Goal: Complete application form

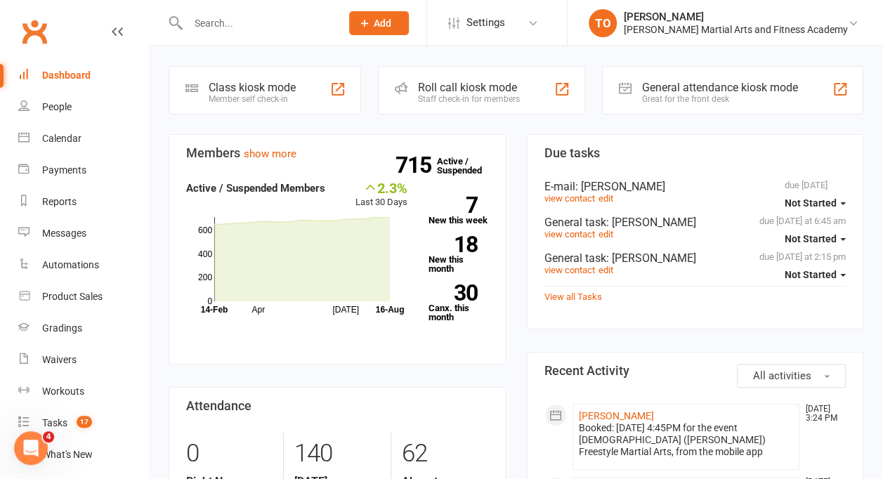
click at [211, 22] on input "text" at bounding box center [256, 23] width 147 height 20
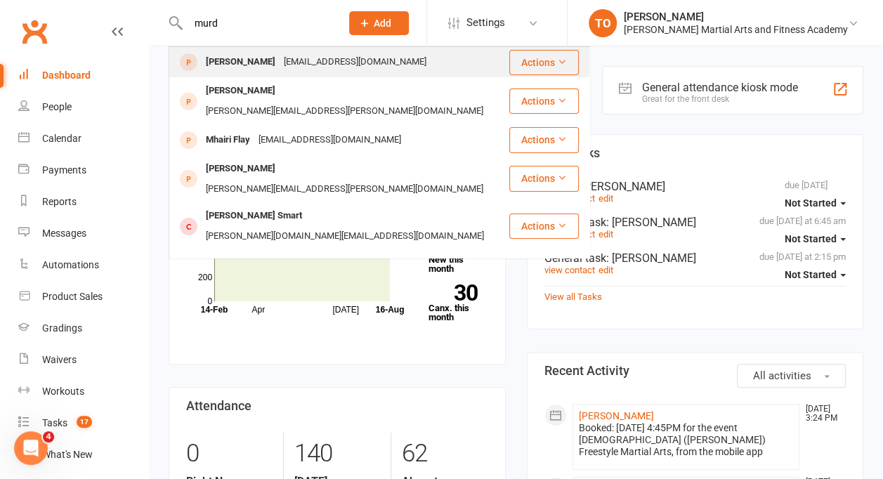
type input "murd"
click at [252, 63] on div "[PERSON_NAME]" at bounding box center [241, 62] width 78 height 20
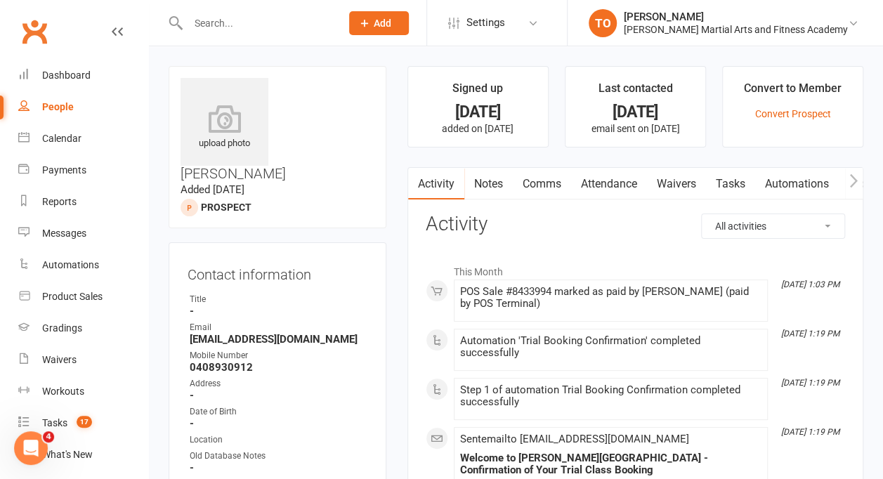
click at [680, 177] on link "Waivers" at bounding box center [676, 184] width 59 height 32
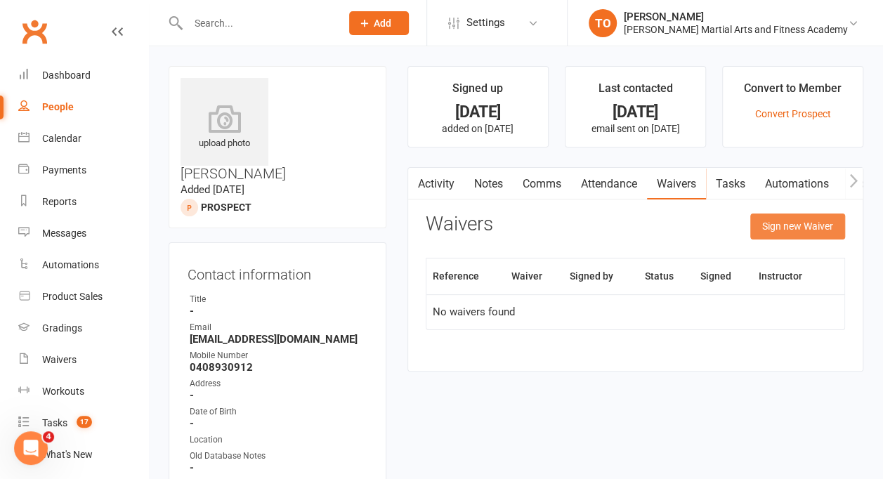
click at [774, 229] on button "Sign new Waiver" at bounding box center [797, 225] width 95 height 25
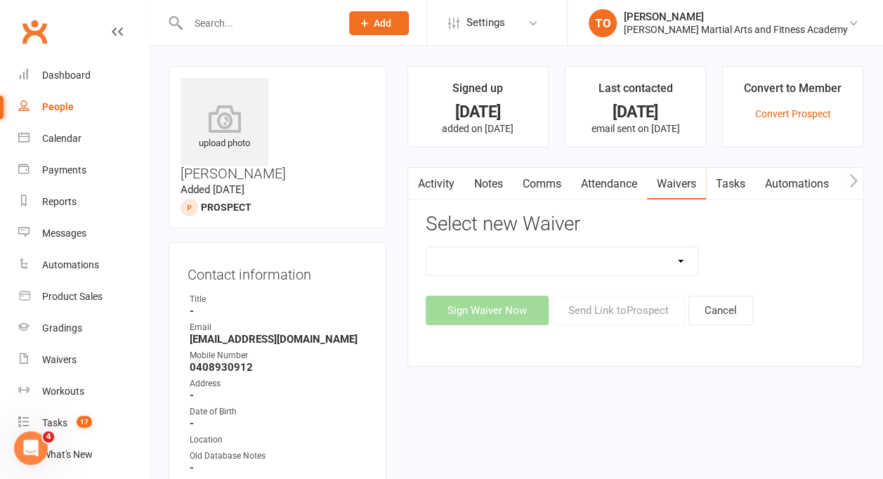
click at [670, 263] on select "ALL ACCESS Adults Membership B4F - Adults - 10 Class Pass + 1 FREE B4F - Adults…" at bounding box center [561, 261] width 271 height 28
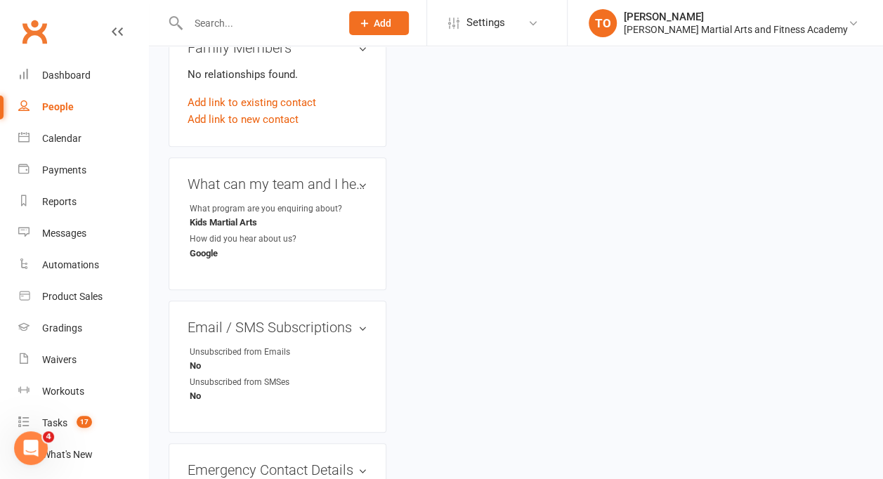
scroll to position [531, 0]
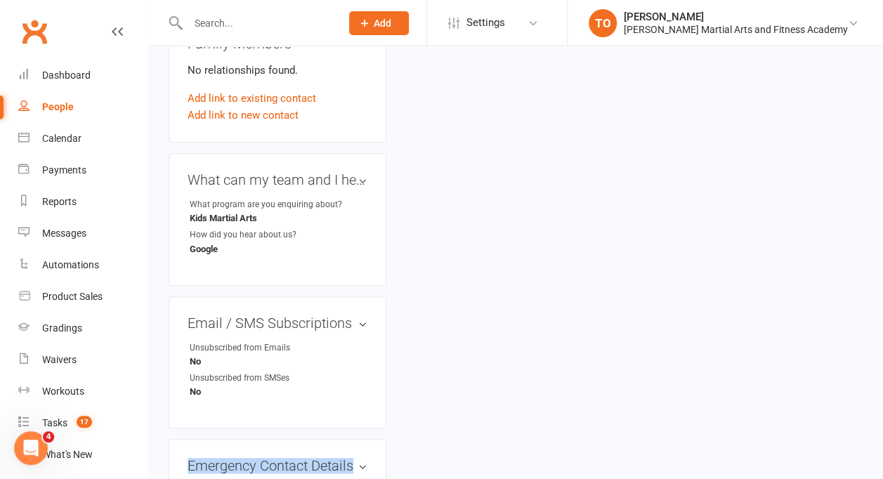
drag, startPoint x: 871, startPoint y: 282, endPoint x: 872, endPoint y: 331, distance: 49.9
click at [872, 331] on div "upload photo Robyn Murdoch Added 4 August, 2025 prospect Contact information Ow…" at bounding box center [515, 200] width 715 height 1330
click at [710, 259] on div "upload photo Robyn Murdoch Added 4 August, 2025 prospect Contact information Ow…" at bounding box center [515, 200] width 715 height 1330
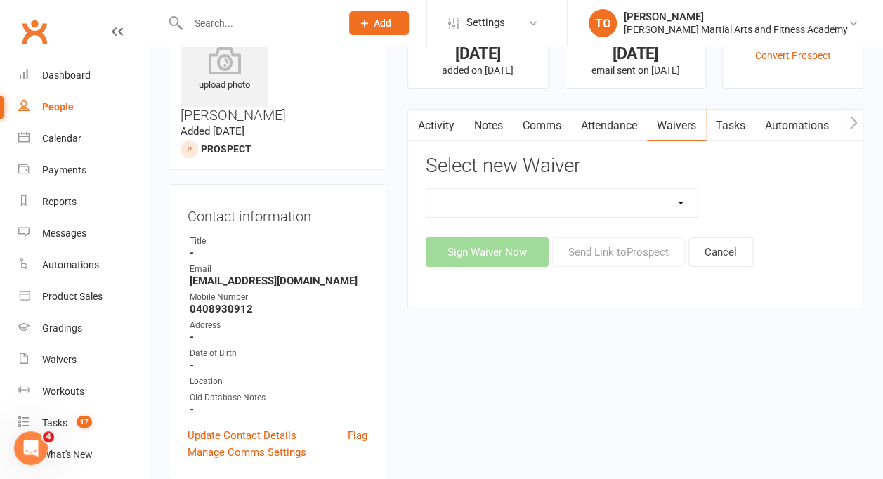
scroll to position [0, 0]
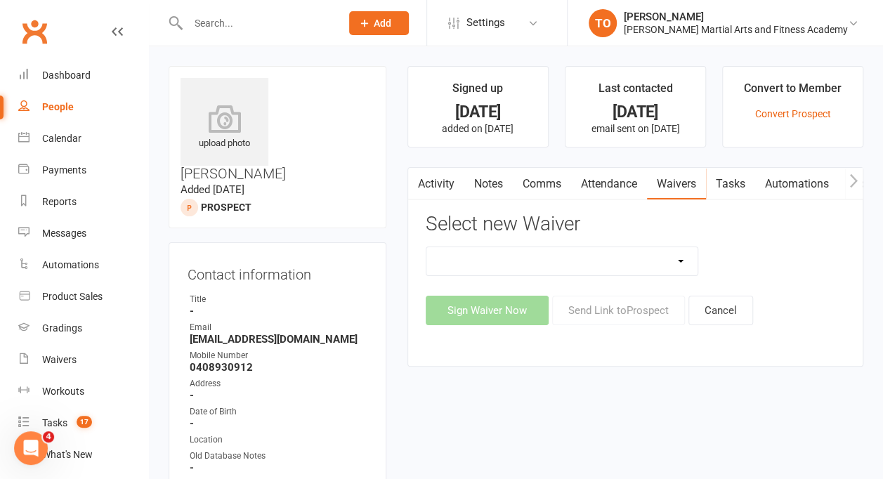
click at [680, 263] on select "ALL ACCESS Adults Membership B4F - Adults - 10 Class Pass + 1 FREE B4F - Adults…" at bounding box center [561, 261] width 271 height 28
select select "10343"
click at [426, 247] on select "ALL ACCESS Adults Membership B4F - Adults - 10 Class Pass + 1 FREE B4F - Adults…" at bounding box center [561, 261] width 271 height 28
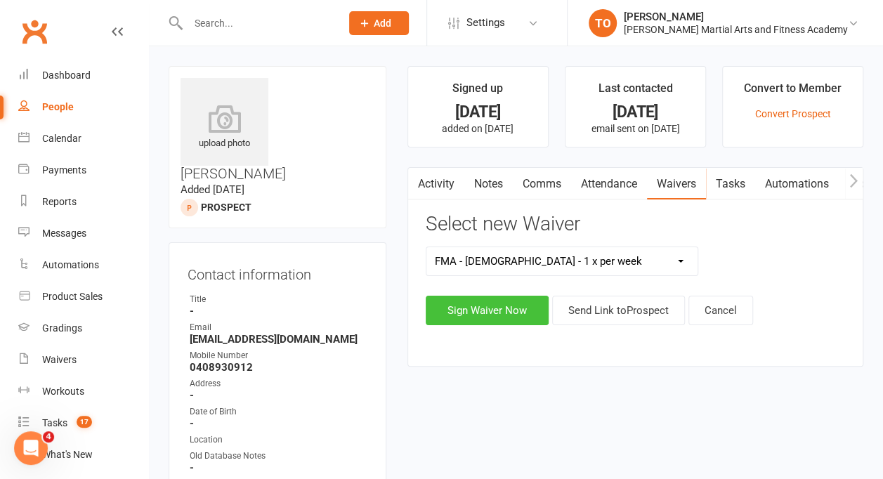
click at [476, 312] on button "Sign Waiver Now" at bounding box center [486, 310] width 123 height 29
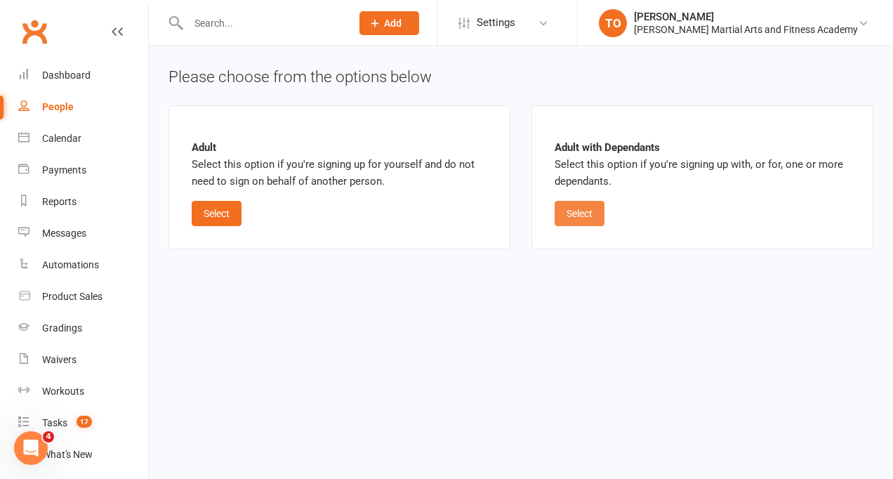
click at [587, 205] on button "Select" at bounding box center [580, 213] width 50 height 25
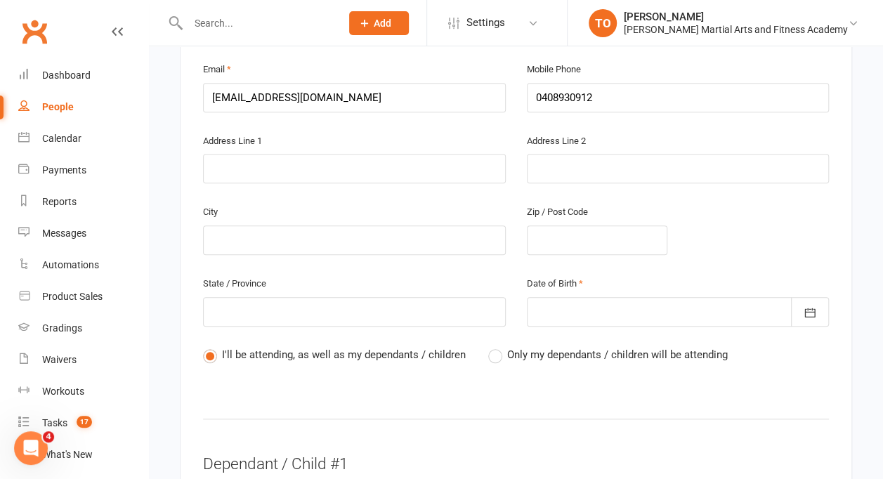
scroll to position [493, 0]
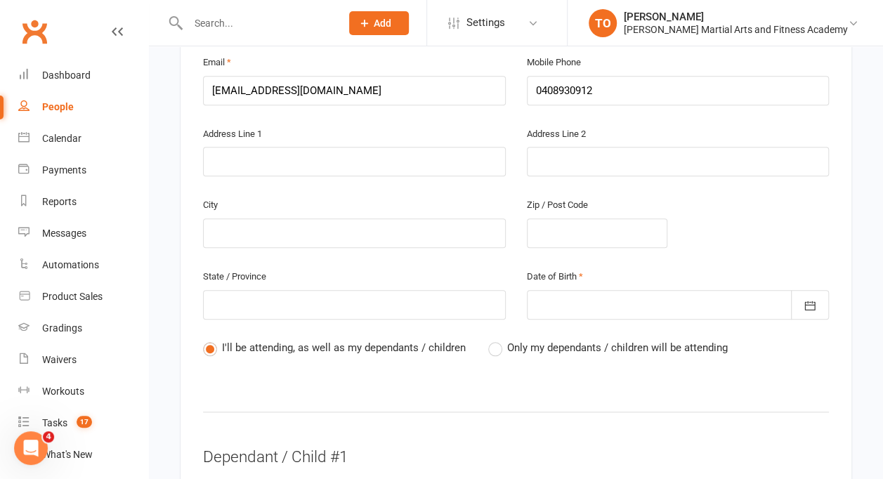
click at [493, 339] on label "Only my dependants / children will be attending" at bounding box center [607, 347] width 239 height 17
click at [493, 339] on input "Only my dependants / children will be attending" at bounding box center [492, 339] width 9 height 0
radio input "true"
radio input "false"
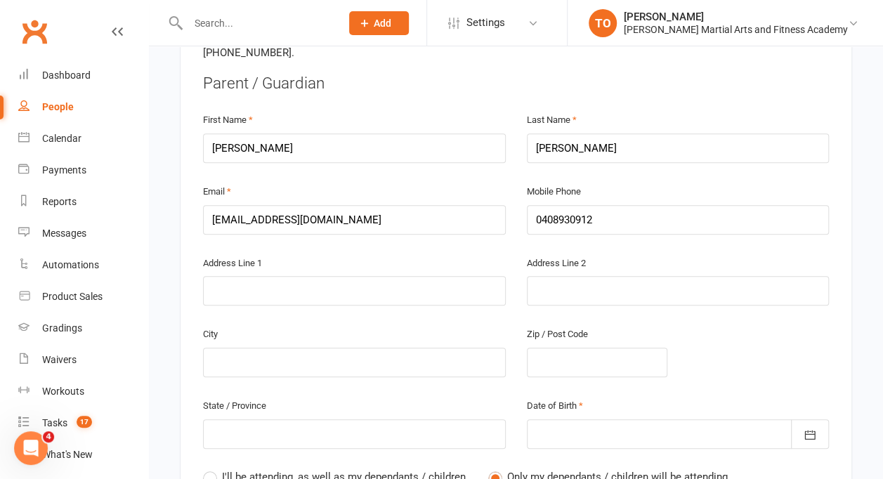
scroll to position [341, 0]
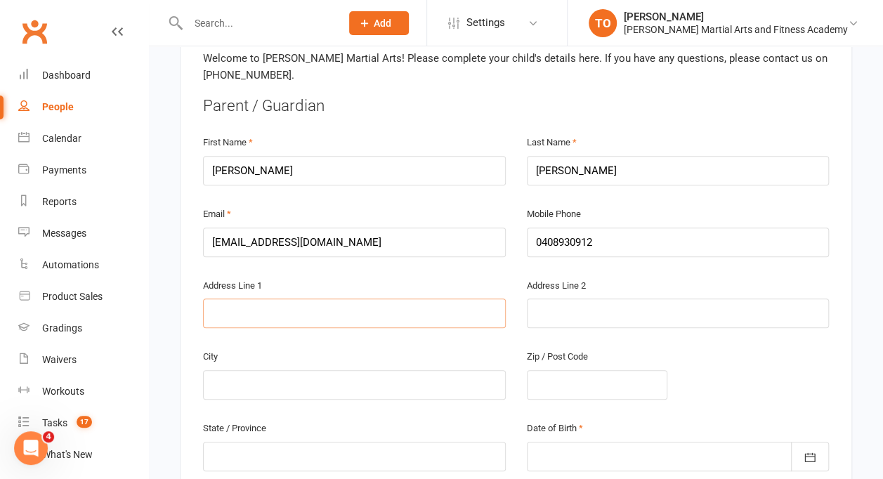
click at [233, 298] on input "text" at bounding box center [354, 312] width 303 height 29
type input "1"
type input "15"
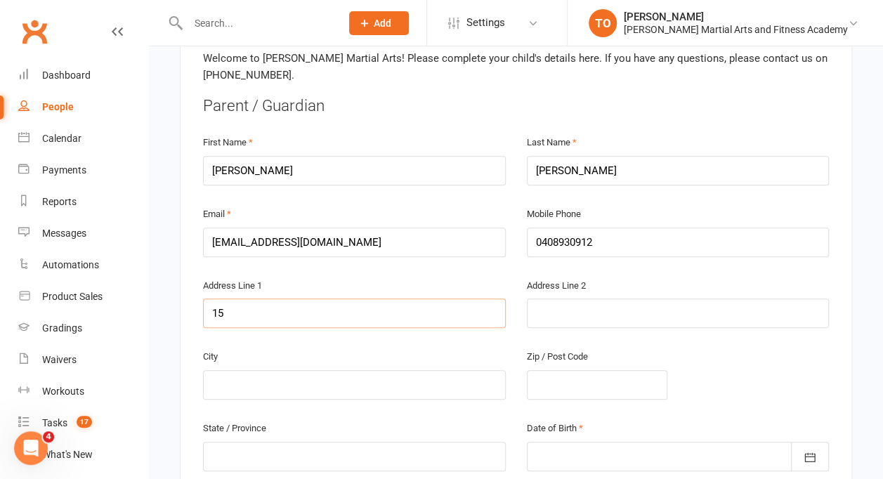
type input "157"
type input "157 K"
type input "157 Ki"
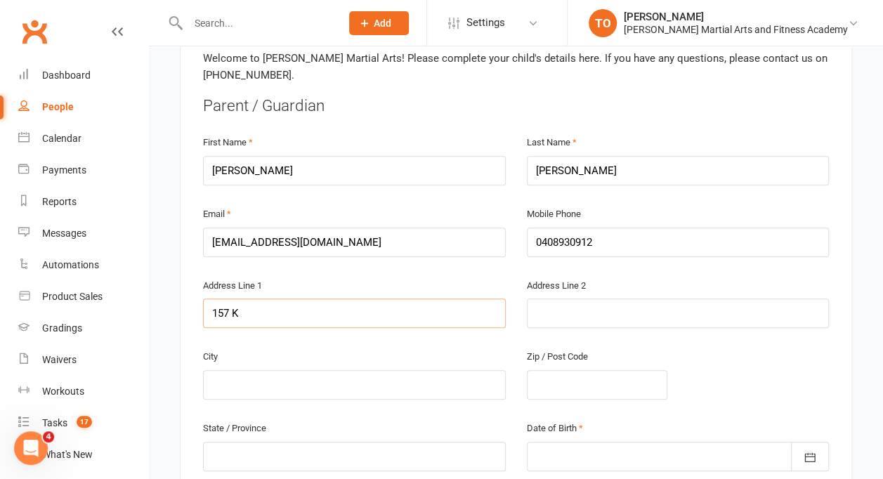
type input "157 Ki"
type input "157 Kit"
type input "157 Kitc"
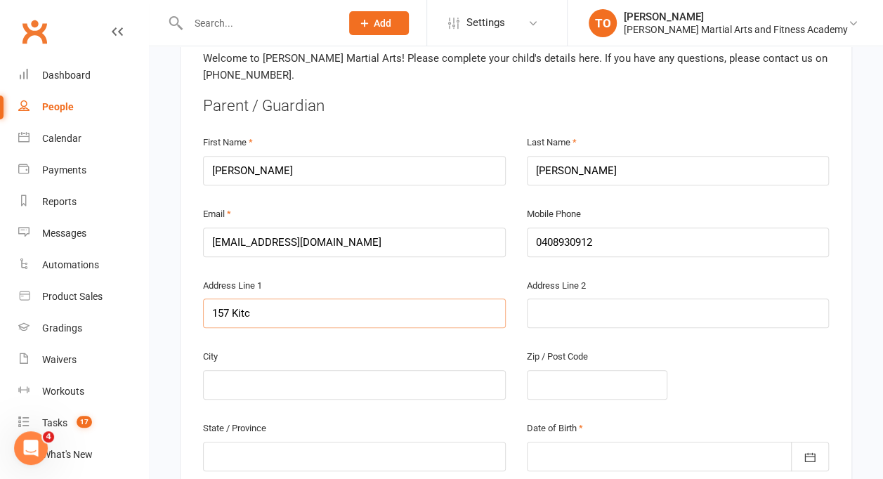
type input "157 Kitch"
type input "157 Kitche"
type input "157 Kitchen"
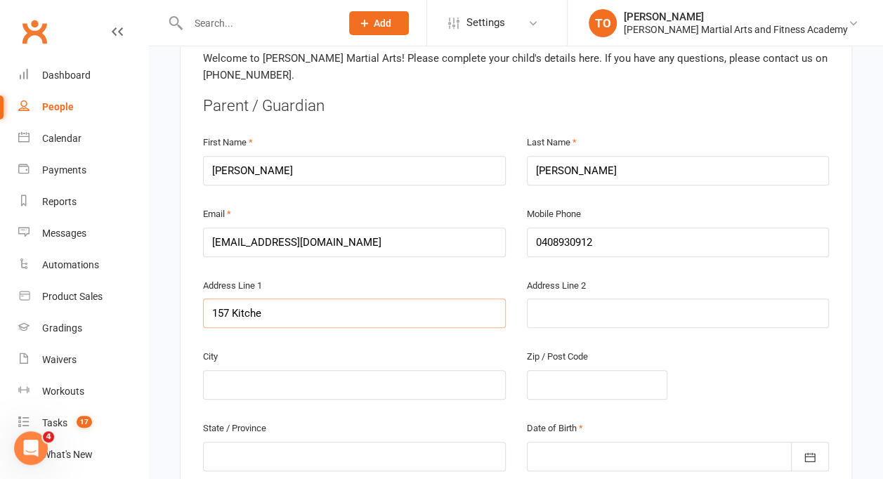
type input "157 Kitchen"
type input "157 Kitchene"
type input "157 Kitchener"
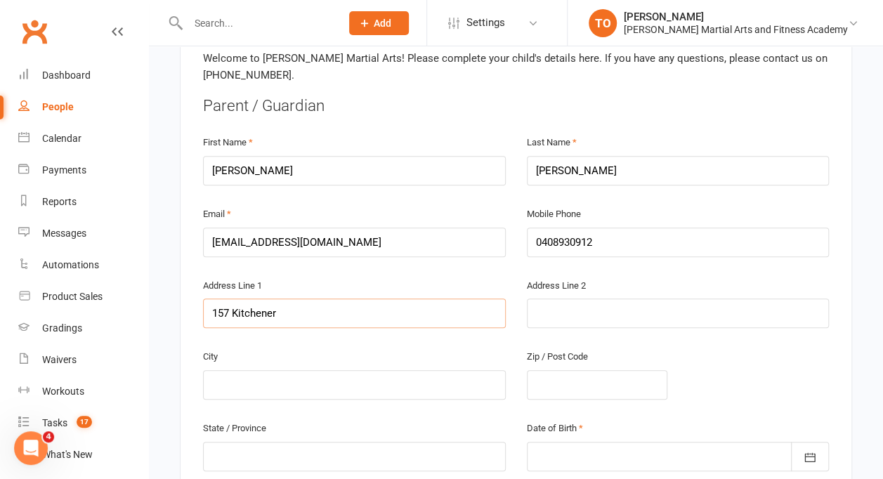
type input "157 Kitchener R"
type input "157 Kitchener Ro"
type input "157 Kitchener Roa"
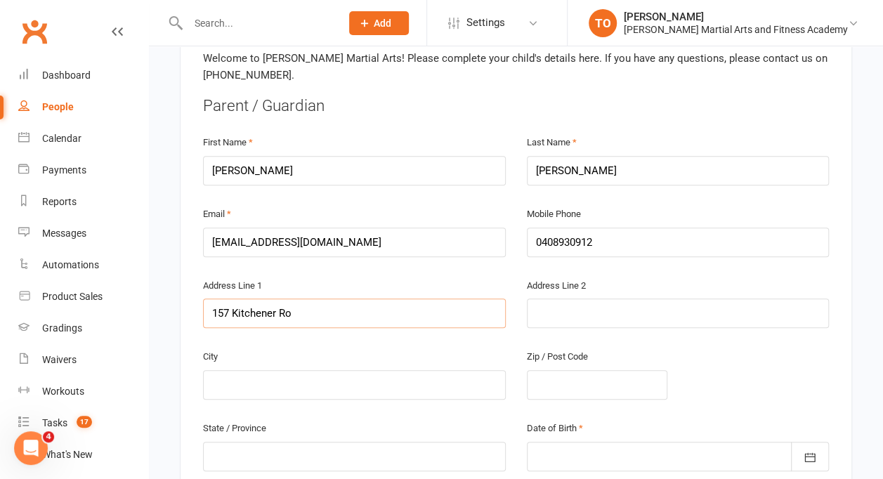
type input "157 Kitchener Roa"
type input "157 Kitchener Road"
type input "d"
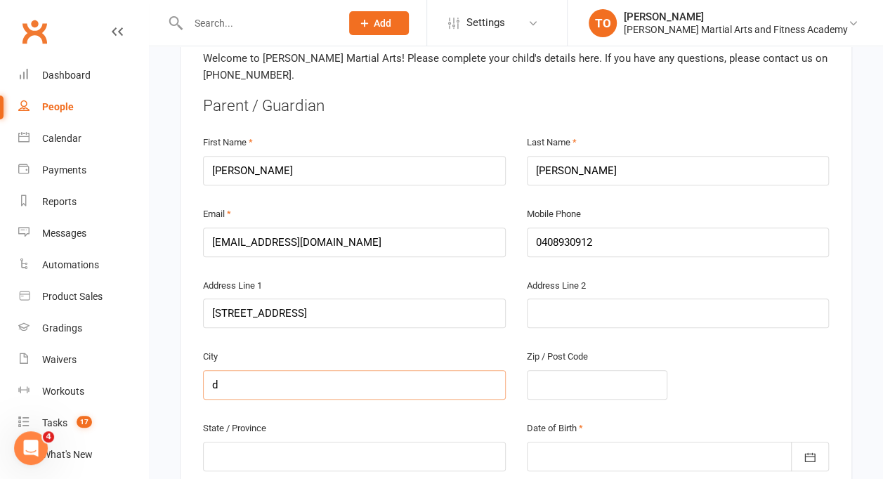
type input "d"
click at [246, 370] on input "d" at bounding box center [354, 384] width 303 height 29
type input "d"
type input "A"
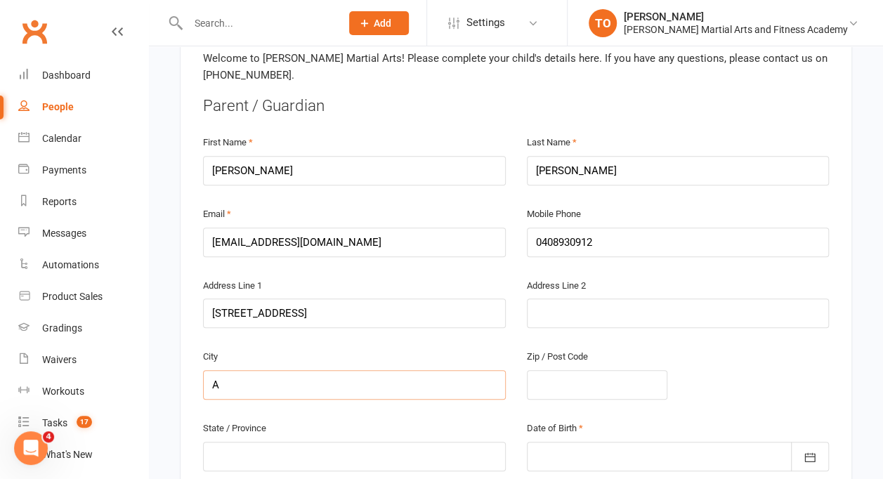
type input "Al"
type input "Alf"
type input "Alfr"
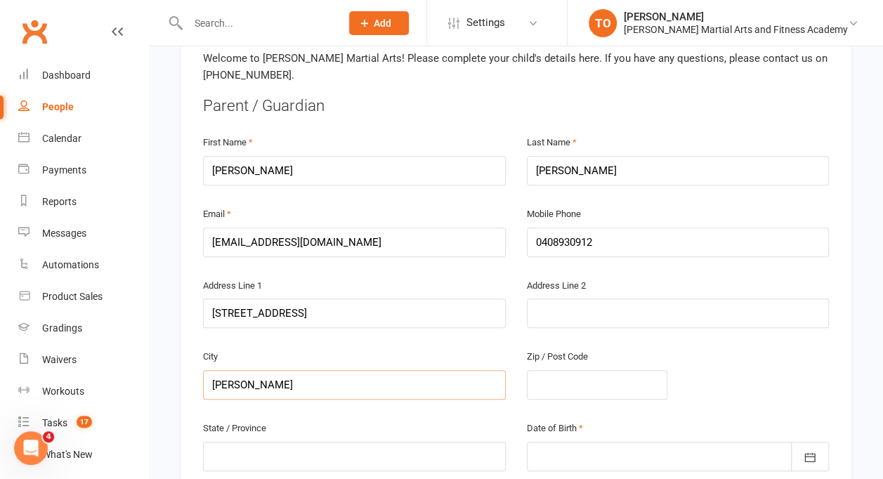
type input "Alfr"
type input "Alfre"
type input "Alfred"
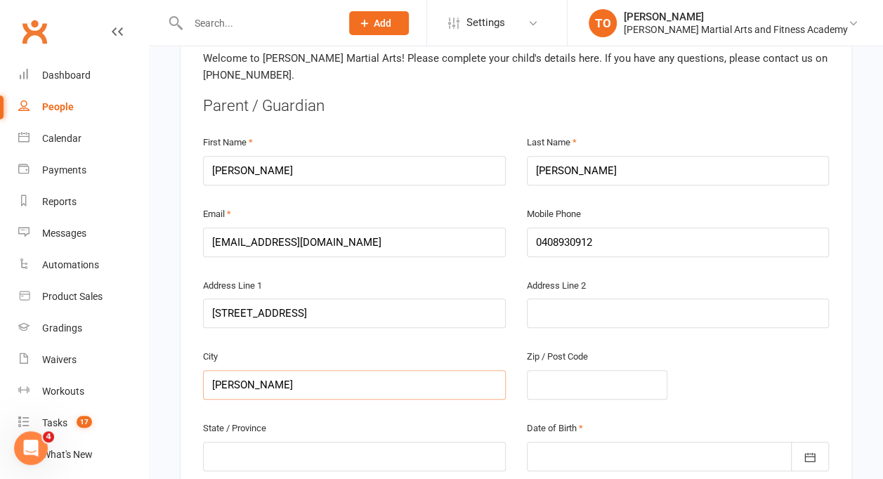
type input "Alfred C"
type input "Alfred Co"
type input "Alfred Cov"
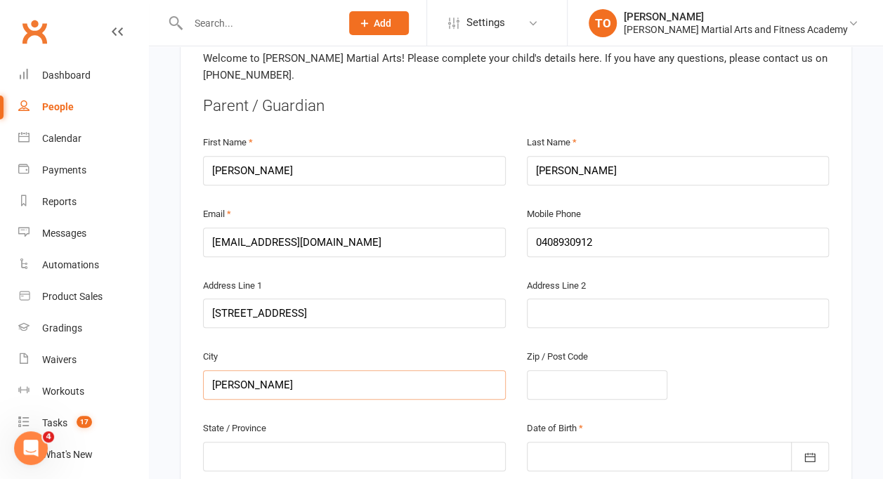
type input "Alfred Cov"
type input "Alfred Cove"
click at [237, 442] on input "text" at bounding box center [354, 456] width 303 height 29
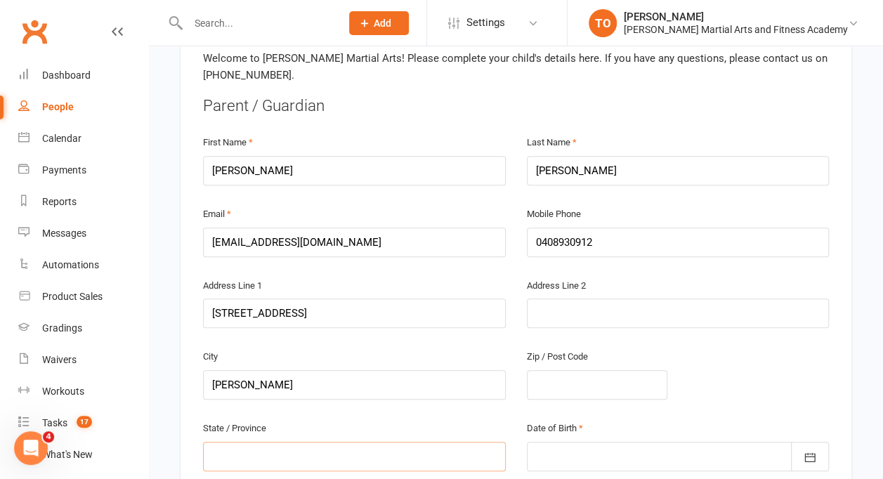
type input "W"
type input "WA"
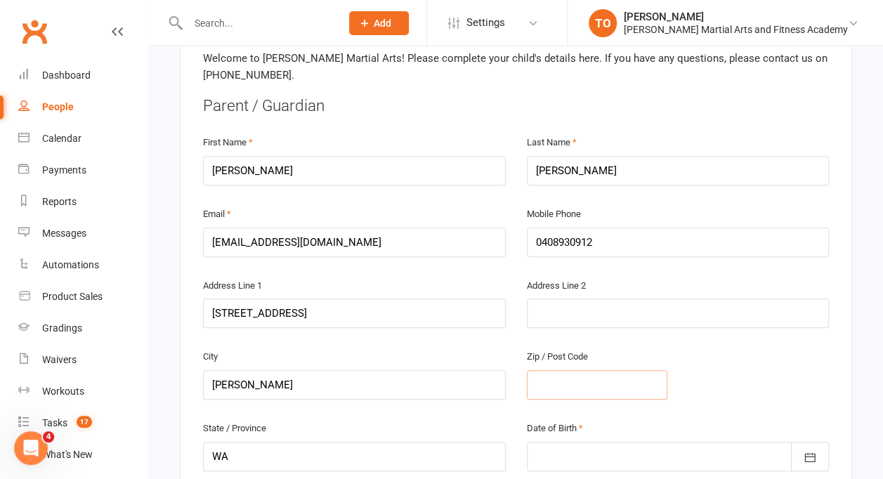
click at [546, 370] on input "text" at bounding box center [597, 384] width 140 height 29
type input "6"
type input "61"
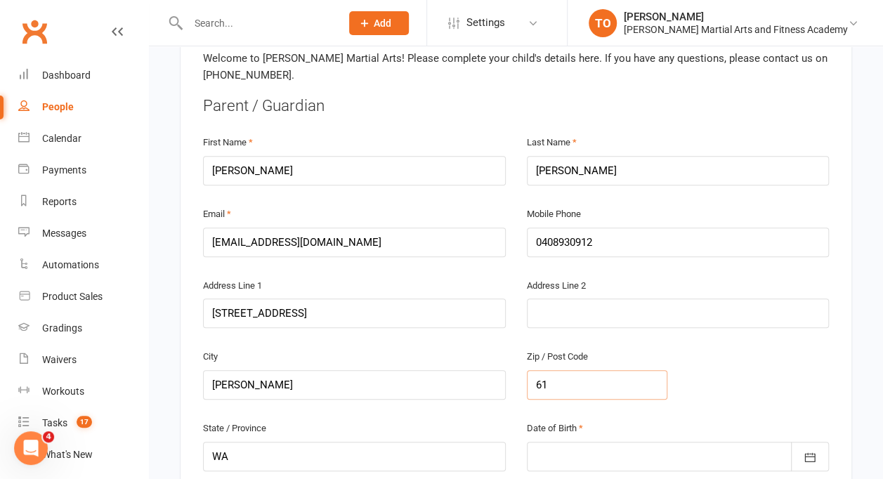
type input "615"
type input "6154"
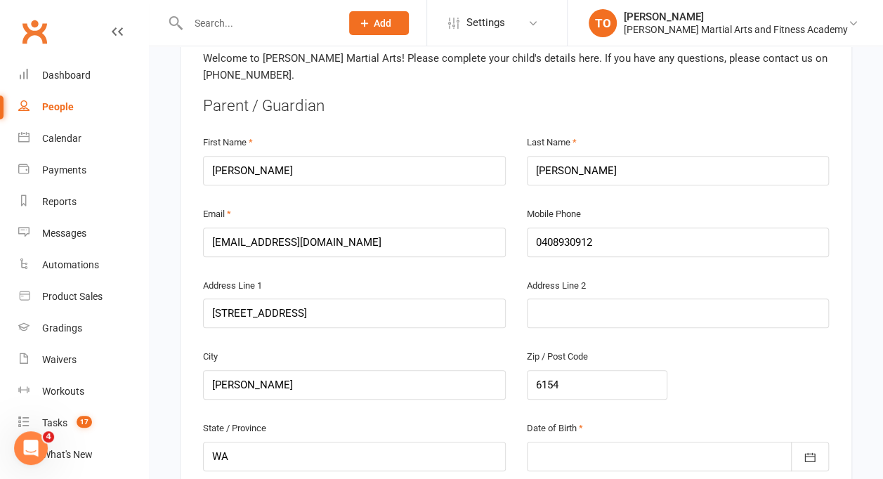
click at [590, 442] on div at bounding box center [678, 456] width 303 height 29
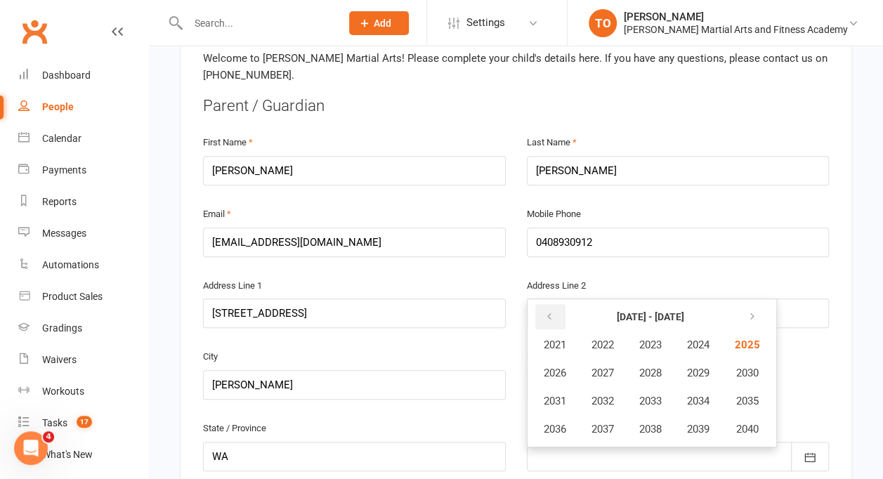
click at [550, 311] on icon "button" at bounding box center [549, 316] width 10 height 11
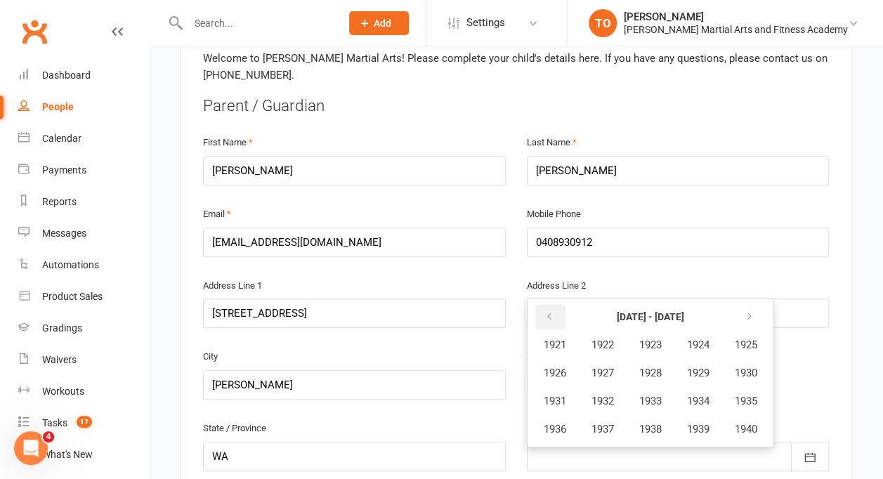
click at [550, 311] on icon "button" at bounding box center [549, 316] width 10 height 11
click at [754, 311] on icon "button" at bounding box center [749, 316] width 10 height 11
click at [705, 423] on span "1979" at bounding box center [698, 429] width 22 height 13
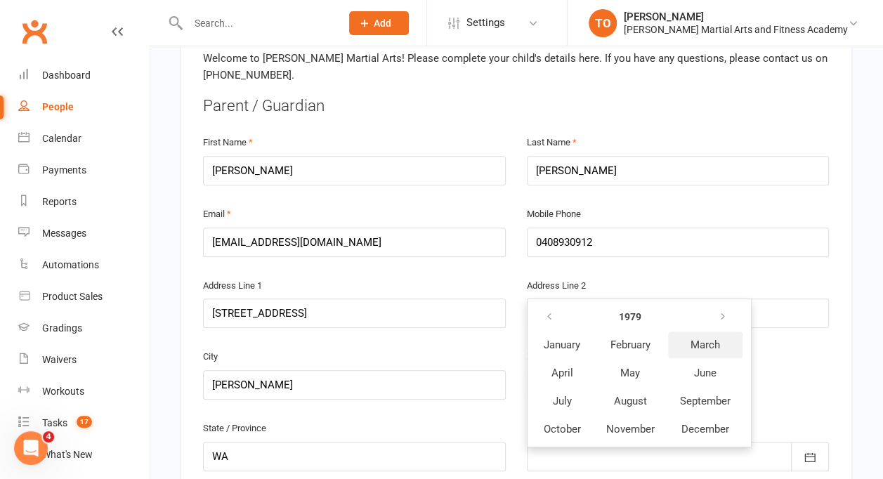
click at [687, 331] on button "March" at bounding box center [705, 344] width 74 height 27
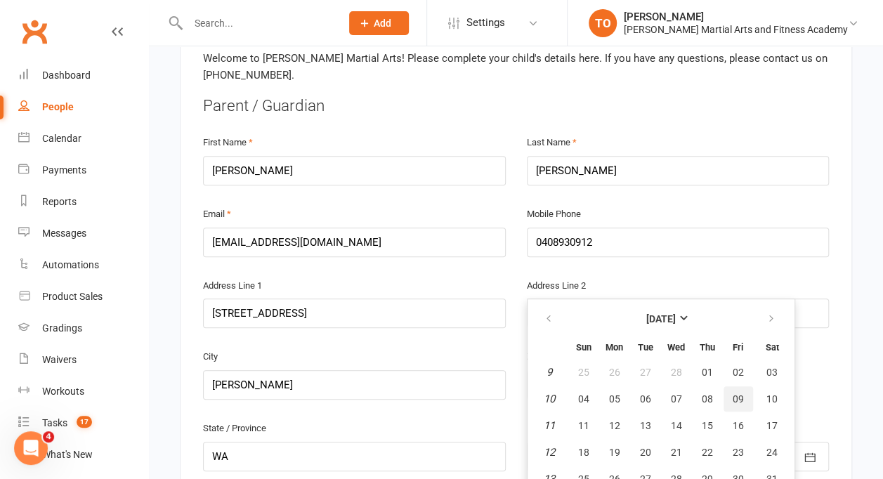
click at [745, 386] on button "09" at bounding box center [737, 398] width 29 height 25
type input "09 Mar 1979"
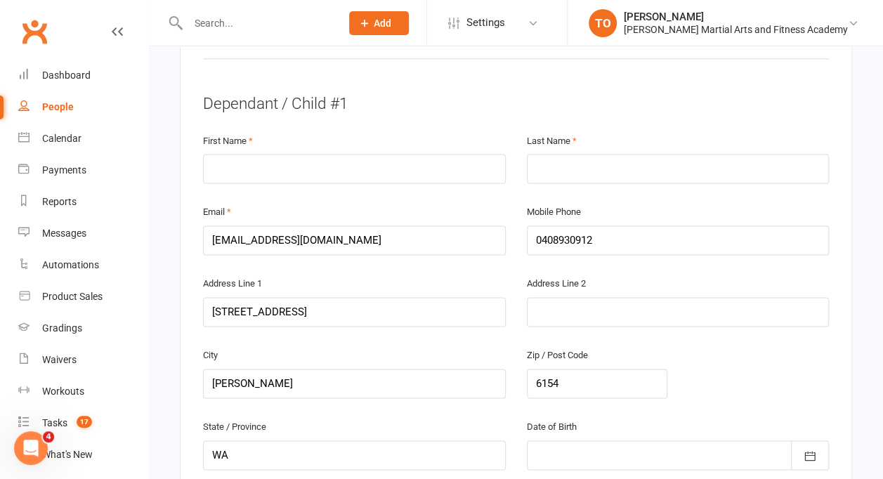
scroll to position [869, 0]
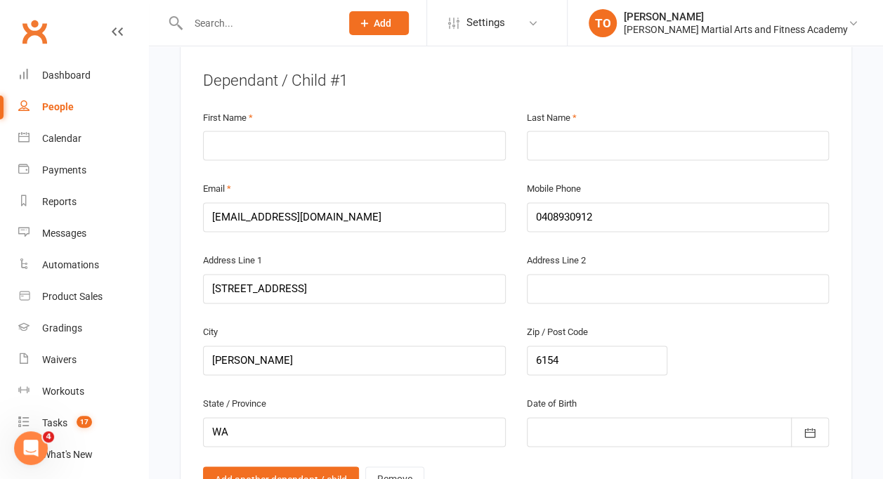
click at [654, 417] on div at bounding box center [678, 431] width 303 height 29
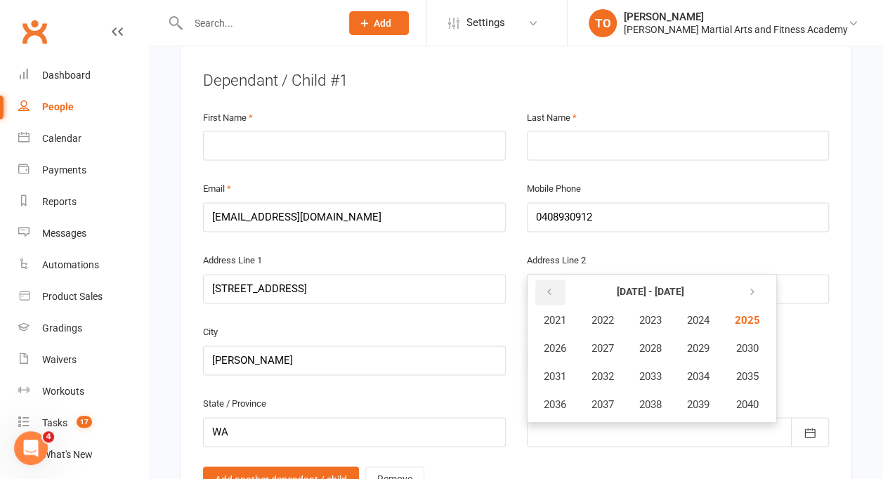
click at [544, 286] on icon "button" at bounding box center [549, 291] width 10 height 11
click at [762, 279] on button "button" at bounding box center [750, 291] width 30 height 25
click at [553, 279] on button "button" at bounding box center [550, 291] width 30 height 25
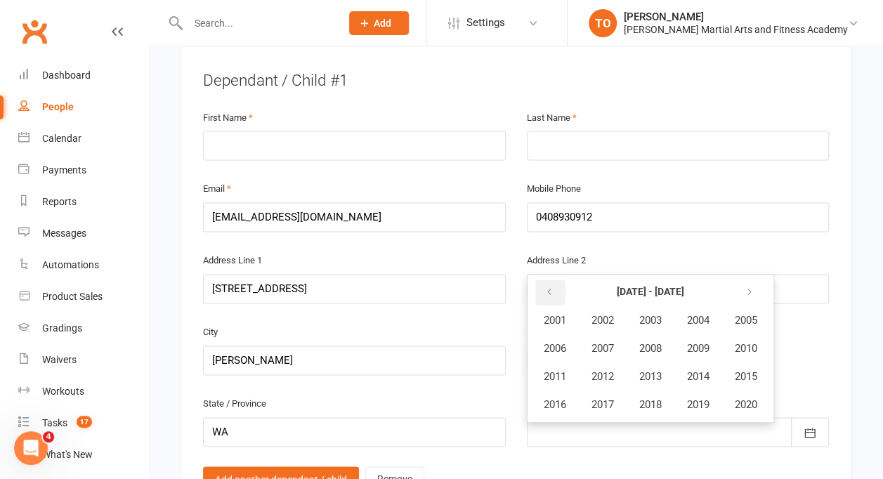
click at [553, 279] on button "button" at bounding box center [550, 291] width 30 height 25
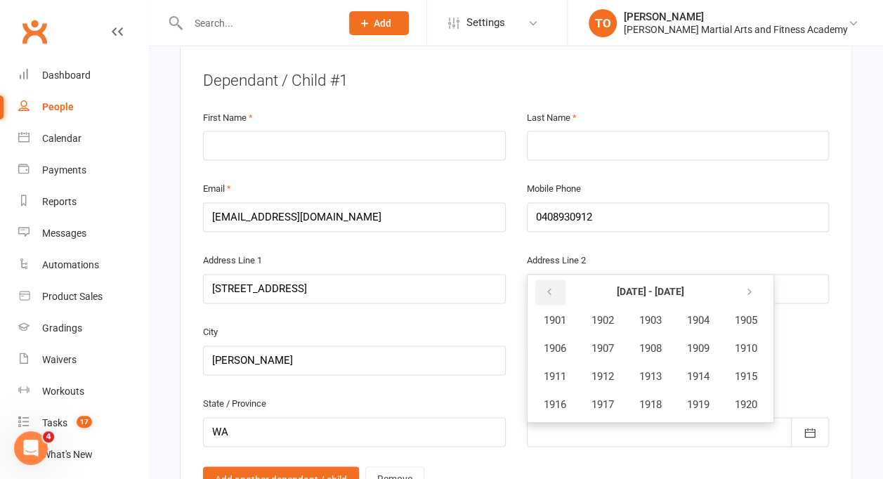
click at [553, 279] on button "button" at bounding box center [550, 291] width 30 height 25
click at [761, 279] on button "button" at bounding box center [750, 291] width 30 height 25
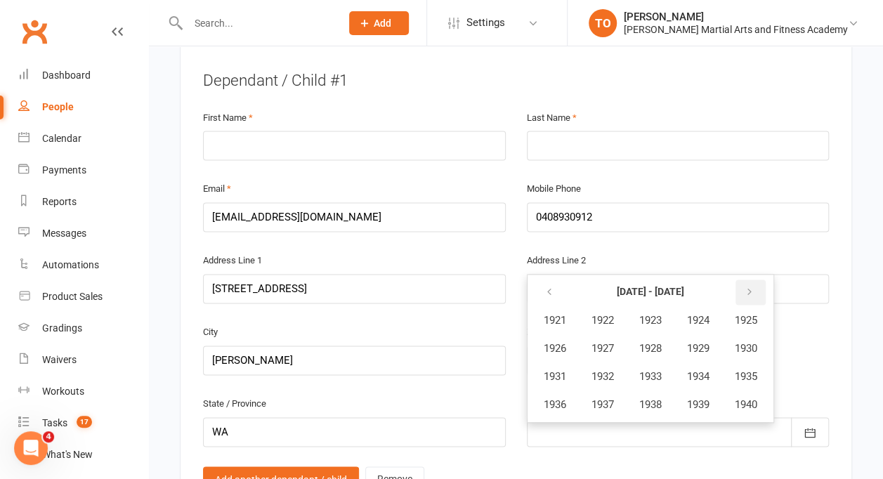
click at [761, 279] on button "button" at bounding box center [750, 291] width 30 height 25
click at [705, 370] on span "2014" at bounding box center [698, 376] width 22 height 13
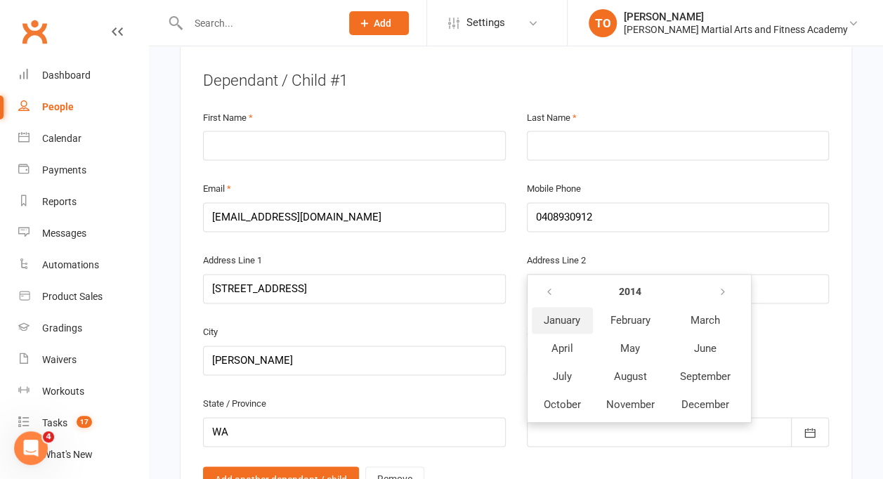
click at [573, 314] on span "January" at bounding box center [561, 320] width 37 height 13
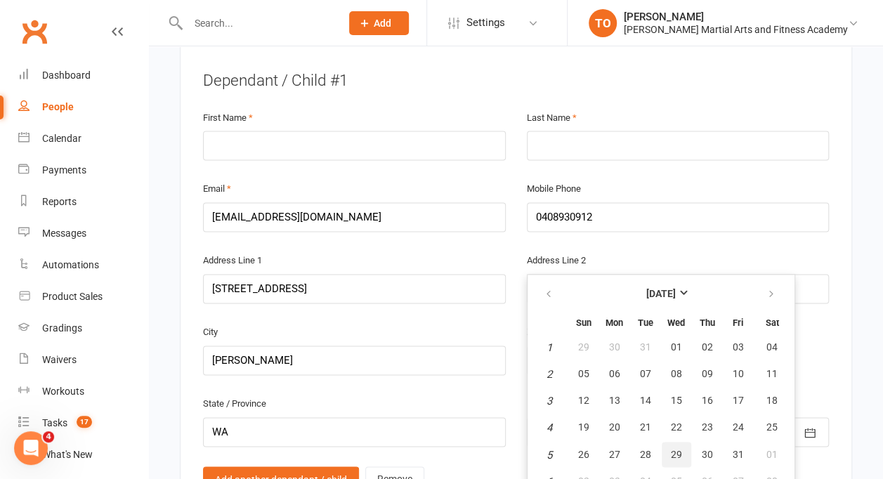
click at [671, 448] on span "29" at bounding box center [676, 453] width 11 height 11
type input "29 Jan 2014"
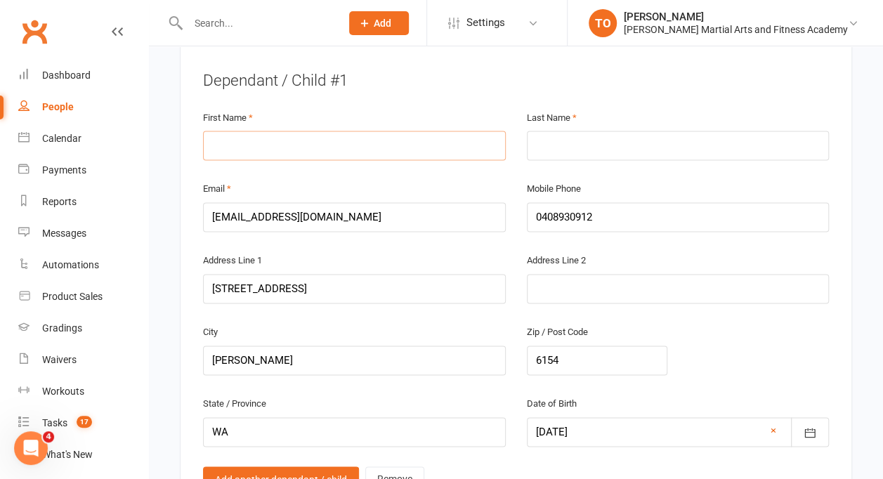
click at [417, 131] on input "text" at bounding box center [354, 145] width 303 height 29
click at [402, 131] on input "text" at bounding box center [354, 145] width 303 height 29
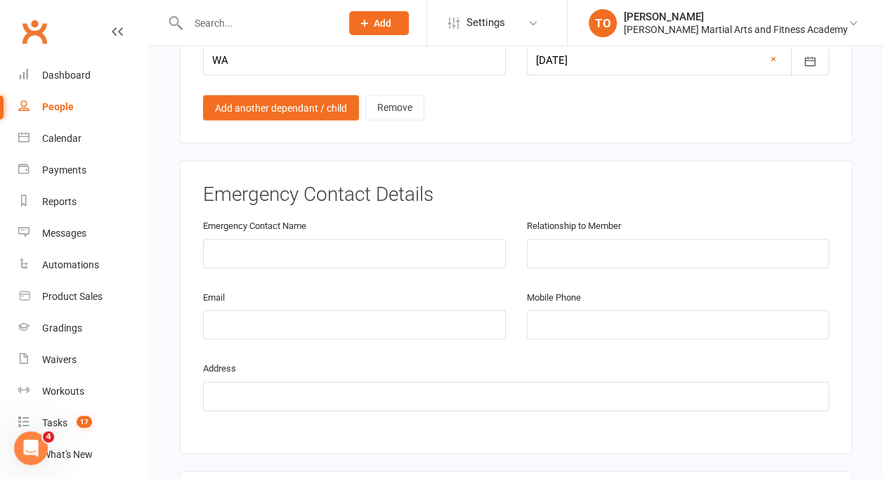
scroll to position [1229, 0]
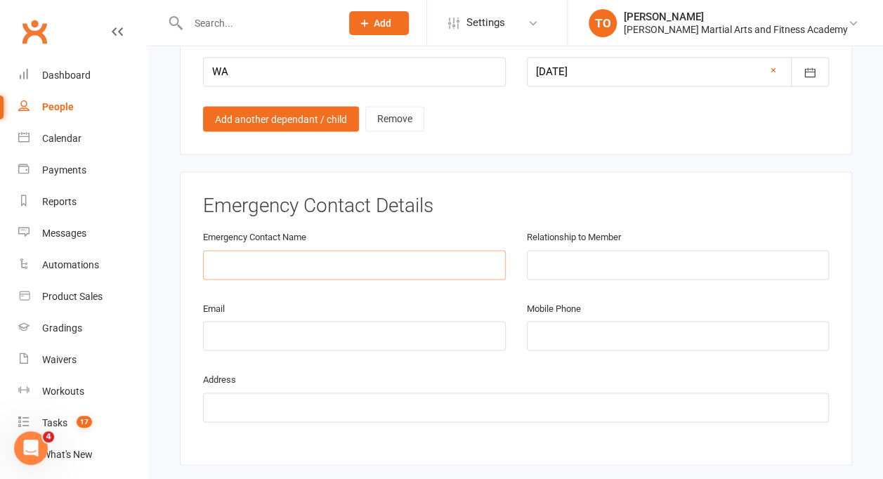
click at [366, 250] on input "text" at bounding box center [354, 264] width 303 height 29
type input "[PERSON_NAME]"
click at [573, 250] on input "text" at bounding box center [678, 264] width 303 height 29
type input "Mother"
click at [261, 321] on input "email" at bounding box center [354, 335] width 303 height 29
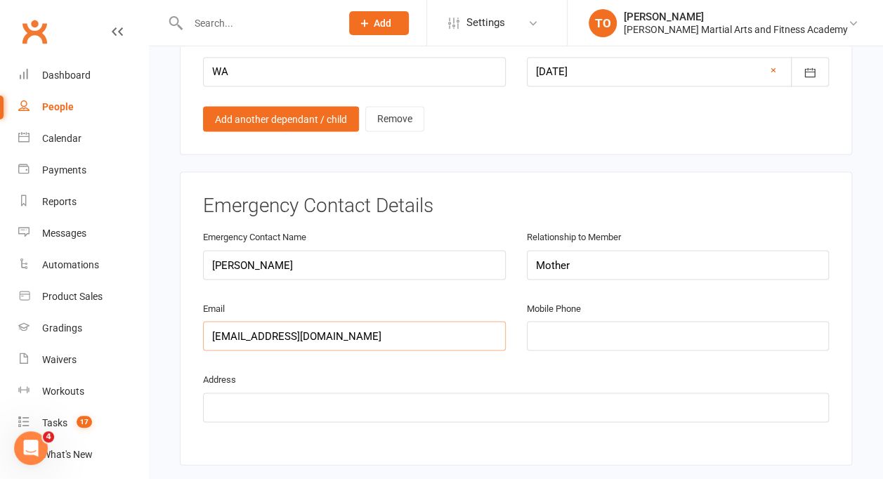
type input "[EMAIL_ADDRESS][DOMAIN_NAME]"
click at [239, 392] on input "text" at bounding box center [516, 406] width 626 height 29
type input "157 Kitchener Road Alfred Cove"
click at [553, 321] on input "tel" at bounding box center [678, 335] width 303 height 29
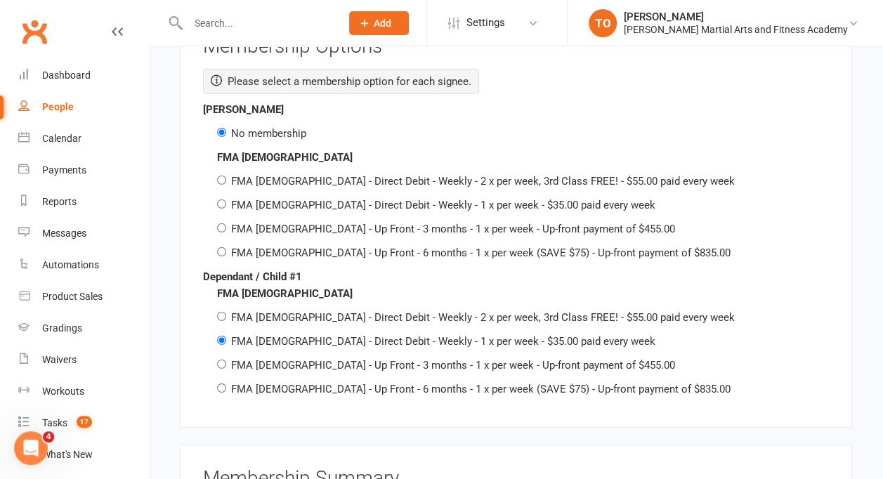
scroll to position [1943, 0]
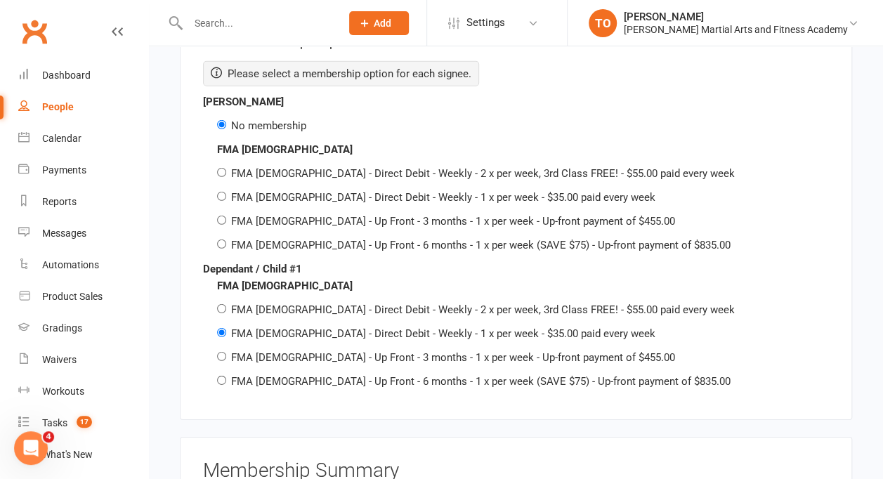
type input "0408930912"
click at [222, 352] on input "FMA [DEMOGRAPHIC_DATA] - Up Front - 3 months - 1 x per week - Up-front payment …" at bounding box center [221, 356] width 9 height 9
radio input "true"
radio input "false"
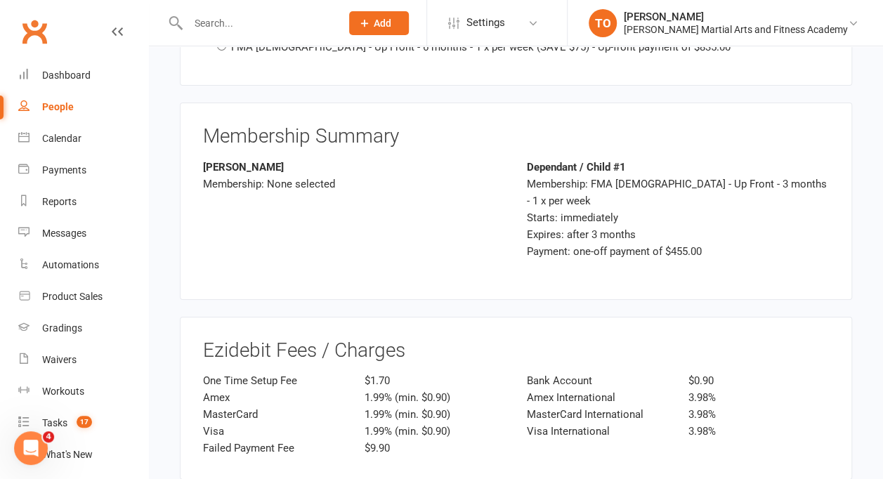
scroll to position [2303, 0]
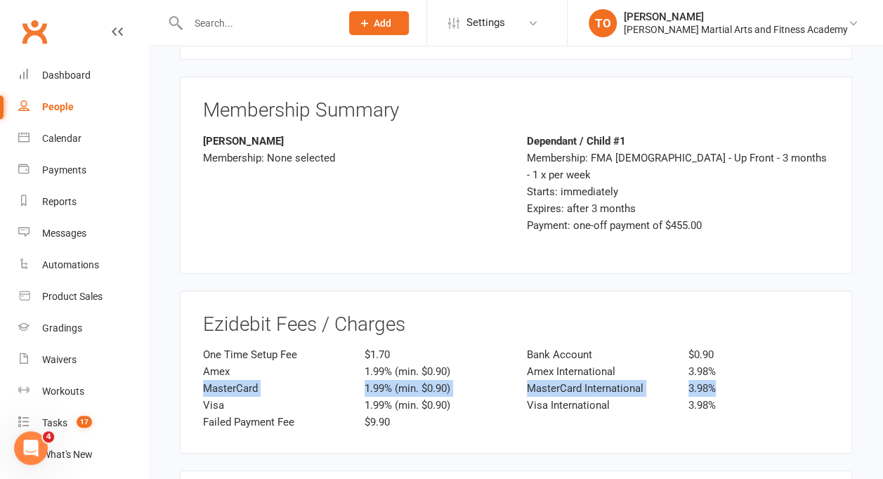
drag, startPoint x: 878, startPoint y: 316, endPoint x: 880, endPoint y: 333, distance: 17.0
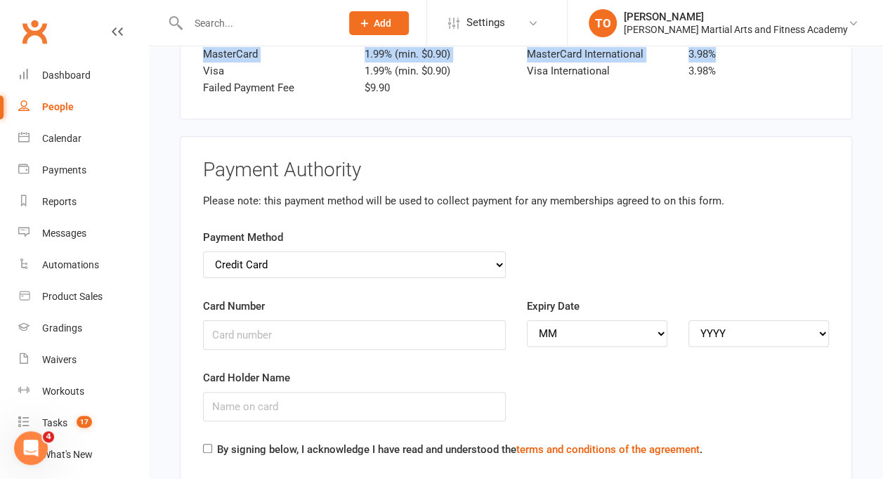
scroll to position [2641, 0]
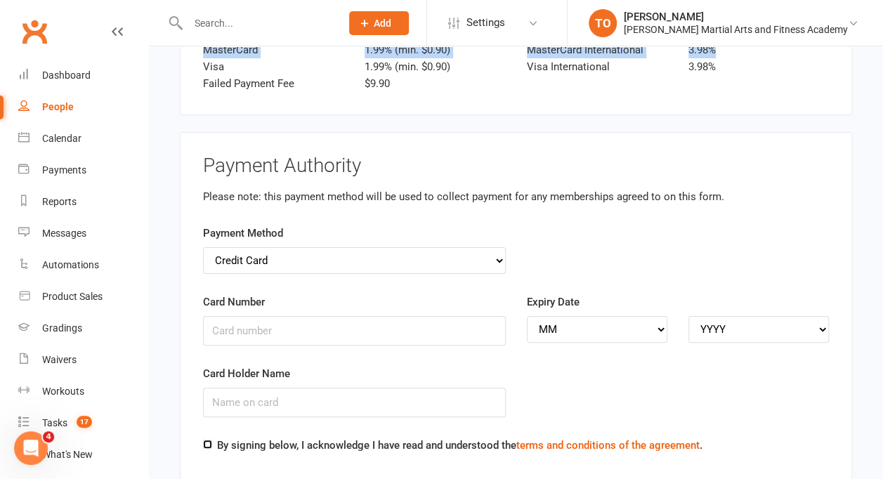
click at [207, 440] on input "By signing below, I acknowledge I have read and understood the terms and condit…" at bounding box center [207, 444] width 9 height 9
checkbox input "true"
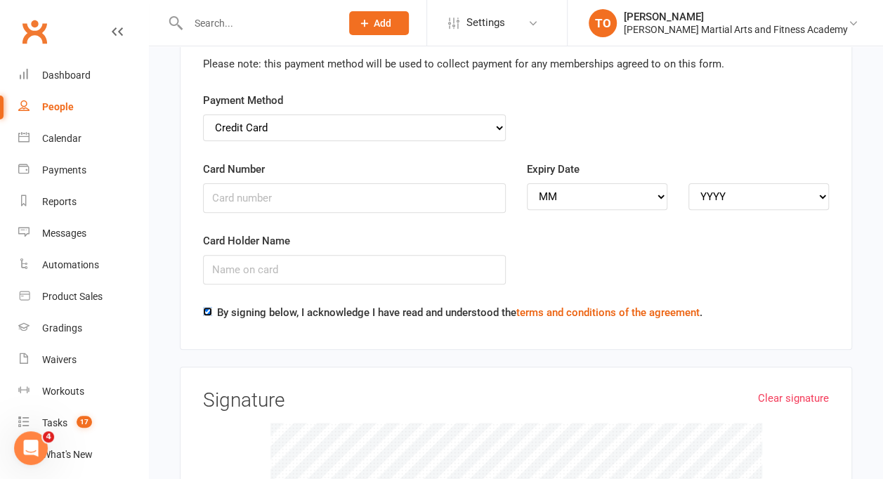
scroll to position [2766, 0]
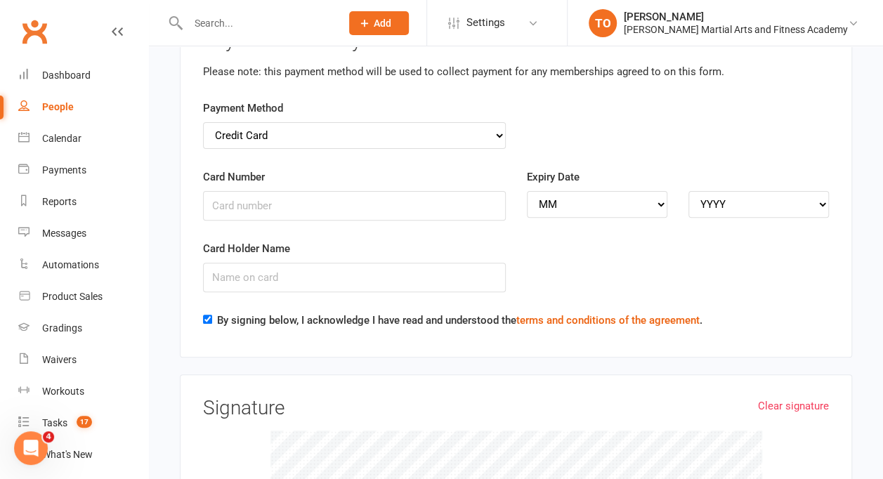
drag, startPoint x: 881, startPoint y: 369, endPoint x: 882, endPoint y: 392, distance: 22.5
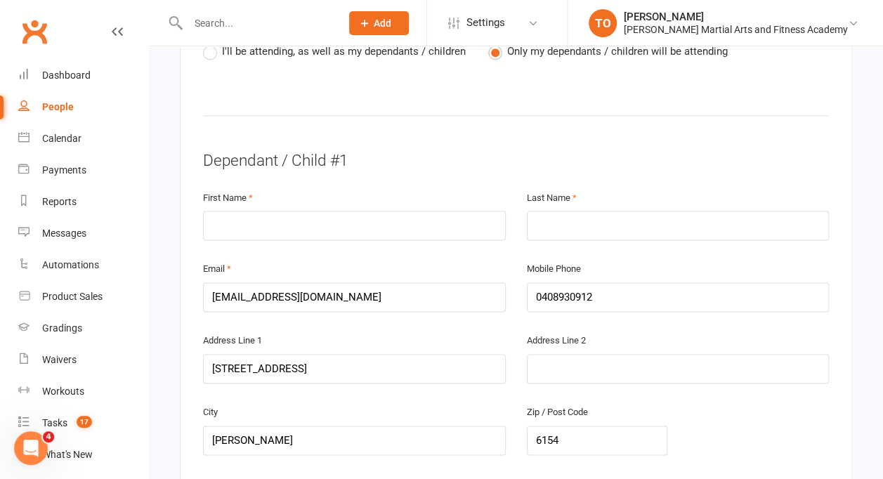
scroll to position [725, 0]
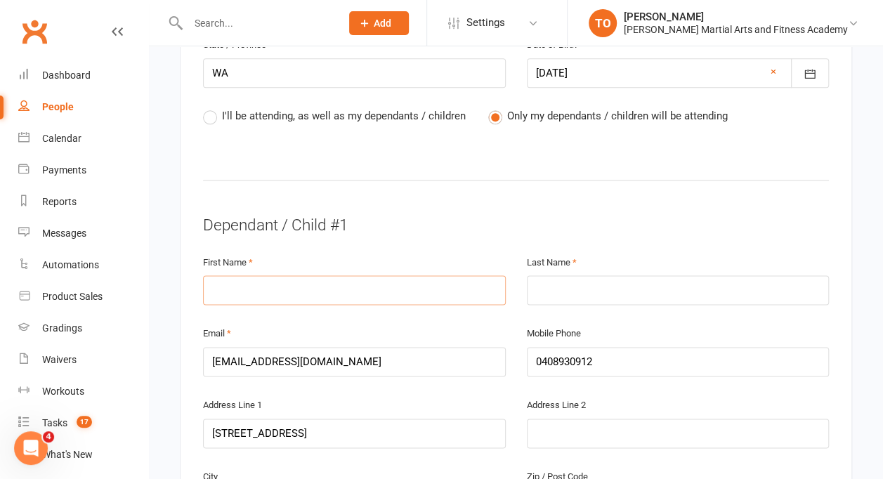
click at [324, 275] on input "text" at bounding box center [354, 289] width 303 height 29
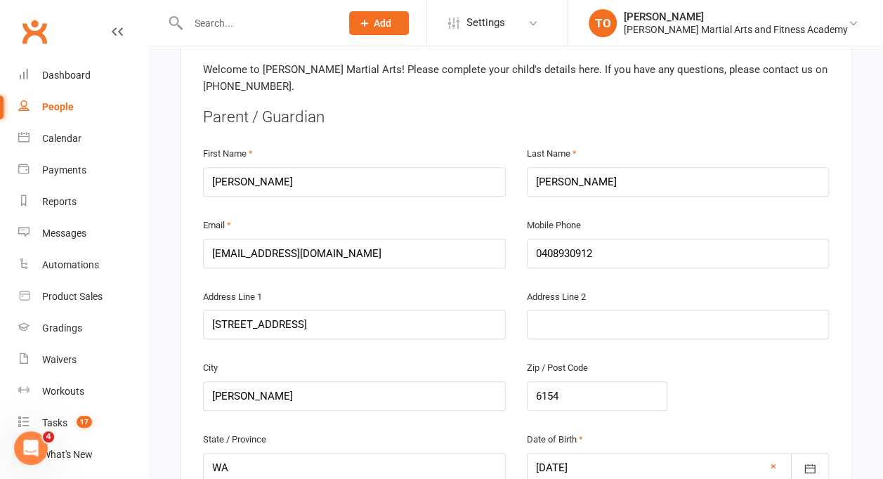
scroll to position [320, 0]
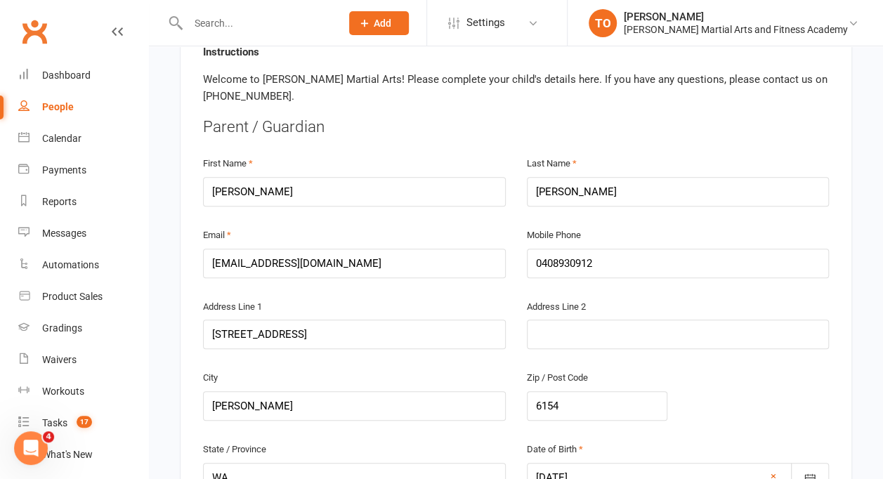
type input "TBC"
drag, startPoint x: 594, startPoint y: 170, endPoint x: 514, endPoint y: 172, distance: 80.1
click at [514, 172] on div "First Name Robyn Last Name Murdoch" at bounding box center [515, 190] width 647 height 72
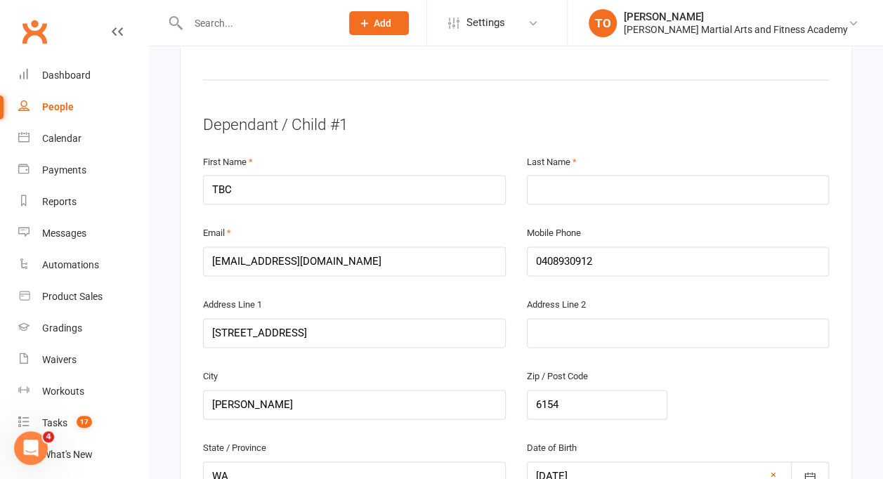
scroll to position [837, 0]
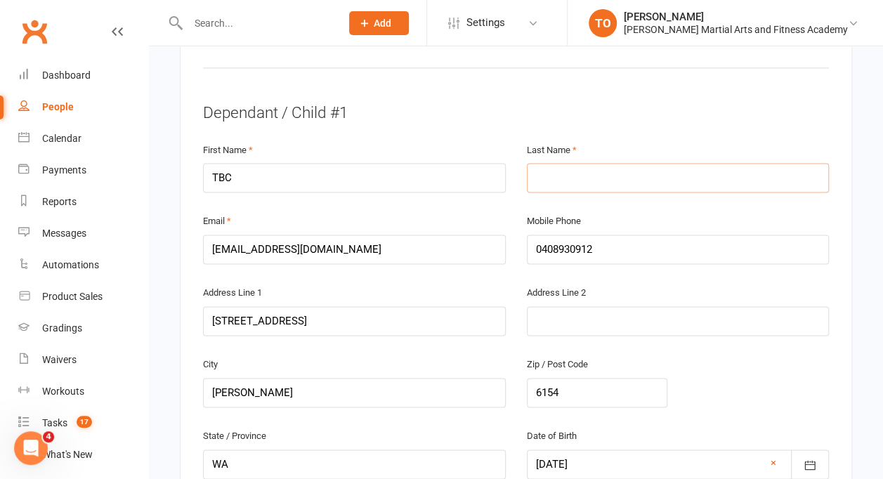
click at [609, 163] on input "text" at bounding box center [678, 177] width 303 height 29
paste input "[PERSON_NAME]"
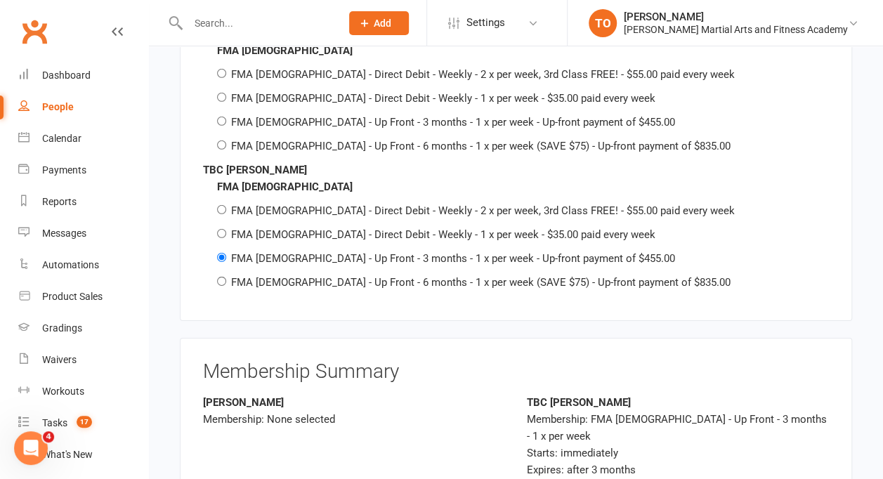
scroll to position [2030, 0]
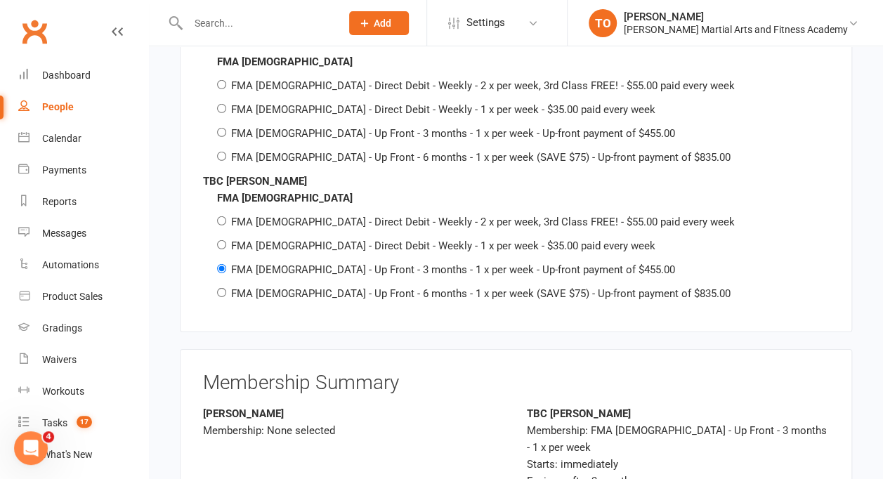
type input "[PERSON_NAME]"
drag, startPoint x: 871, startPoint y: 299, endPoint x: 865, endPoint y: 340, distance: 41.2
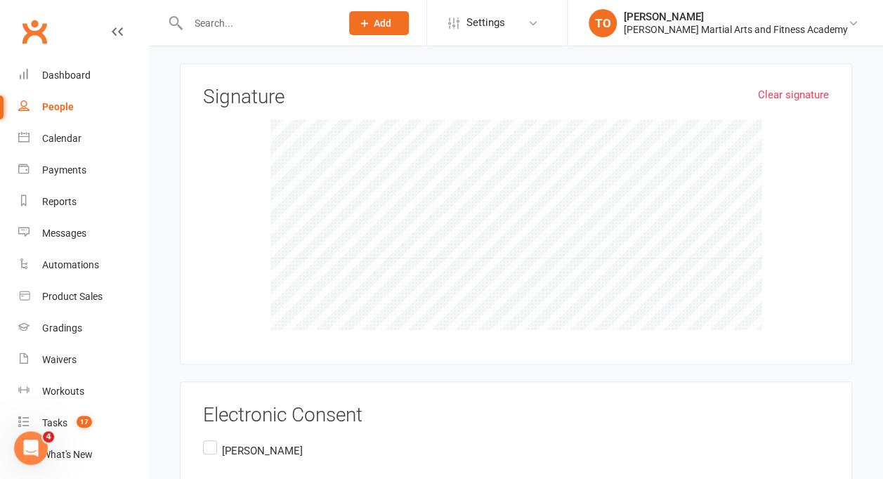
scroll to position [3054, 0]
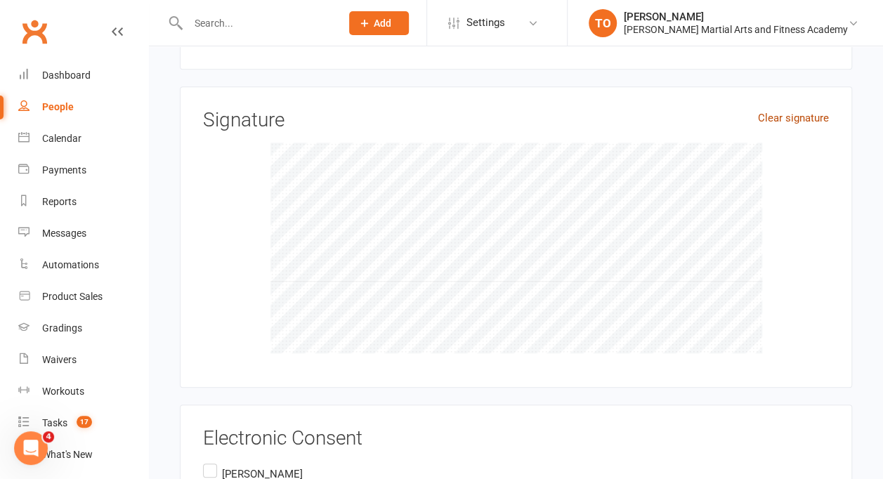
click at [777, 110] on link "Clear signature" at bounding box center [793, 118] width 71 height 17
click at [781, 110] on link "Clear signature" at bounding box center [793, 118] width 71 height 17
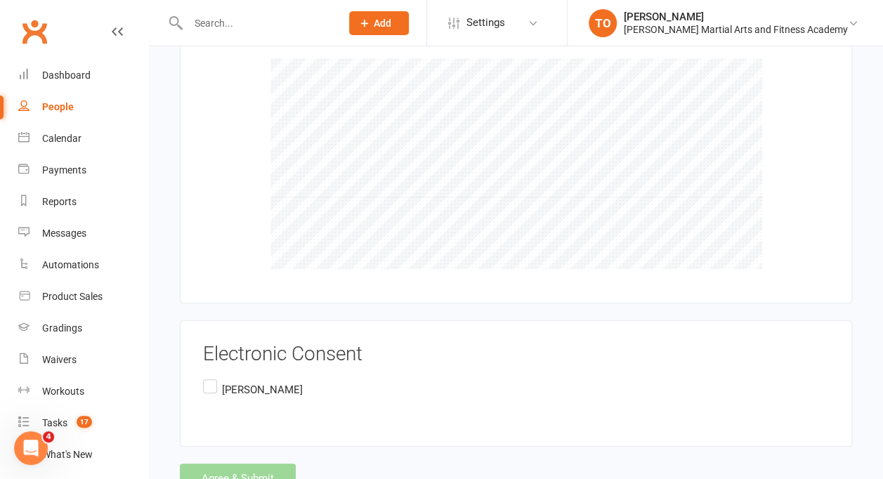
click at [211, 376] on label "[PERSON_NAME]" at bounding box center [253, 389] width 100 height 27
click at [211, 376] on input "[PERSON_NAME]" at bounding box center [207, 376] width 9 height 0
click at [234, 463] on div "Agree & Submit" at bounding box center [516, 477] width 672 height 29
click at [227, 463] on div "Agree & Submit" at bounding box center [516, 477] width 672 height 29
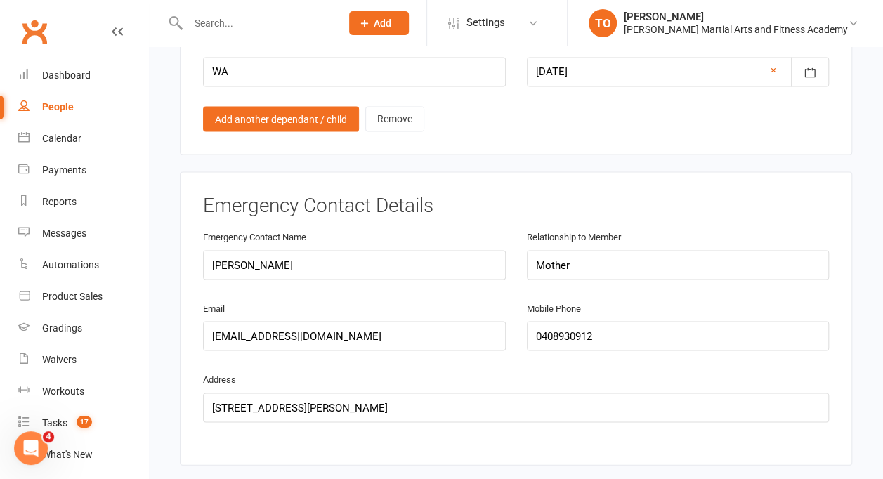
scroll to position [1253, 0]
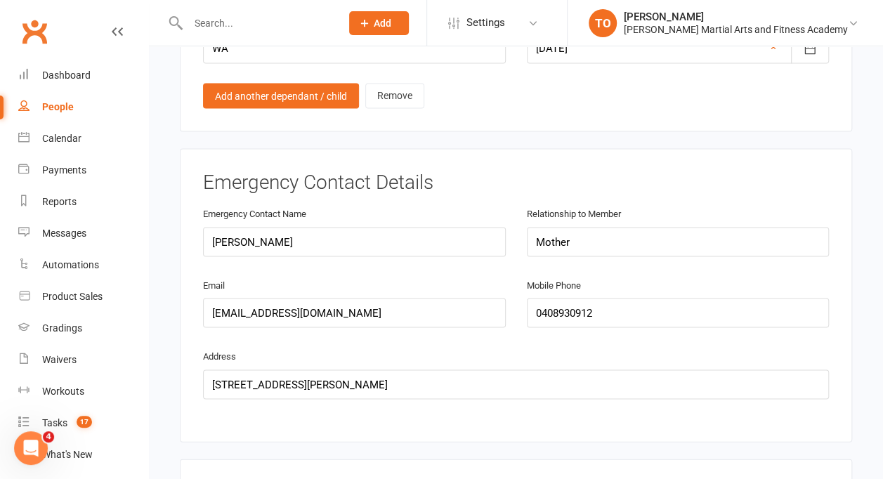
drag, startPoint x: 878, startPoint y: 191, endPoint x: 879, endPoint y: 212, distance: 21.1
drag, startPoint x: 879, startPoint y: 212, endPoint x: 854, endPoint y: 222, distance: 26.5
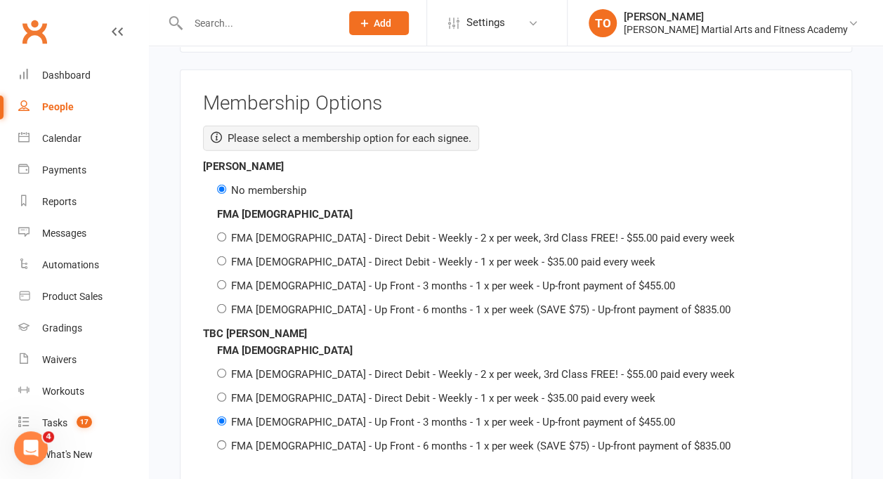
scroll to position [1882, 0]
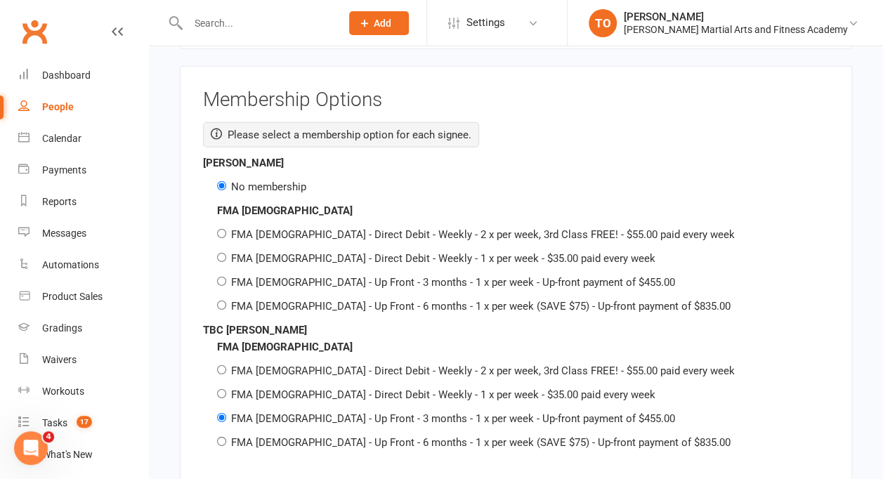
click at [218, 202] on div "FMA 10-13yo FMA 10-13yo - Direct Debit - Weekly - 2 x per week, 3rd Class FREE!…" at bounding box center [516, 258] width 626 height 112
click at [227, 226] on div "FMA [DEMOGRAPHIC_DATA] - Direct Debit - Weekly - 2 x per week, 3rd Class FREE! …" at bounding box center [523, 234] width 612 height 17
click at [223, 229] on input "FMA [DEMOGRAPHIC_DATA] - Direct Debit - Weekly - 2 x per week, 3rd Class FREE! …" at bounding box center [221, 233] width 9 height 9
radio input "true"
click at [223, 181] on input "No membership" at bounding box center [221, 185] width 9 height 9
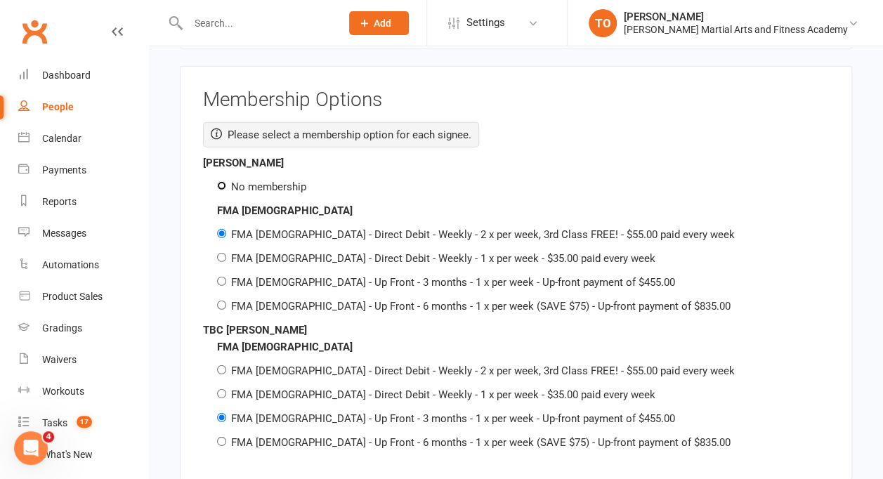
radio input "true"
radio input "false"
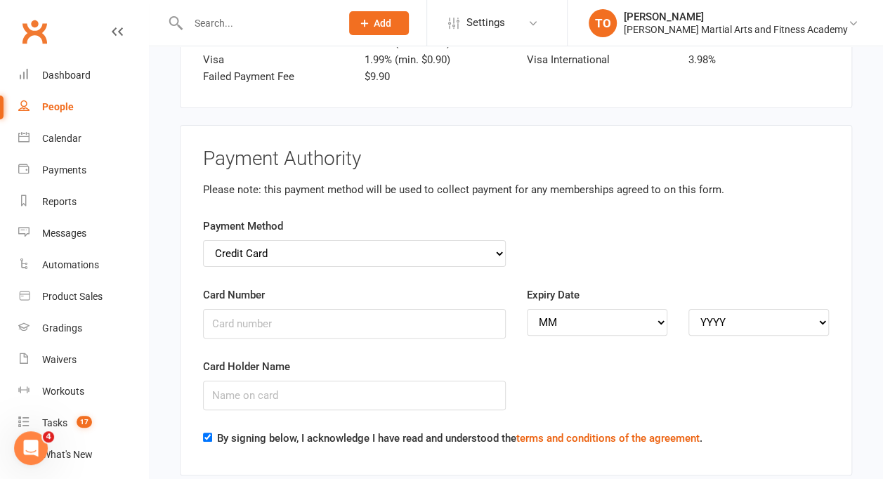
scroll to position [2653, 0]
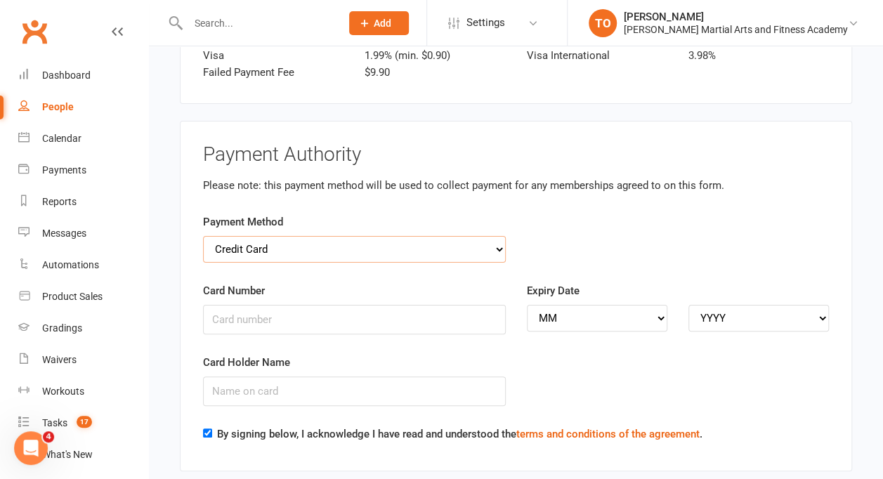
click at [496, 236] on select "Credit Card Bank Account" at bounding box center [354, 249] width 303 height 27
click at [552, 213] on div "Payment Method Credit Card Bank Account" at bounding box center [515, 247] width 647 height 69
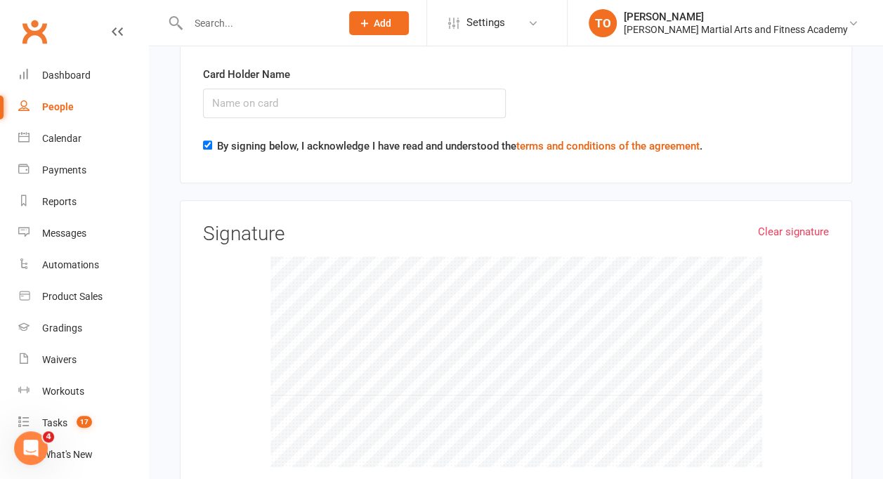
scroll to position [3138, 0]
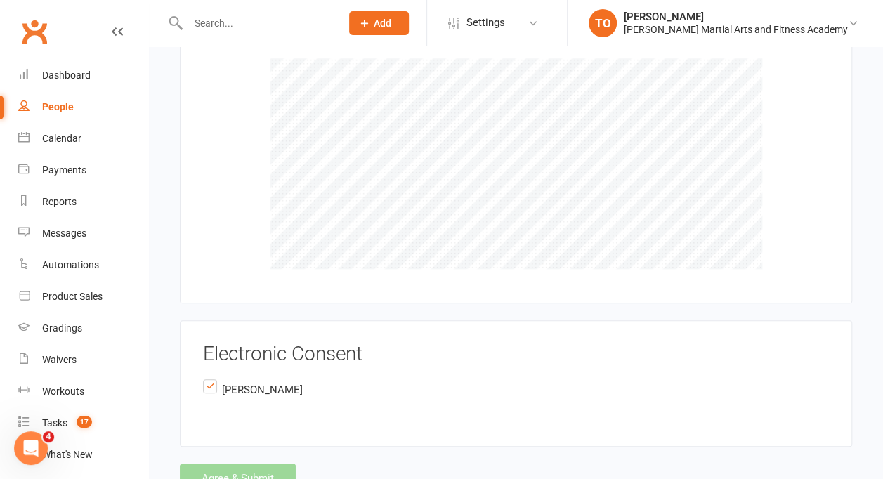
click at [219, 463] on div "Agree & Submit" at bounding box center [516, 477] width 672 height 29
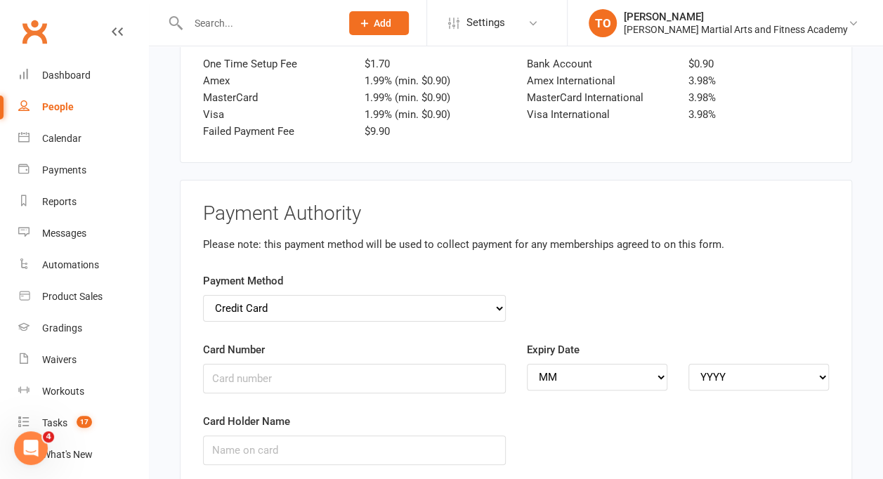
scroll to position [2609, 0]
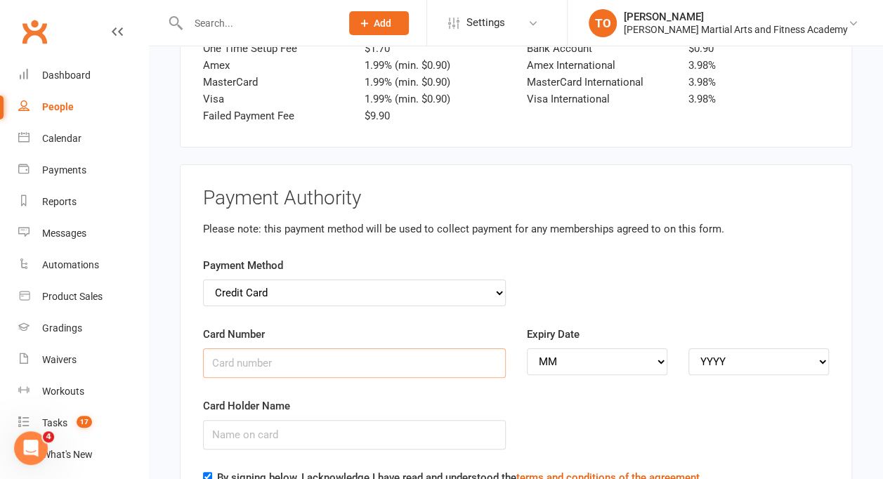
click at [276, 348] on input "Card Number" at bounding box center [354, 362] width 303 height 29
click at [399, 348] on input "Card Number" at bounding box center [354, 362] width 303 height 29
type input "3"
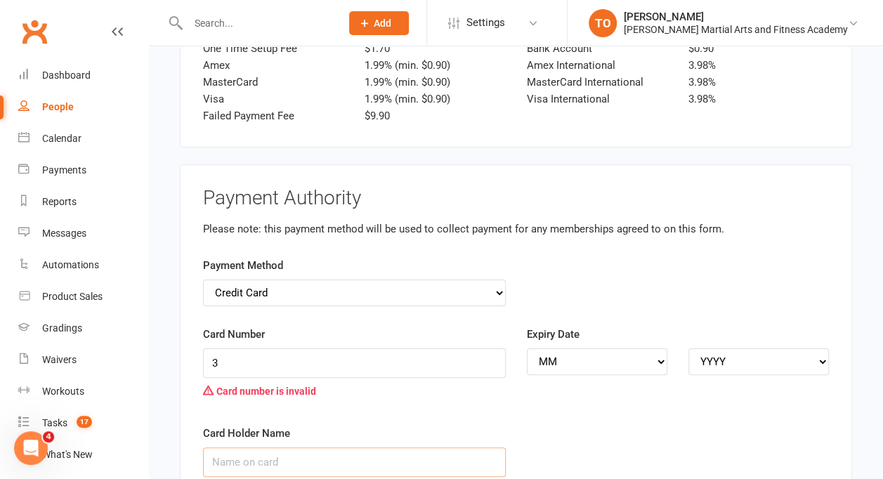
click at [272, 425] on div "Card Holder Name" at bounding box center [354, 451] width 303 height 52
click at [272, 348] on input "3" at bounding box center [354, 362] width 303 height 29
click at [299, 447] on input "Card Holder Name" at bounding box center [354, 461] width 303 height 29
click at [300, 279] on select "Credit Card Bank Account" at bounding box center [354, 292] width 303 height 27
click at [203, 279] on select "Credit Card Bank Account" at bounding box center [354, 292] width 303 height 27
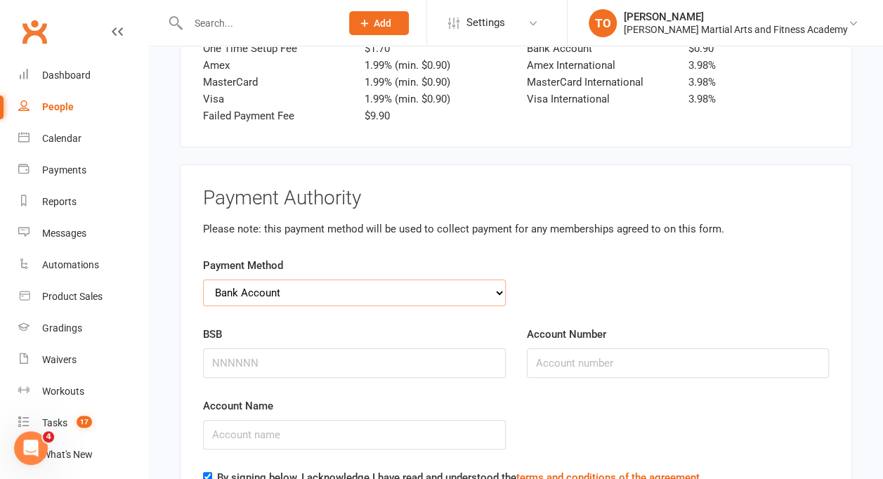
click at [284, 279] on select "Credit Card Bank Account" at bounding box center [354, 292] width 303 height 27
select select "credit_card"
click at [203, 279] on select "Credit Card Bank Account" at bounding box center [354, 292] width 303 height 27
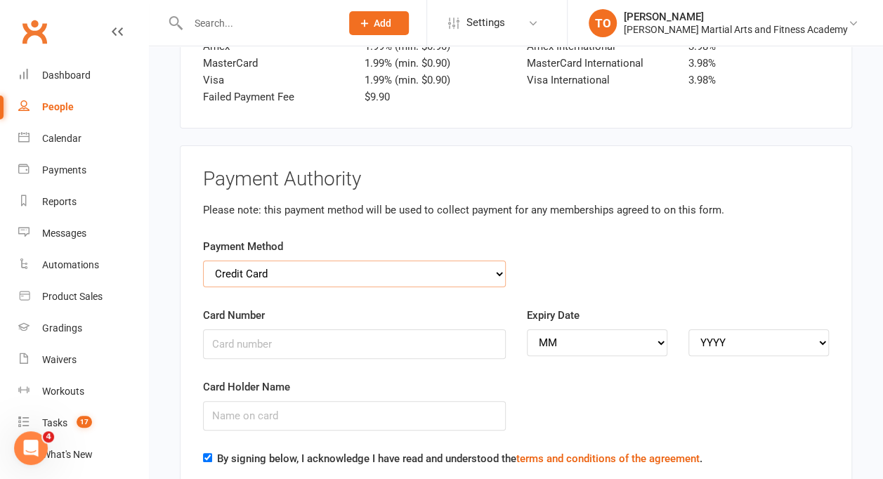
scroll to position [2662, 0]
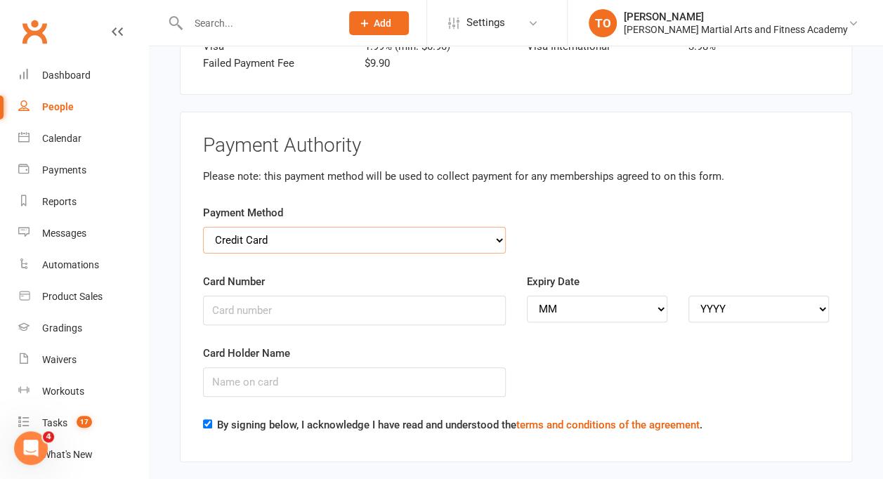
click at [397, 227] on select "Credit Card Bank Account" at bounding box center [354, 240] width 303 height 27
click at [341, 227] on select "Credit Card Bank Account" at bounding box center [354, 240] width 303 height 27
click at [286, 296] on input "Card Number" at bounding box center [354, 310] width 303 height 29
type input "23244234234234234442455222343"
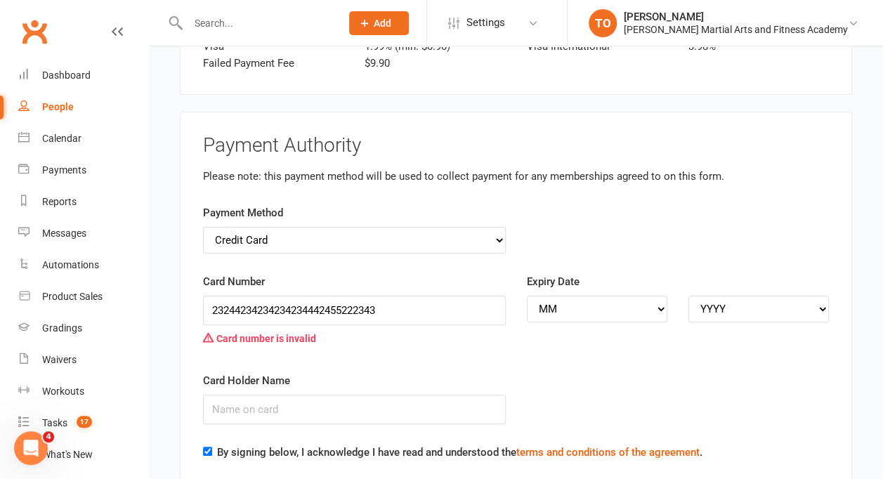
click at [314, 293] on waiver-ezidebit-credit-card-payment-details "Card Number 23244234234234234442455222343 Card number is invalid Expiry Date MM…" at bounding box center [516, 358] width 626 height 170
drag, startPoint x: 391, startPoint y: 254, endPoint x: 130, endPoint y: 249, distance: 261.2
click at [576, 296] on select "MM 01 02 03 04 05 06 07 08 09 10 11 12" at bounding box center [597, 309] width 140 height 27
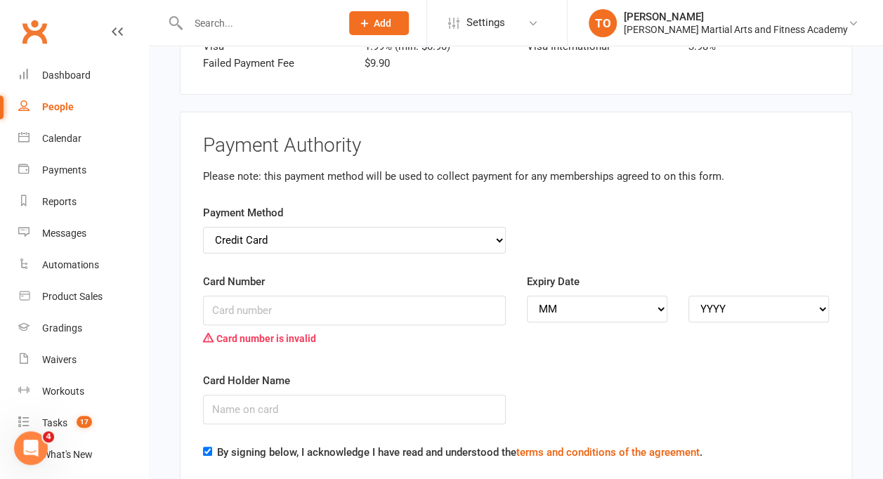
click at [684, 372] on div "Card Holder Name" at bounding box center [515, 408] width 647 height 72
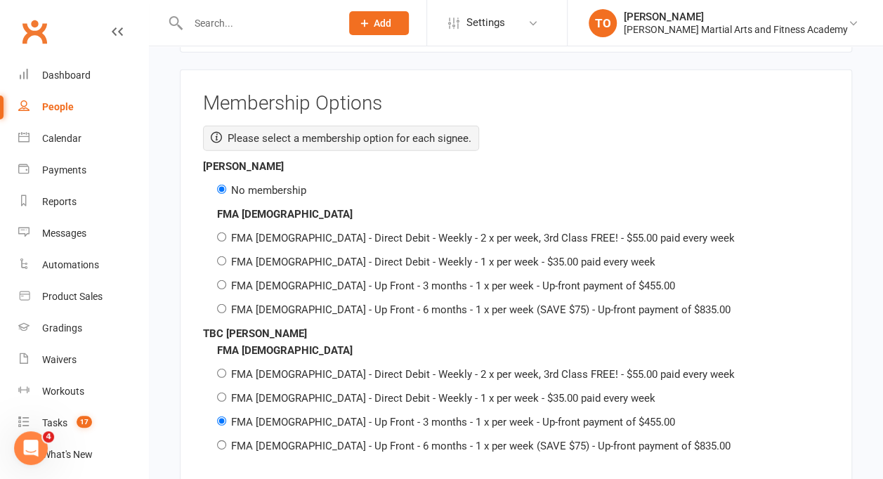
scroll to position [1890, 0]
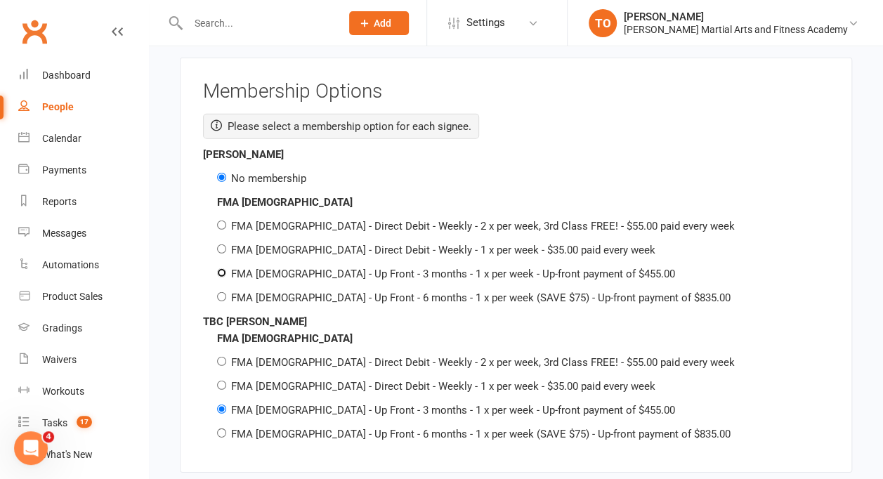
click at [222, 268] on input "FMA [DEMOGRAPHIC_DATA] - Up Front - 3 months - 1 x per week - Up-front payment …" at bounding box center [221, 272] width 9 height 9
radio input "true"
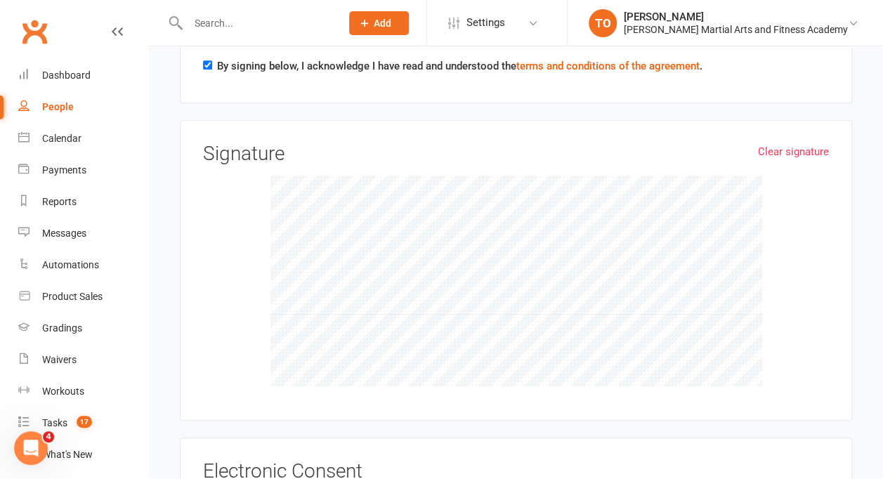
scroll to position [3165, 0]
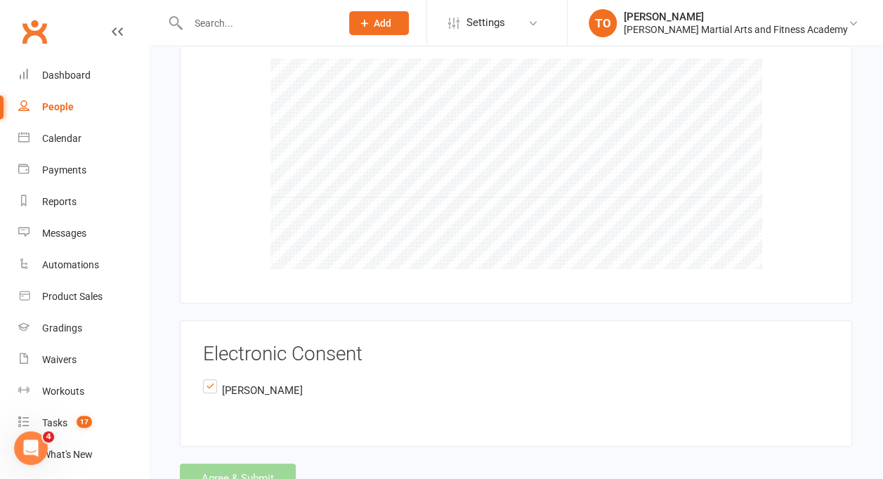
click at [242, 463] on div "Agree & Submit" at bounding box center [516, 477] width 672 height 29
click at [220, 463] on div "Agree & Submit" at bounding box center [516, 477] width 672 height 29
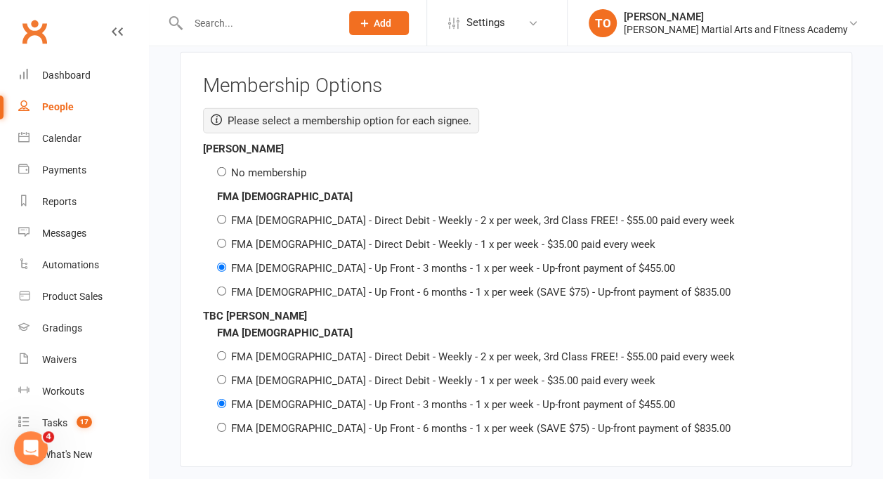
scroll to position [1827, 0]
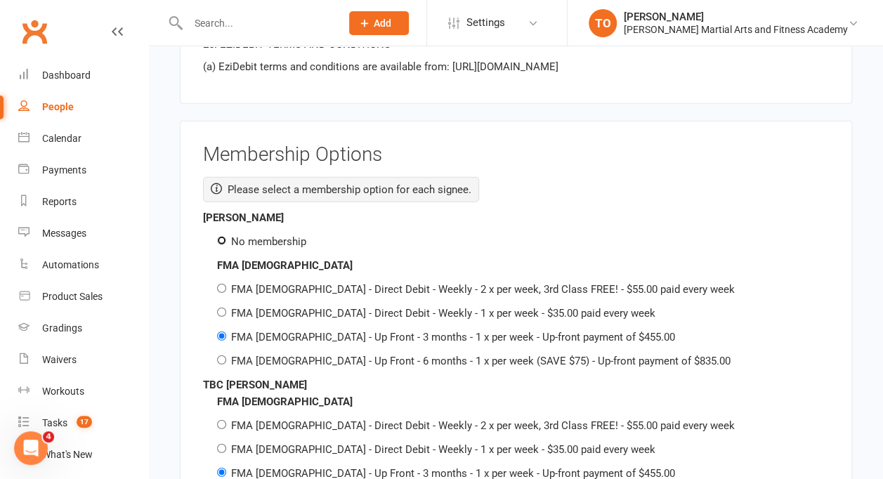
click at [219, 236] on input "No membership" at bounding box center [221, 240] width 9 height 9
radio input "true"
radio input "false"
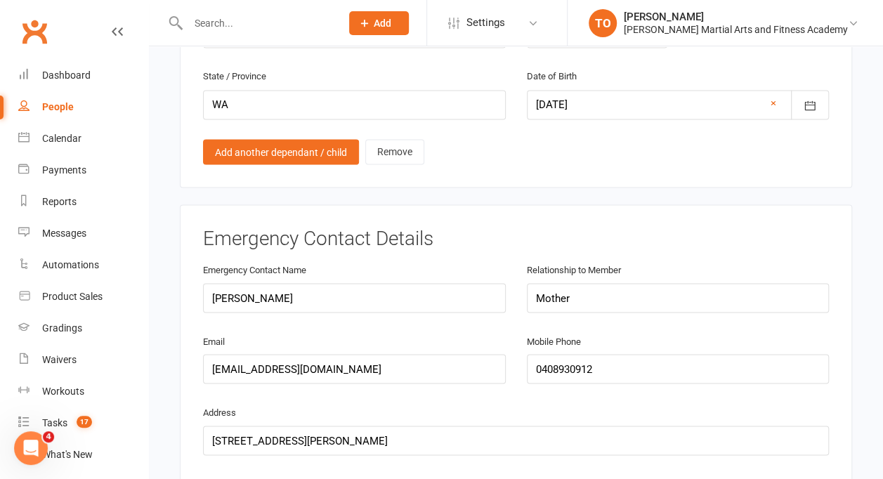
scroll to position [1170, 0]
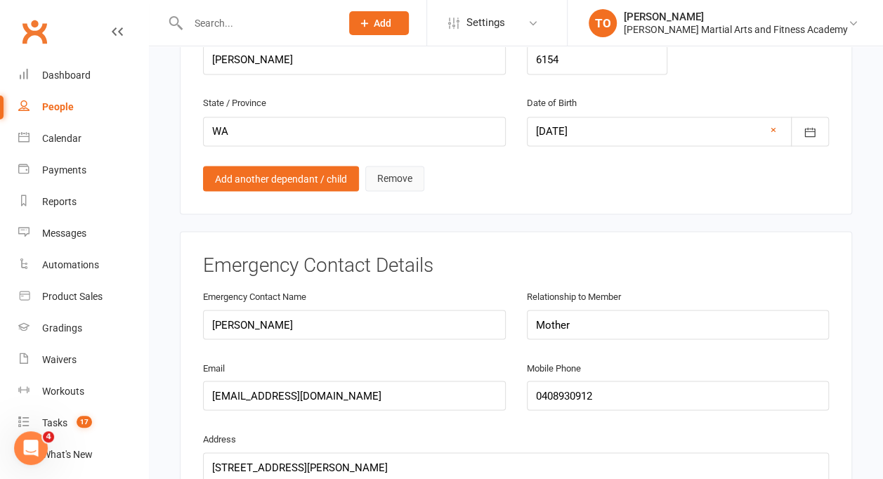
click at [396, 166] on link "Remove" at bounding box center [394, 178] width 59 height 25
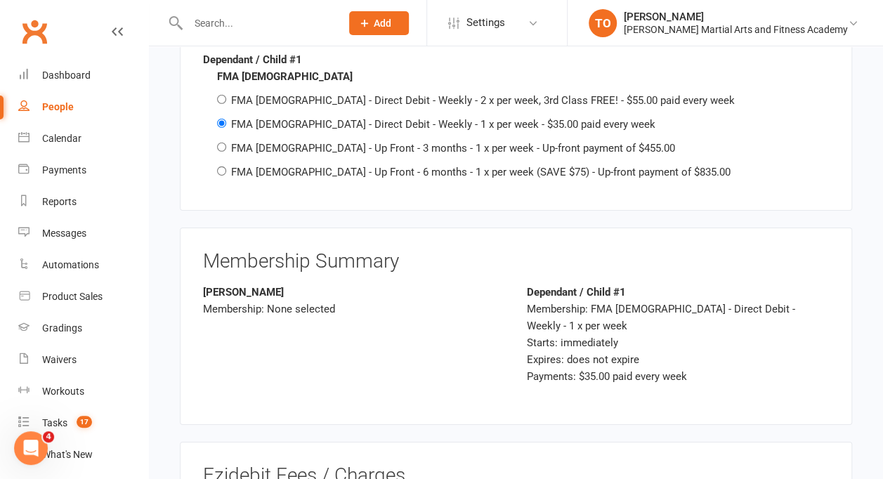
scroll to position [3165, 0]
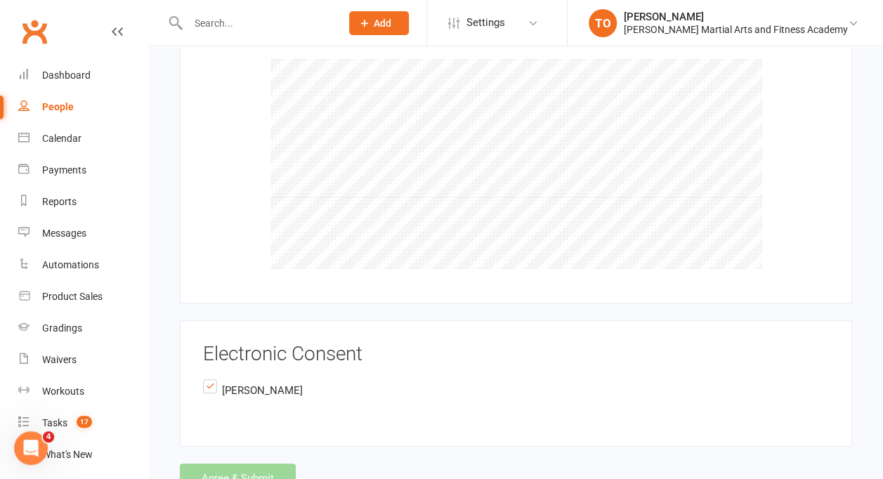
click at [267, 463] on div "Agree & Submit" at bounding box center [516, 477] width 672 height 29
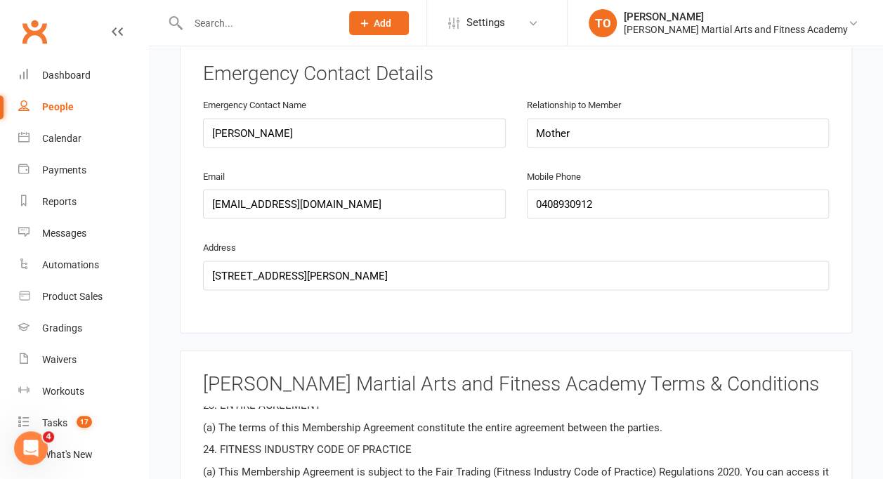
scroll to position [1392, 0]
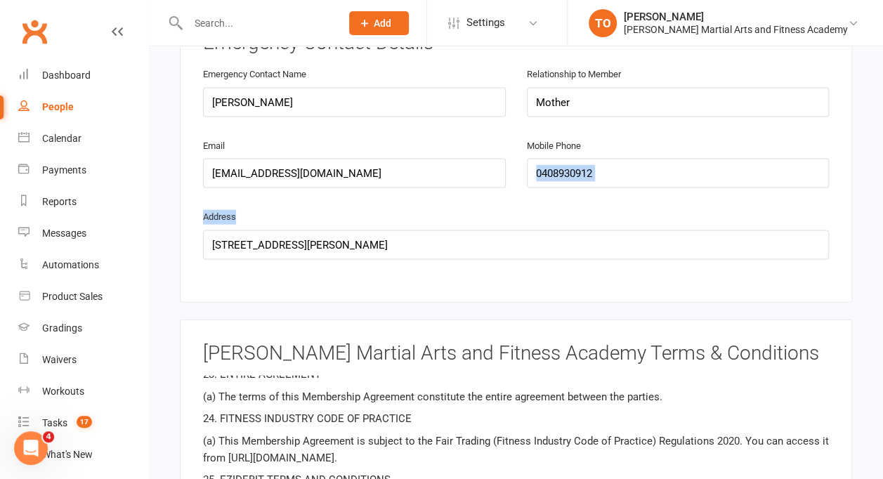
drag, startPoint x: 836, startPoint y: 232, endPoint x: 858, endPoint y: 169, distance: 66.8
drag, startPoint x: 858, startPoint y: 169, endPoint x: 876, endPoint y: 229, distance: 62.4
click at [876, 229] on div "Smart Forms & Waivers Wilkes Martial Arts and Fitness Academy 43164419498 p: 93…" at bounding box center [516, 472] width 734 height 3634
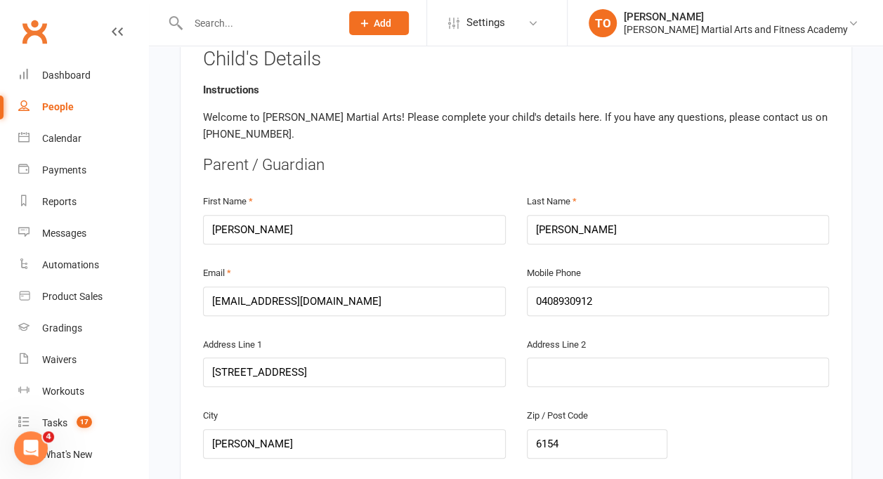
scroll to position [275, 0]
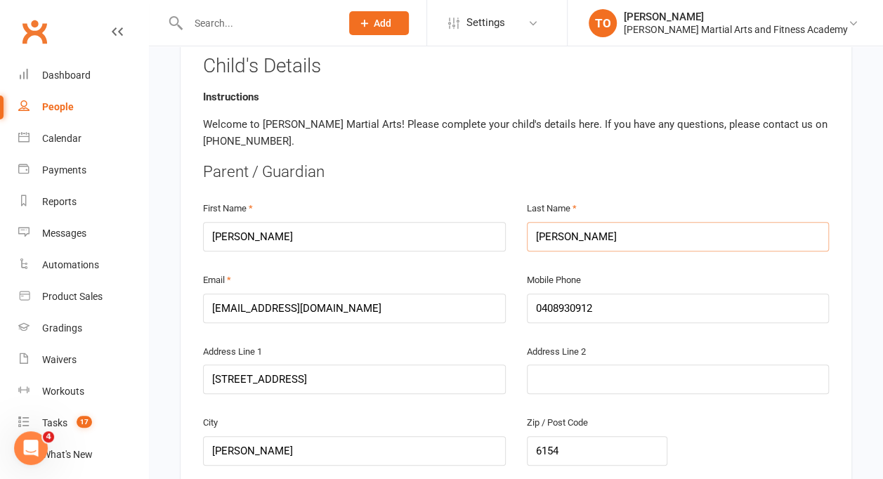
drag, startPoint x: 591, startPoint y: 216, endPoint x: 507, endPoint y: 217, distance: 84.3
drag, startPoint x: 507, startPoint y: 217, endPoint x: 427, endPoint y: 182, distance: 87.4
drag, startPoint x: 427, startPoint y: 182, endPoint x: 652, endPoint y: 165, distance: 226.0
click at [652, 165] on div "Parent / Guardian First Name Robyn Last Name Murdoch Email robynjane@live.com M…" at bounding box center [516, 401] width 626 height 480
drag, startPoint x: 652, startPoint y: 165, endPoint x: 564, endPoint y: 209, distance: 98.9
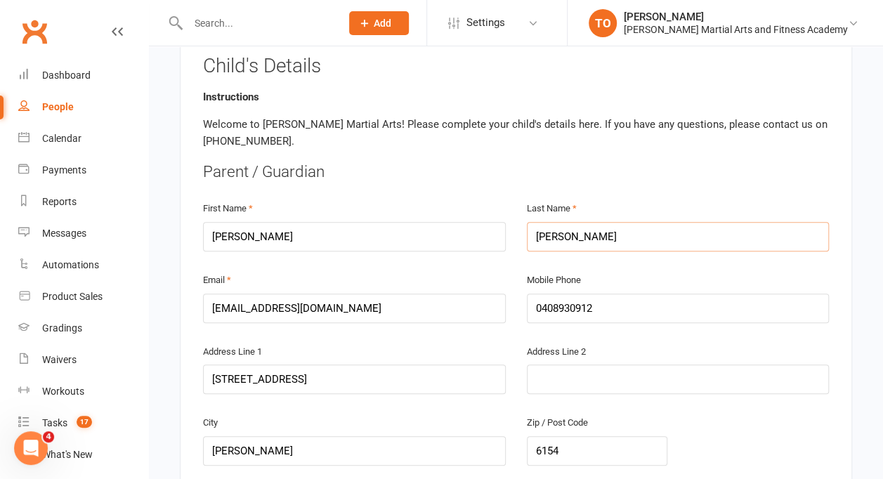
click at [564, 222] on input "[PERSON_NAME]" at bounding box center [678, 236] width 303 height 29
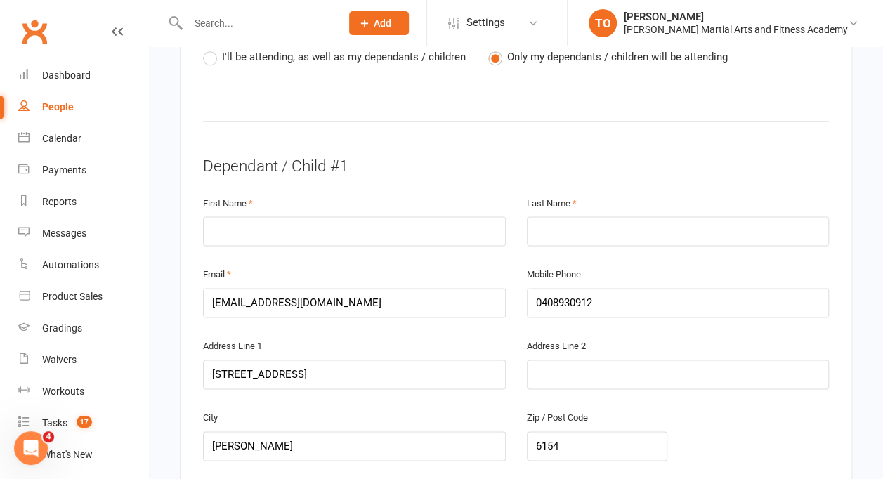
scroll to position [833, 0]
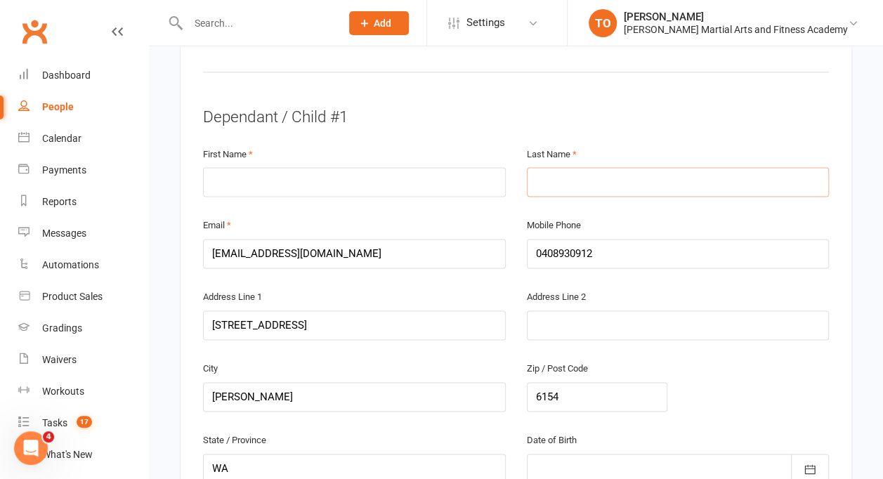
click at [593, 167] on input "text" at bounding box center [678, 181] width 303 height 29
paste input "[PERSON_NAME]"
type input "[PERSON_NAME]"
click at [336, 167] on input "text" at bounding box center [354, 181] width 303 height 29
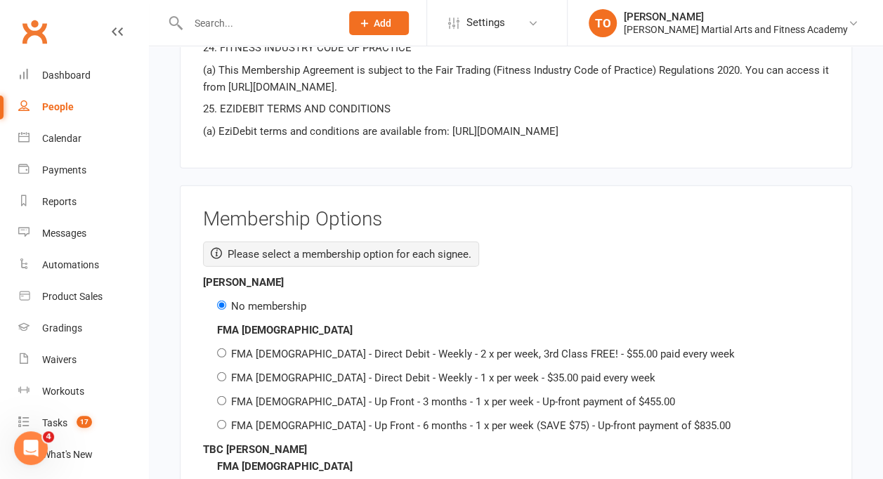
scroll to position [1769, 0]
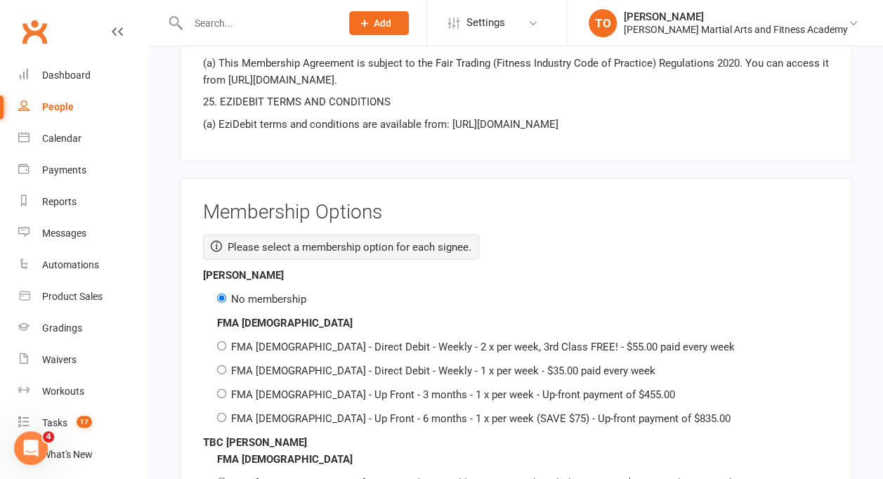
type input "TBC"
click at [404, 241] on span "Please select a membership option for each signee." at bounding box center [349, 247] width 244 height 13
click at [405, 241] on span "Please select a membership option for each signee." at bounding box center [349, 247] width 244 height 13
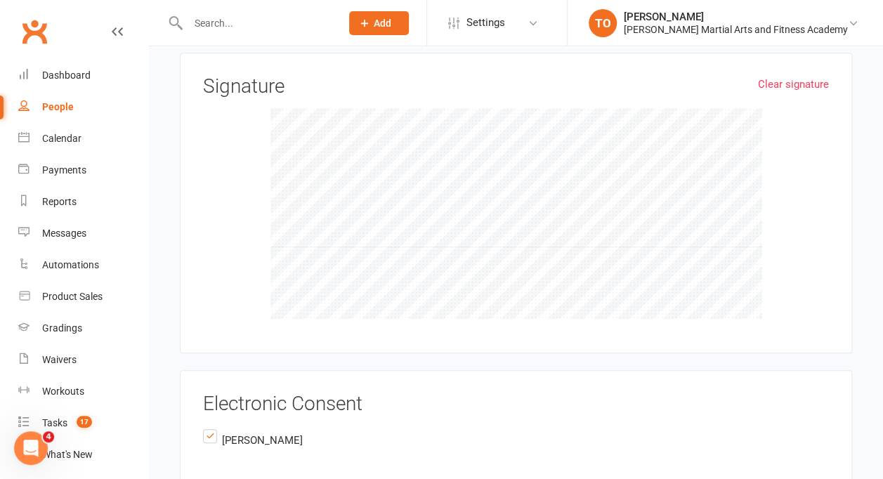
scroll to position [3165, 0]
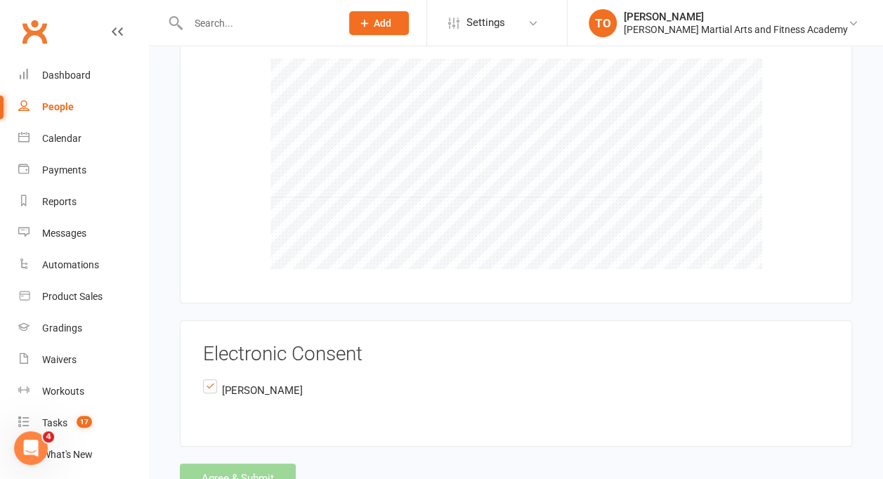
click at [247, 463] on div "Agree & Submit" at bounding box center [516, 477] width 672 height 29
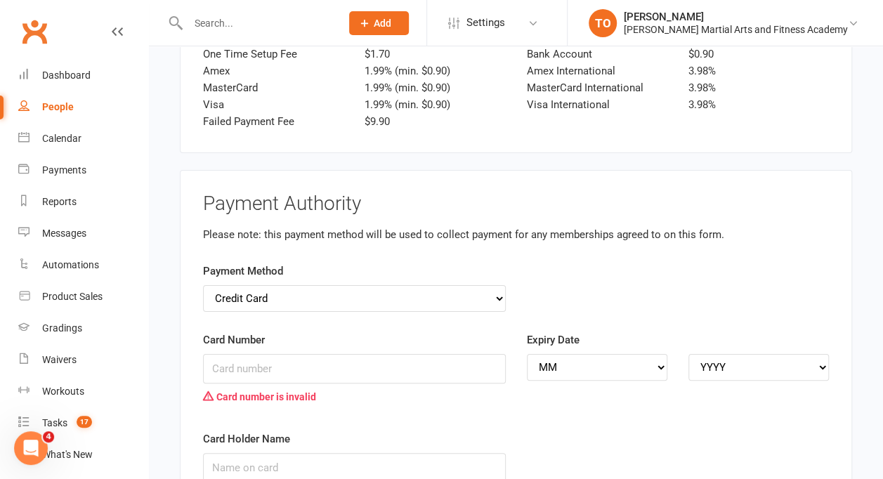
scroll to position [2607, 0]
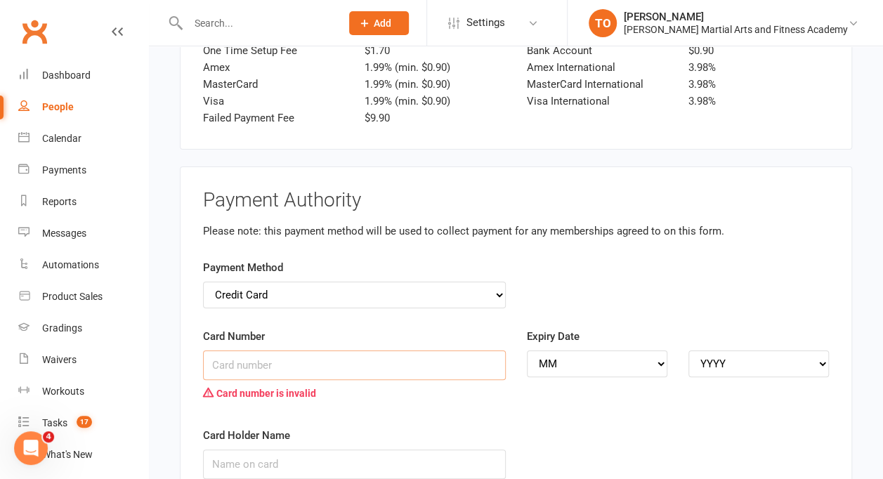
click at [239, 350] on input "Card Number" at bounding box center [354, 364] width 303 height 29
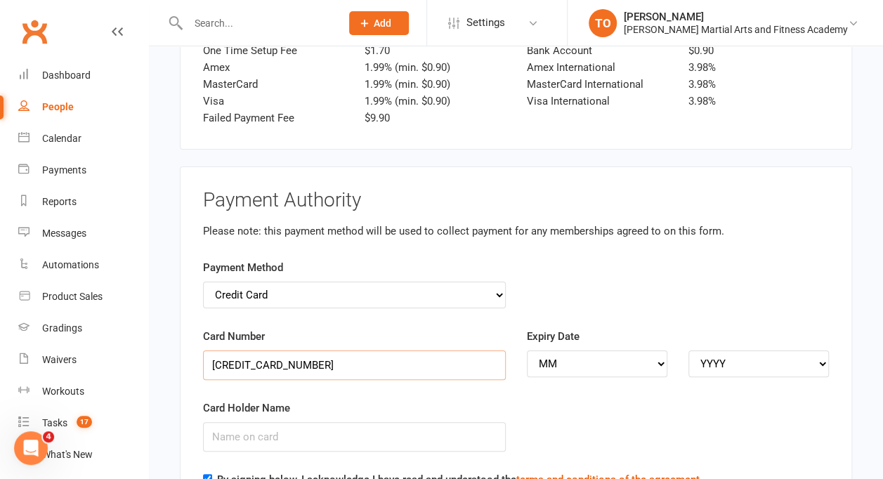
type input "4601841501517785"
click at [554, 350] on select "MM 01 02 03 04 05 06 07 08 09 10 11 12" at bounding box center [597, 363] width 140 height 27
select select "09"
click at [527, 350] on select "MM 01 02 03 04 05 06 07 08 09 10 11 12" at bounding box center [597, 363] width 140 height 27
click at [729, 350] on select "YYYY 2025 2026 2027 2028 2029 2030 2031 2032 2033 2034" at bounding box center [758, 363] width 140 height 27
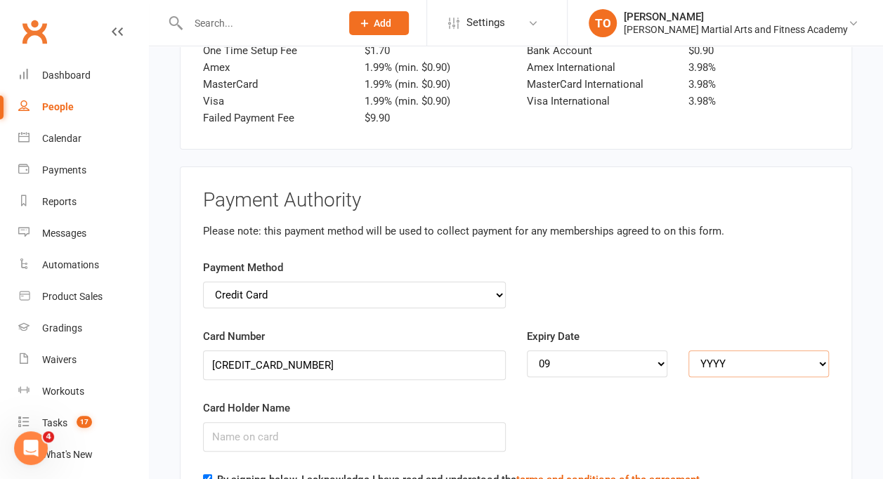
select select "2025"
click at [688, 350] on select "YYYY 2025 2026 2027 2028 2029 2030 2031 2032 2033 2034" at bounding box center [758, 363] width 140 height 27
click at [298, 422] on input "Card Holder Name" at bounding box center [354, 436] width 303 height 29
type input "jkbkbkbu"
click at [522, 340] on div "Expiry Date MM 01 02 03 04 05 06 07 08 09 10 11 12 YYYY 2025 2026 2027 2028 202…" at bounding box center [678, 362] width 324 height 69
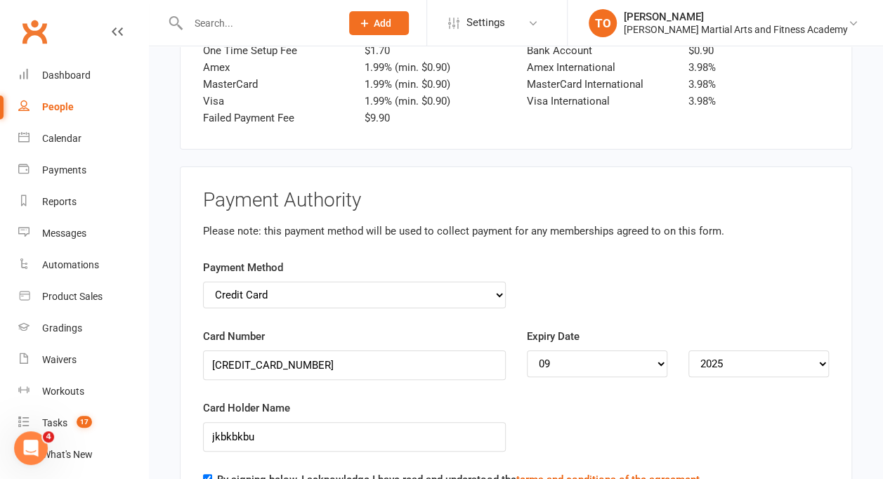
scroll to position [3138, 0]
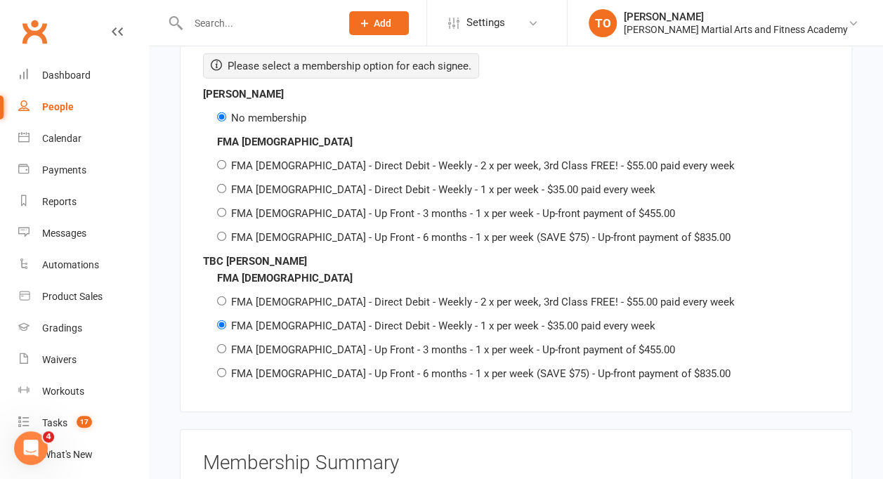
scroll to position [1966, 0]
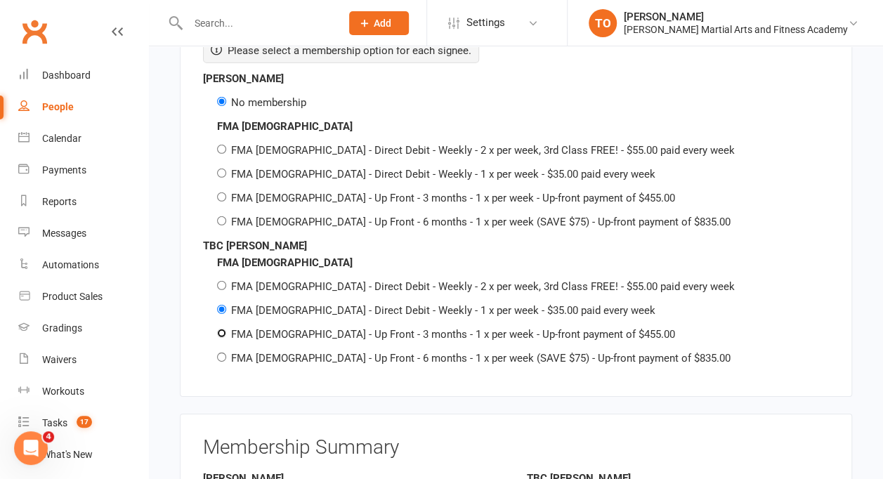
click at [219, 329] on input "FMA [DEMOGRAPHIC_DATA] - Up Front - 3 months - 1 x per week - Up-front payment …" at bounding box center [221, 333] width 9 height 9
radio input "true"
radio input "false"
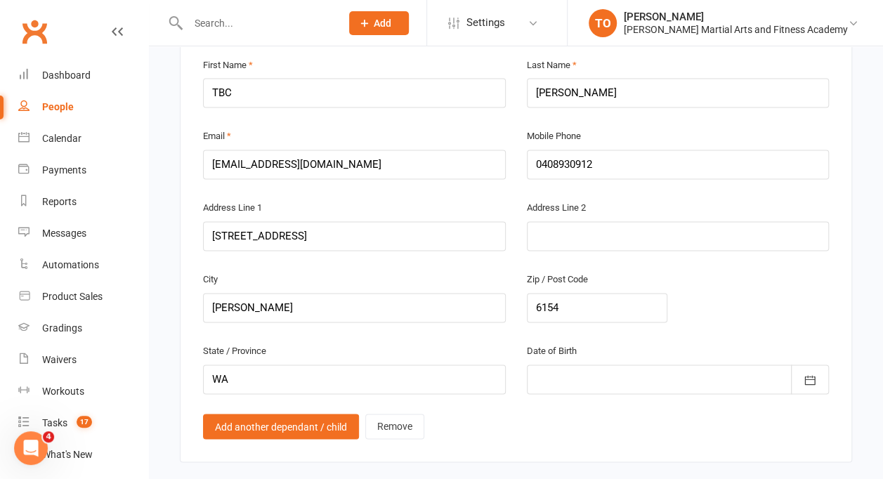
scroll to position [933, 0]
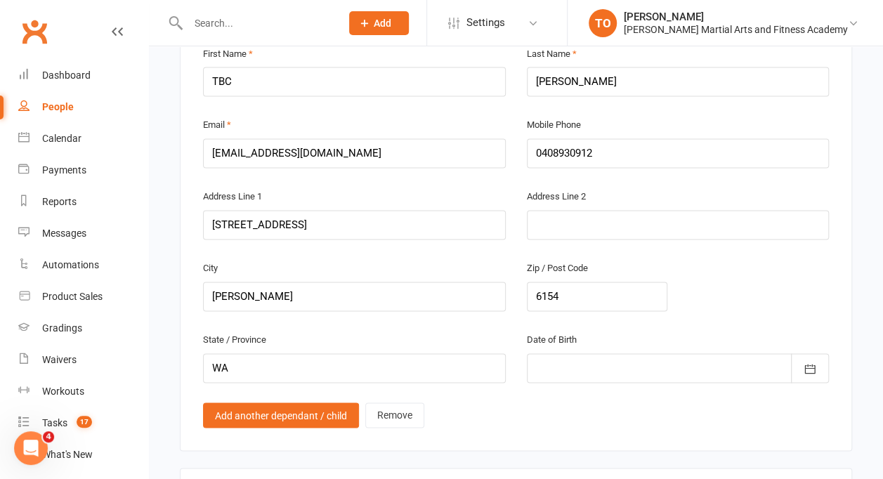
click at [570, 353] on div at bounding box center [678, 367] width 303 height 29
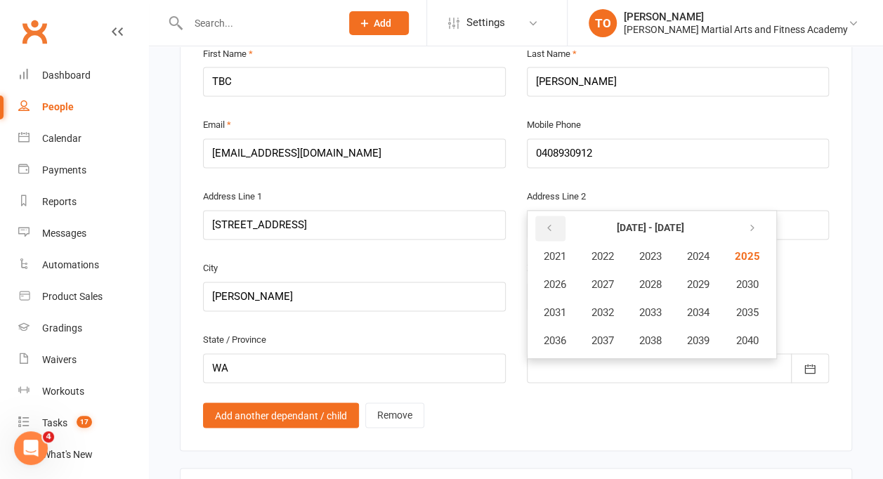
click at [552, 223] on icon "button" at bounding box center [549, 228] width 10 height 11
click at [706, 306] on span "2014" at bounding box center [698, 312] width 22 height 13
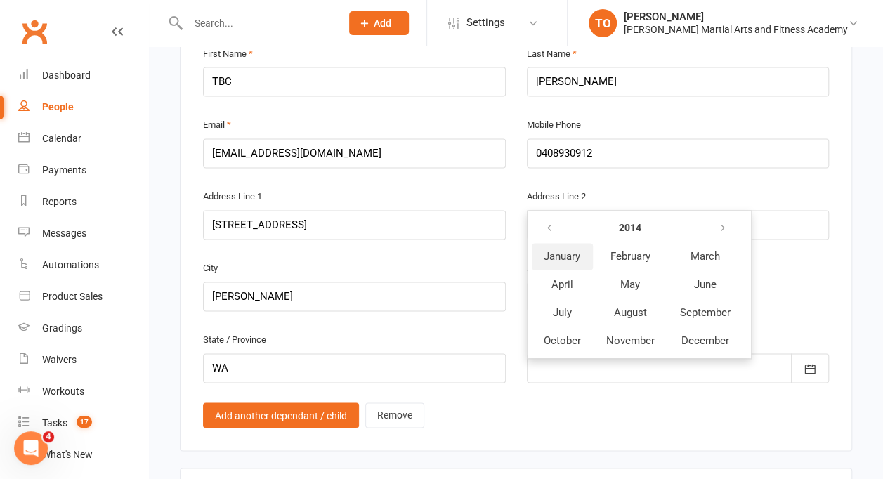
click at [554, 250] on span "January" at bounding box center [561, 256] width 37 height 13
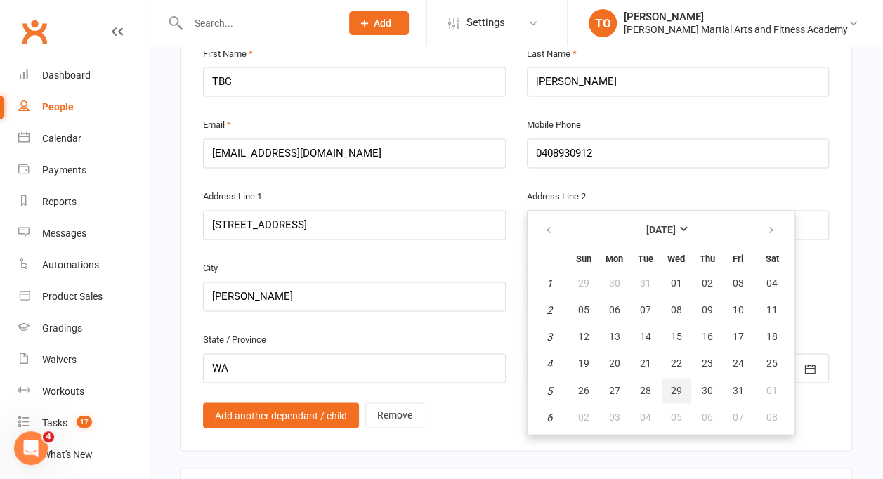
click at [678, 384] on span "29" at bounding box center [676, 389] width 11 height 11
type input "29 Jan 2014"
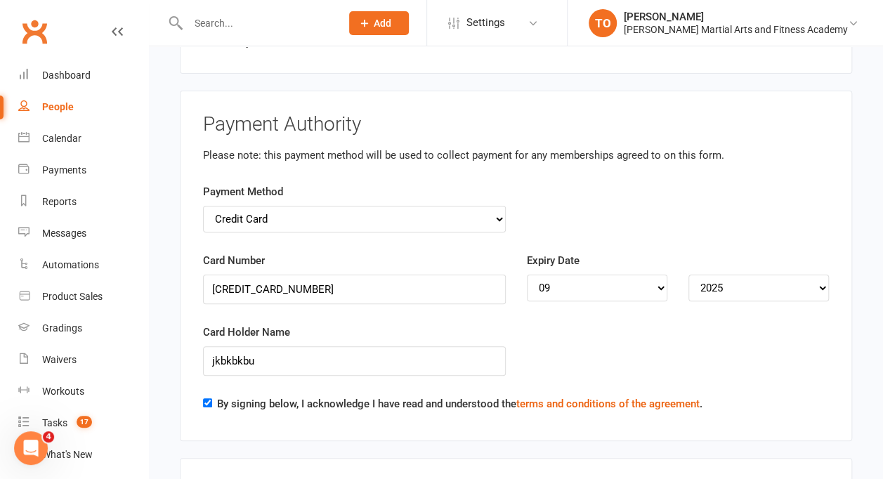
scroll to position [2675, 0]
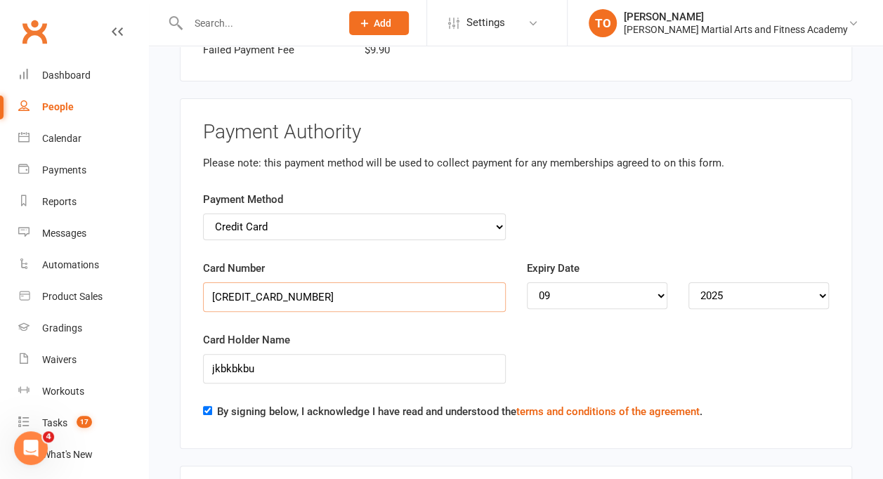
click at [315, 282] on input "4601841501517785" at bounding box center [354, 296] width 303 height 29
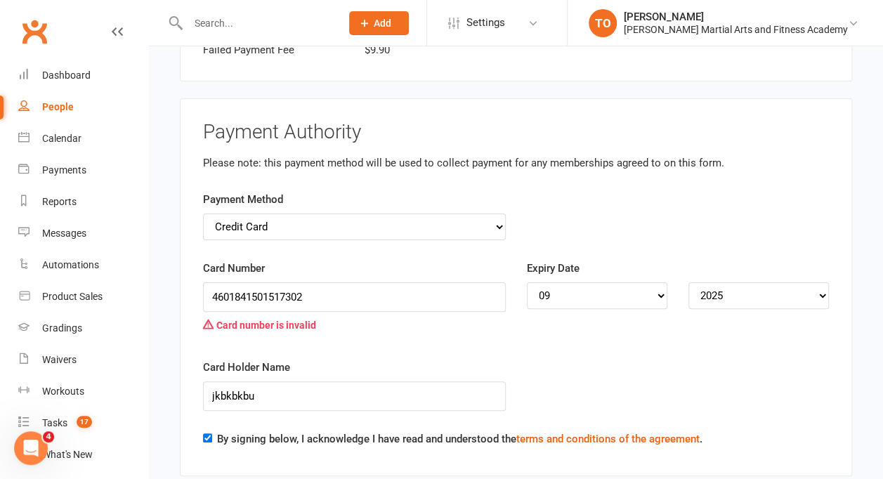
click at [392, 298] on div "Card Number 4601841501517302 Card number is invalid" at bounding box center [354, 309] width 324 height 98
click at [402, 312] on div "Card number is invalid" at bounding box center [354, 325] width 303 height 27
click at [330, 282] on input "4601841501517302" at bounding box center [354, 296] width 303 height 29
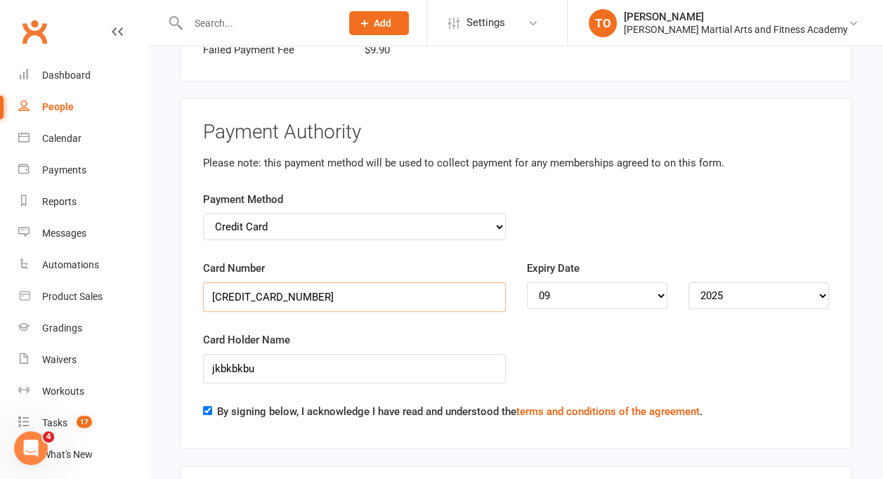
click at [224, 282] on input "4601841501517785" at bounding box center [354, 296] width 303 height 29
click at [239, 282] on input "4601841501517785" at bounding box center [354, 296] width 303 height 29
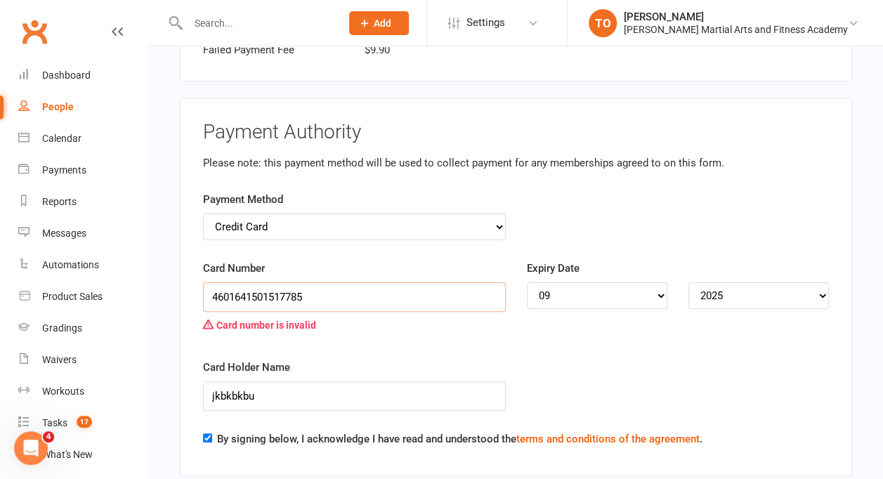
click at [250, 282] on input "4601641501517785" at bounding box center [354, 296] width 303 height 29
click at [238, 282] on input "4601641501517785" at bounding box center [354, 296] width 303 height 29
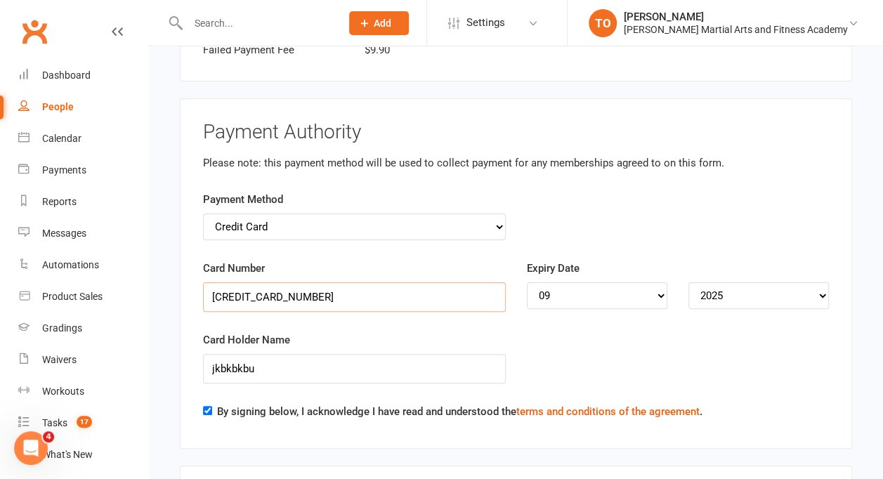
type input "4601841501517785"
drag, startPoint x: 755, startPoint y: 236, endPoint x: 819, endPoint y: 237, distance: 63.9
click at [819, 282] on select "YYYY 2025 2026 2027 2028 2029 2030 2031 2032 2033 2034" at bounding box center [758, 295] width 140 height 27
click at [688, 282] on select "YYYY 2025 2026 2027 2028 2029 2030 2031 2032 2033 2034" at bounding box center [758, 295] width 140 height 27
click at [668, 331] on div "Card Holder Name jkbkbkbu" at bounding box center [515, 367] width 647 height 72
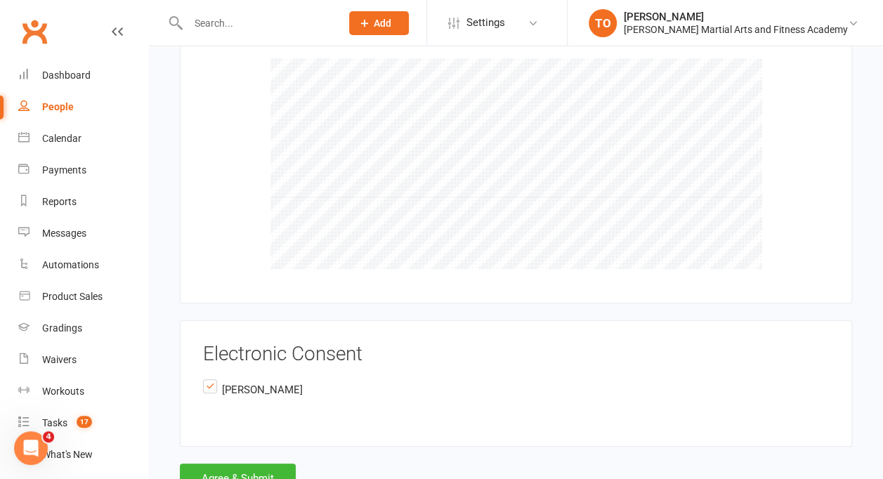
scroll to position [2721, 0]
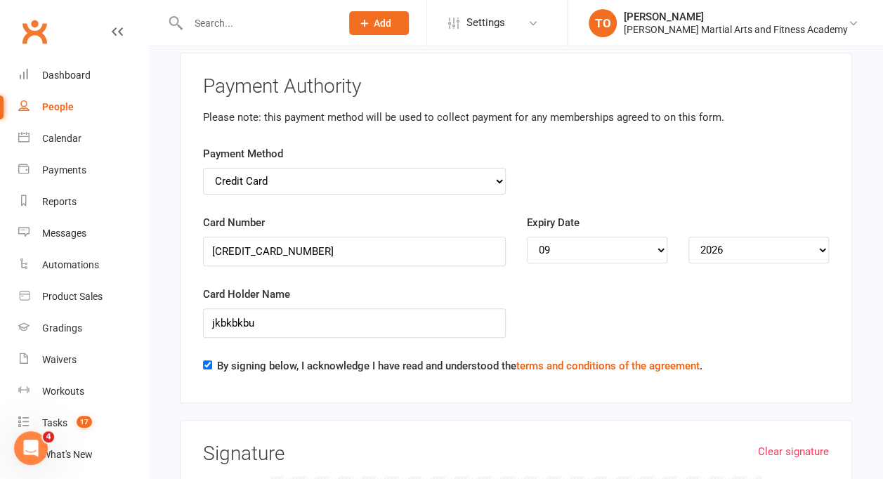
drag, startPoint x: 890, startPoint y: 381, endPoint x: 855, endPoint y: 476, distance: 101.5
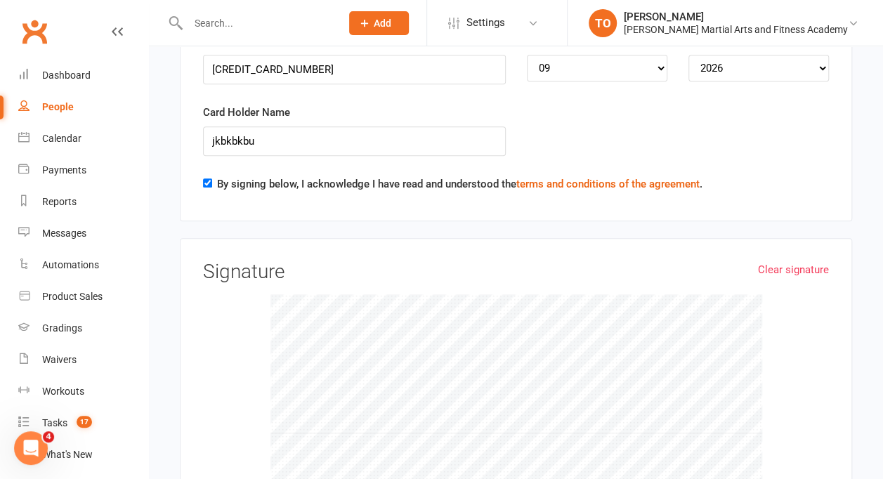
scroll to position [2914, 0]
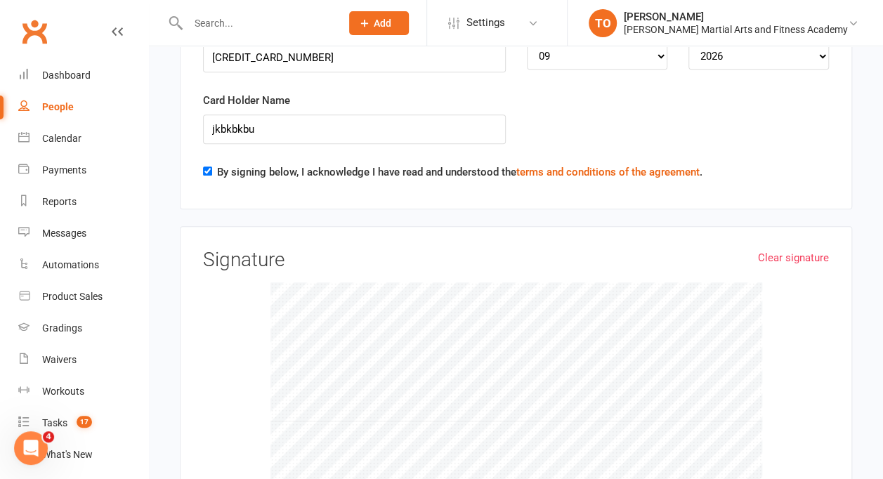
click at [799, 282] on div at bounding box center [516, 387] width 626 height 211
click at [790, 249] on link "Clear signature" at bounding box center [793, 257] width 71 height 17
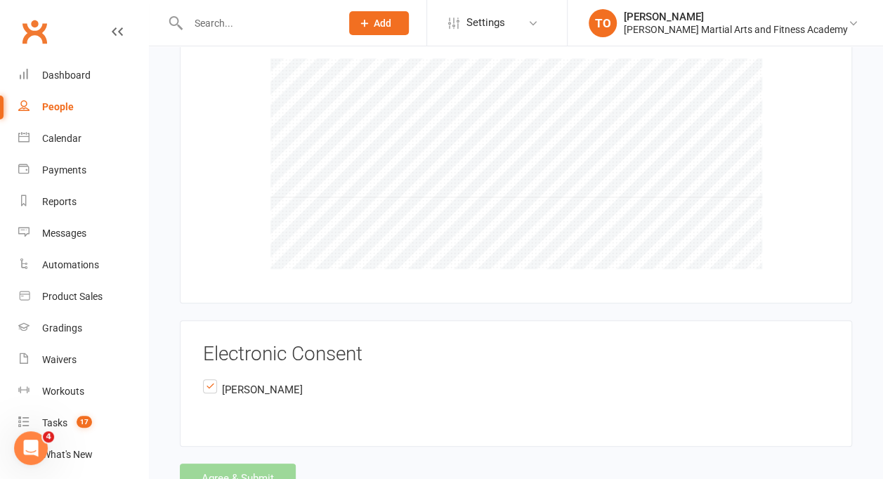
click at [217, 463] on div "Agree & Submit" at bounding box center [516, 477] width 672 height 29
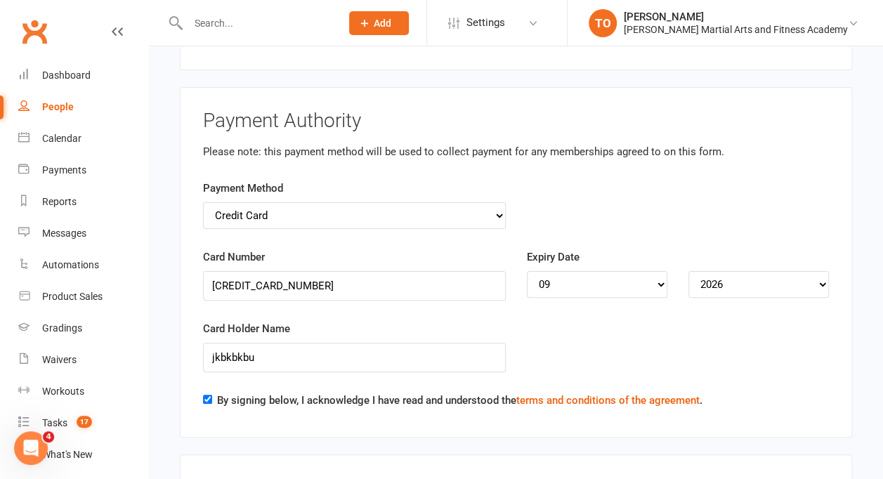
scroll to position [2683, 0]
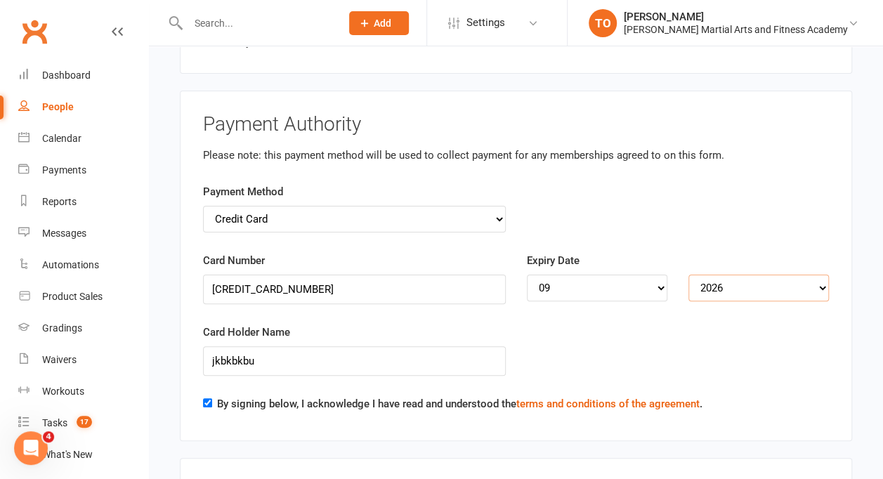
click at [810, 275] on select "YYYY 2025 2026 2027 2028 2029 2030 2031 2032 2033 2034" at bounding box center [758, 288] width 140 height 27
select select "2025"
click at [688, 275] on select "YYYY 2025 2026 2027 2028 2029 2030 2031 2032 2033 2034" at bounding box center [758, 288] width 140 height 27
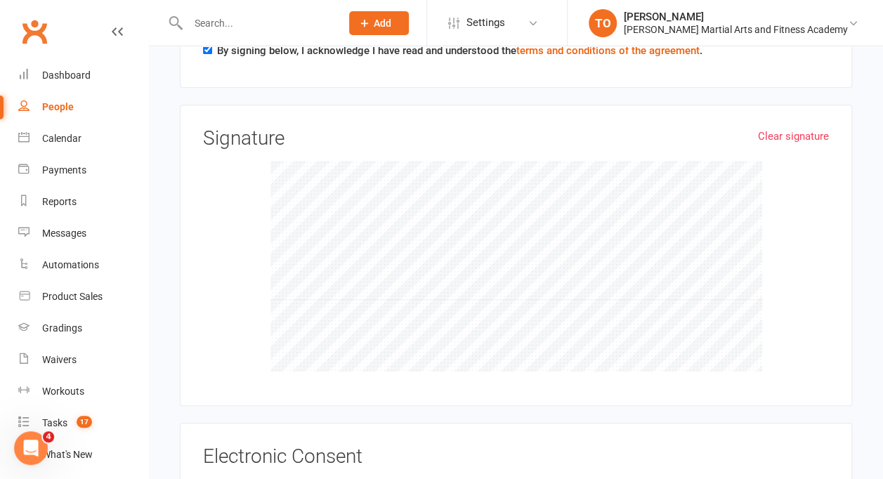
drag, startPoint x: 877, startPoint y: 404, endPoint x: 876, endPoint y: 437, distance: 32.3
drag, startPoint x: 876, startPoint y: 437, endPoint x: 861, endPoint y: 310, distance: 128.0
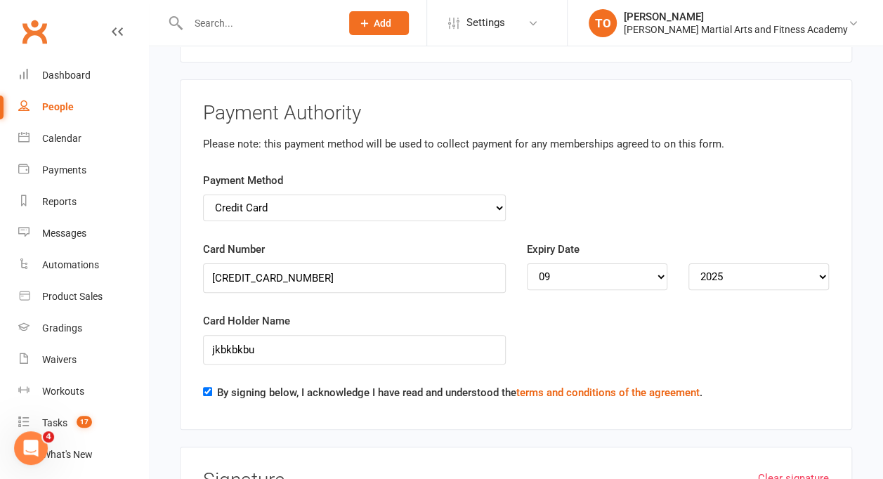
scroll to position [2706, 0]
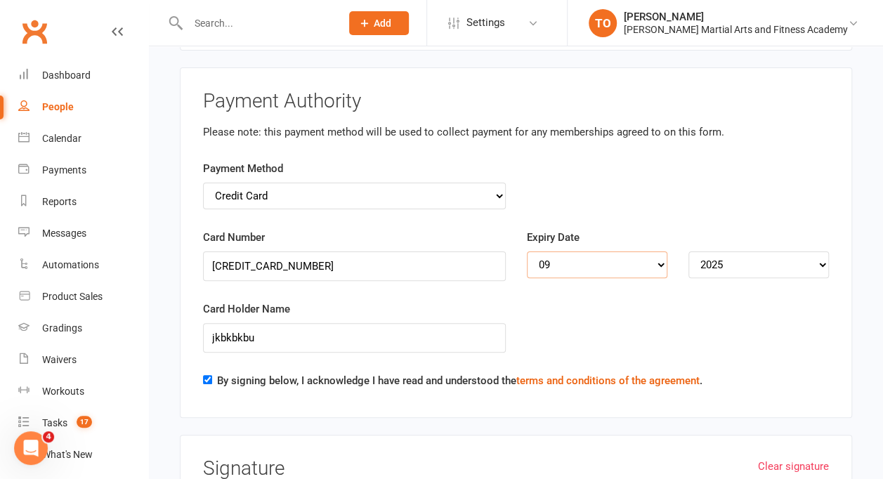
click at [659, 251] on select "MM 01 02 03 04 05 06 07 08 09 10 11 12" at bounding box center [597, 264] width 140 height 27
select select "08"
click at [527, 251] on select "MM 01 02 03 04 05 06 07 08 09 10 11 12" at bounding box center [597, 264] width 140 height 27
click at [749, 309] on div "Card Holder Name jkbkbkbu" at bounding box center [515, 336] width 647 height 72
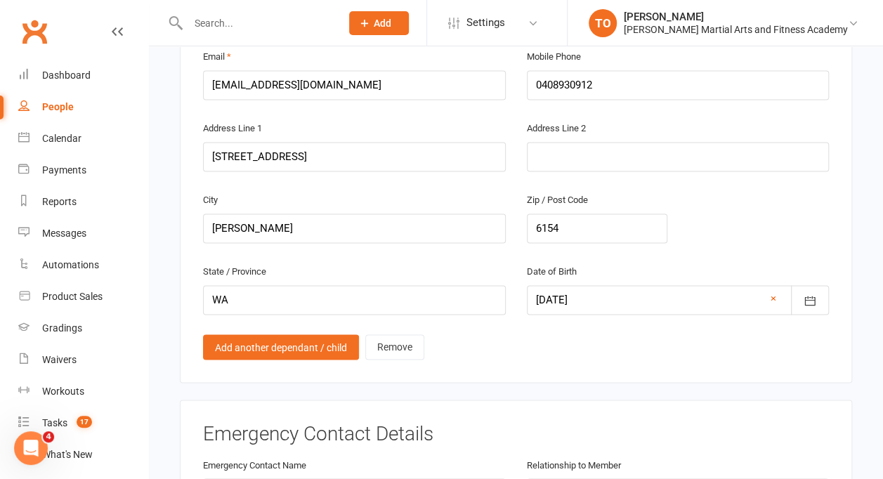
scroll to position [990, 0]
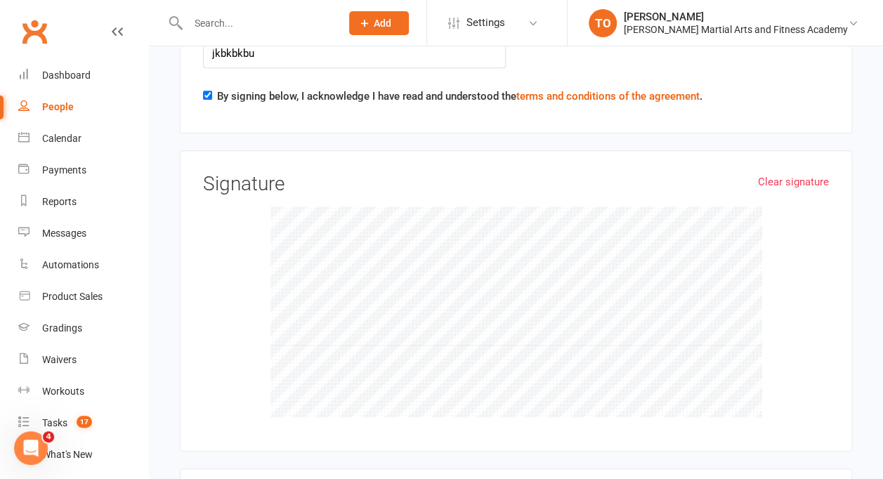
scroll to position [3138, 0]
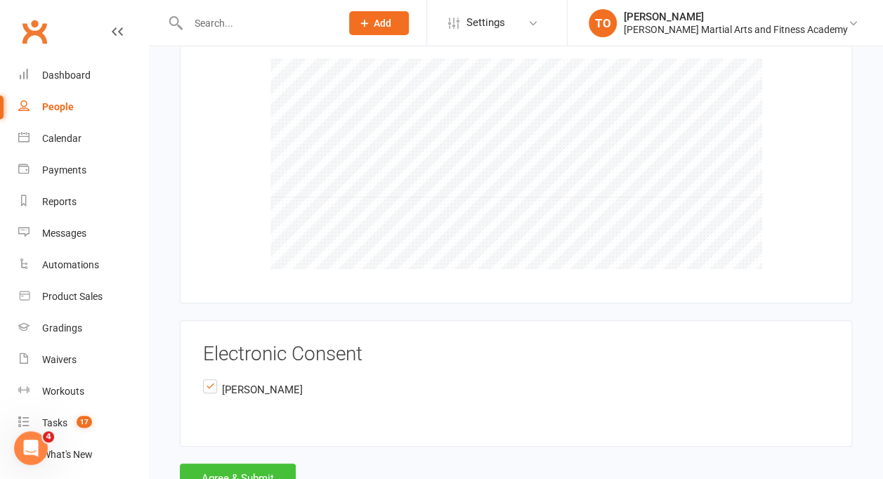
click at [241, 463] on button "Agree & Submit" at bounding box center [238, 477] width 116 height 29
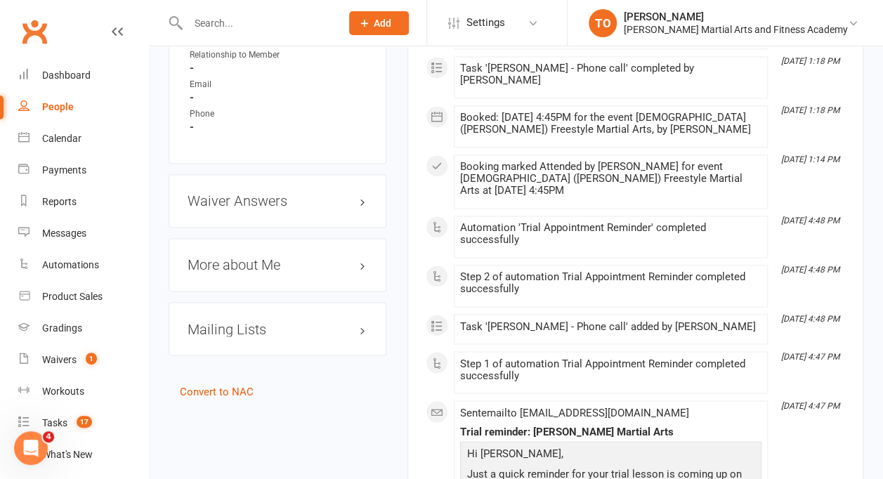
scroll to position [999, 0]
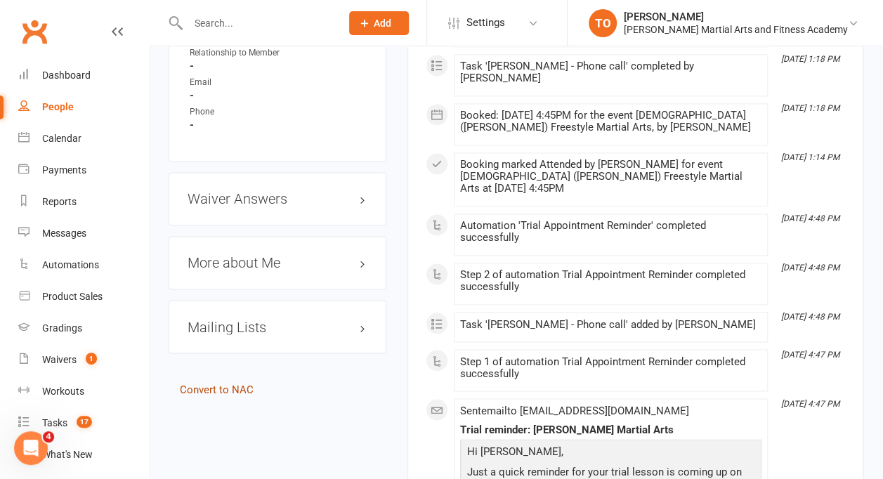
click at [218, 383] on link "Convert to NAC" at bounding box center [217, 389] width 74 height 13
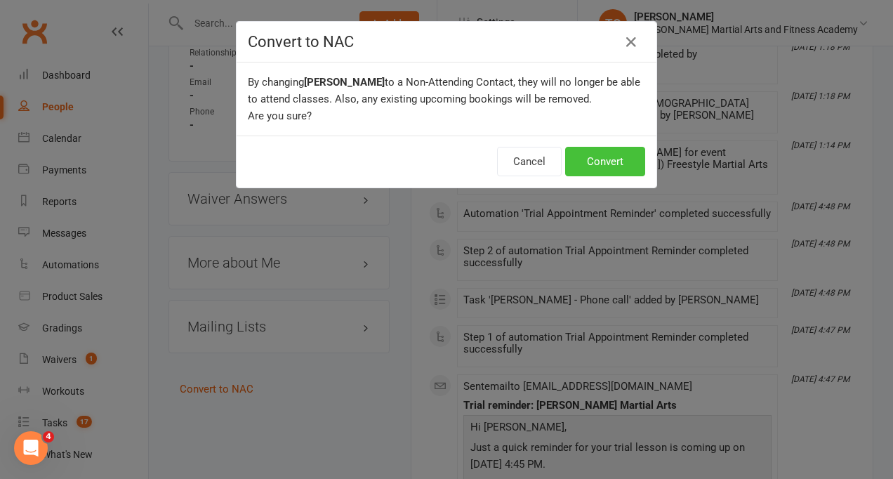
click at [611, 159] on button "Convert" at bounding box center [605, 161] width 80 height 29
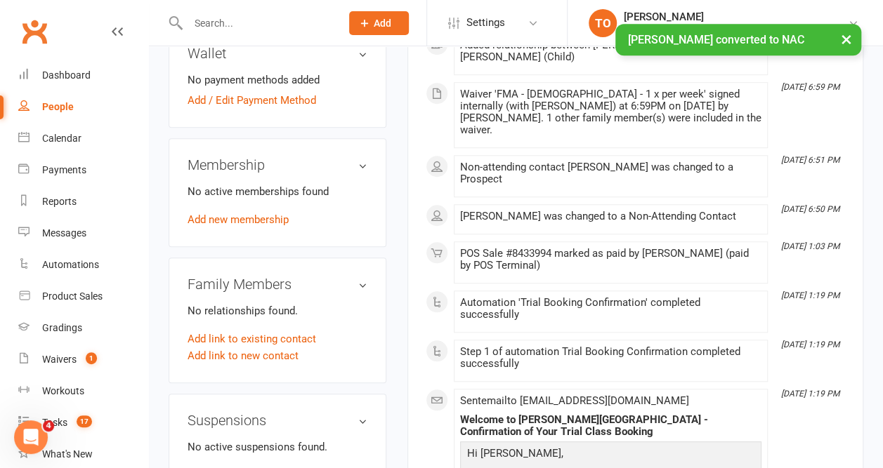
scroll to position [455, 0]
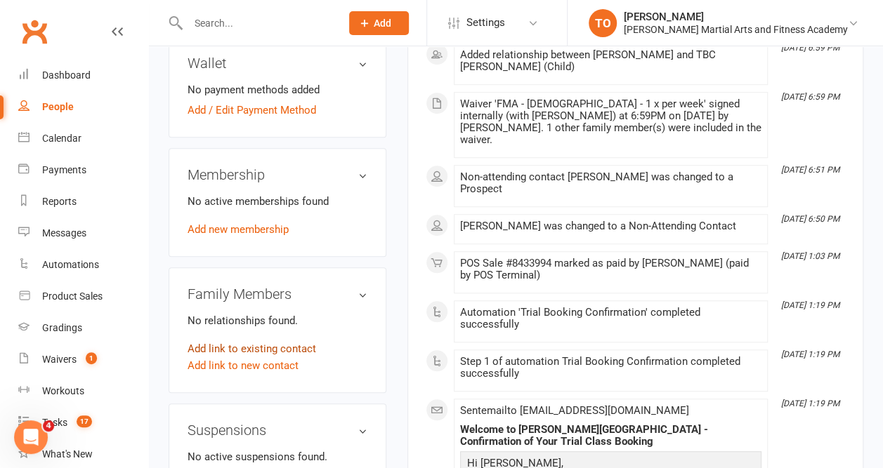
click at [234, 341] on link "Add link to existing contact" at bounding box center [251, 349] width 128 height 17
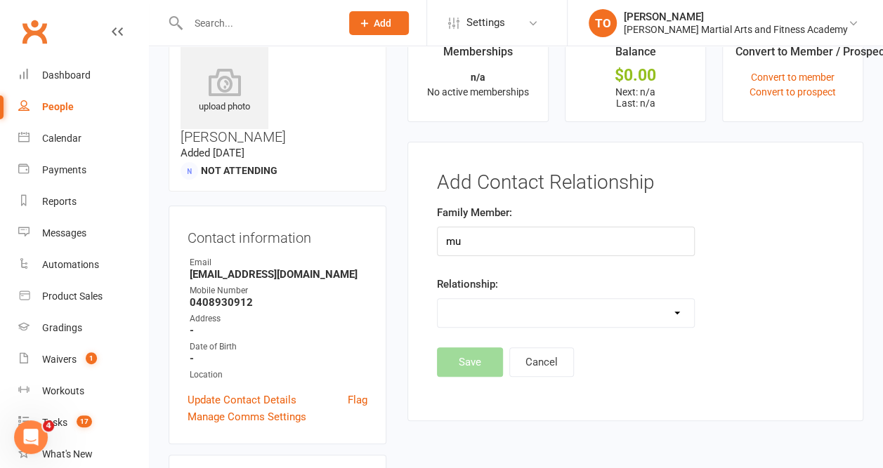
type input "m"
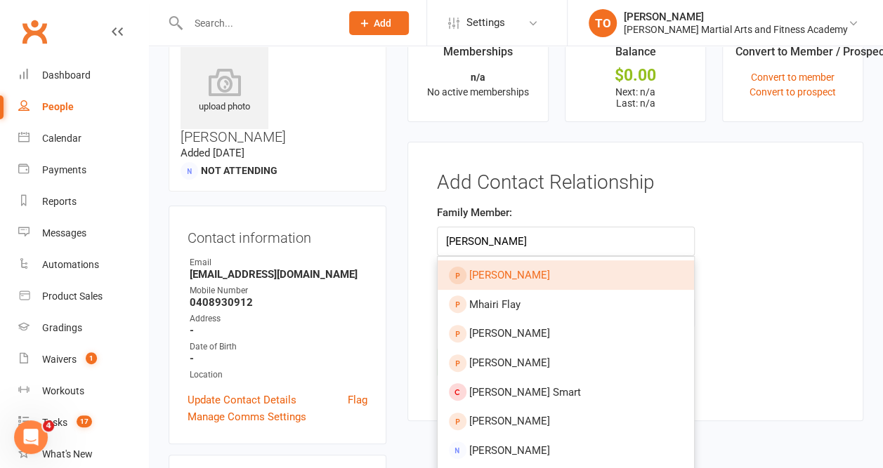
type input "[PERSON_NAME]"
click at [850, 191] on div "Add Contact Relationship Family Member: Craig McIntosh Mhairi Flay Jamie Murgia…" at bounding box center [635, 282] width 456 height 280
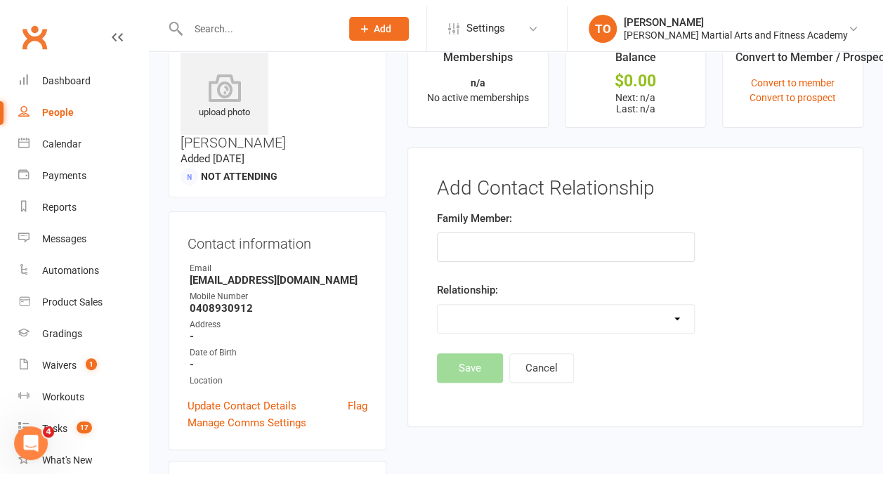
scroll to position [0, 0]
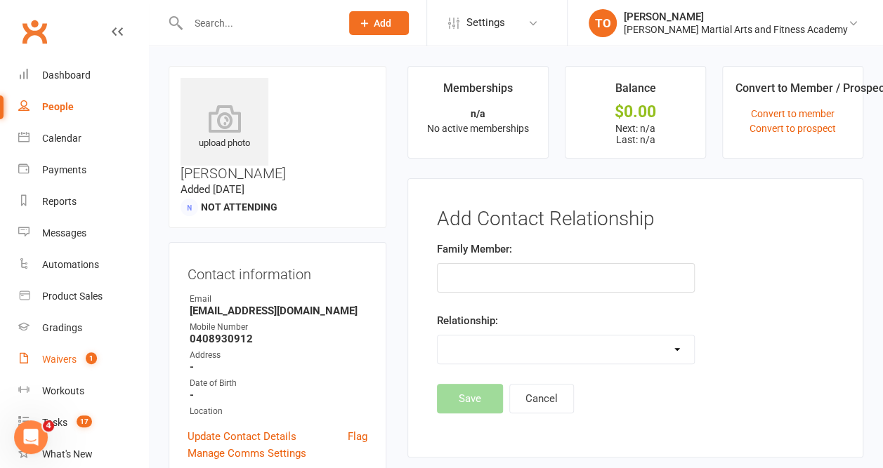
click at [54, 359] on div "Waivers" at bounding box center [59, 359] width 34 height 11
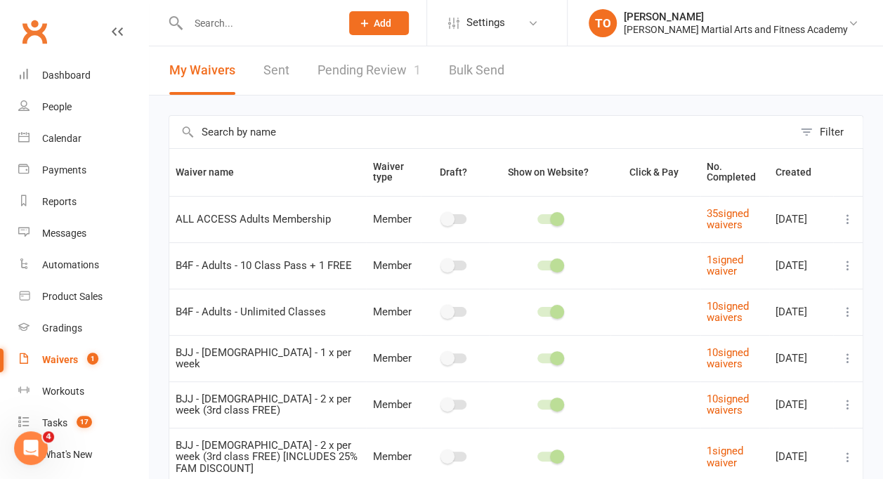
click at [351, 70] on link "Pending Review 1" at bounding box center [368, 70] width 103 height 48
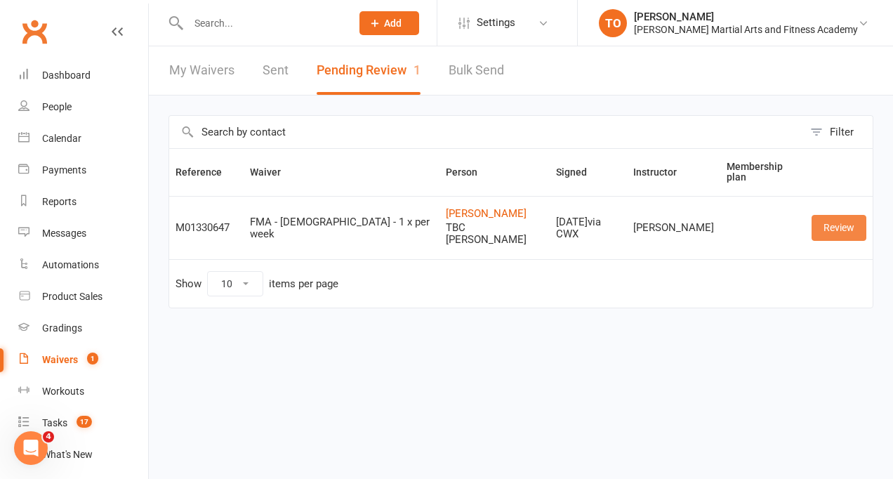
click at [840, 218] on link "Review" at bounding box center [839, 227] width 55 height 25
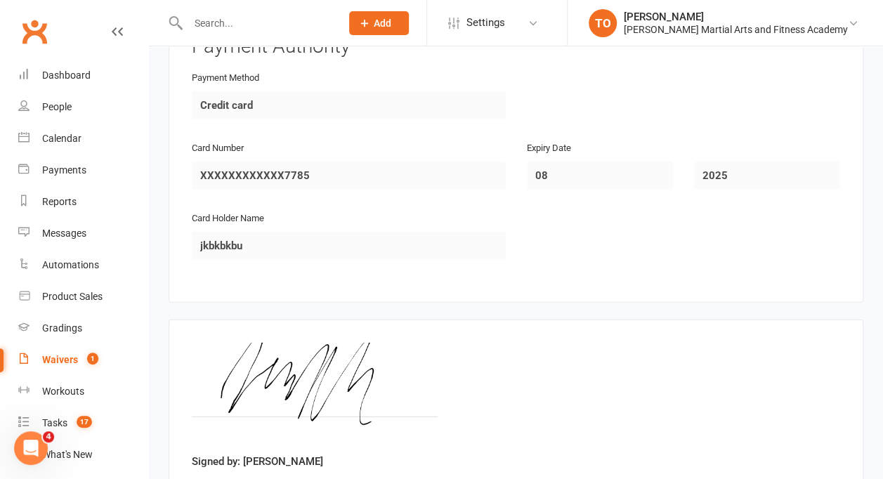
scroll to position [1986, 0]
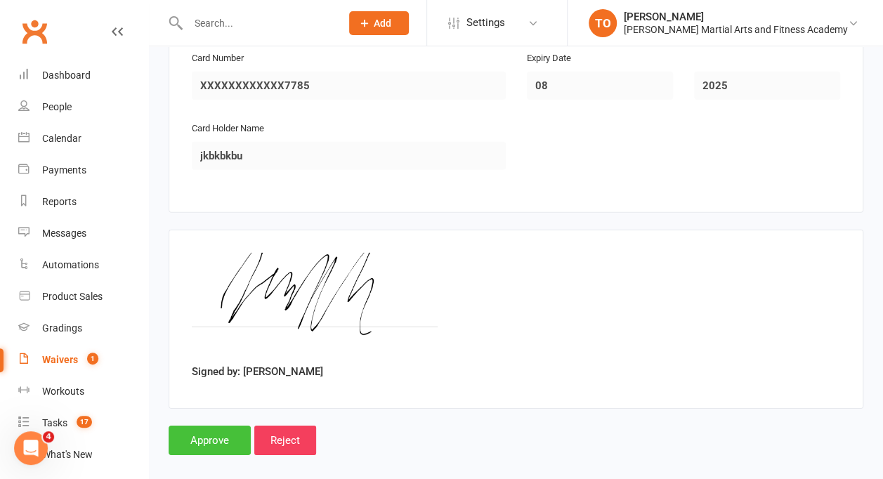
click at [222, 425] on input "Approve" at bounding box center [210, 439] width 82 height 29
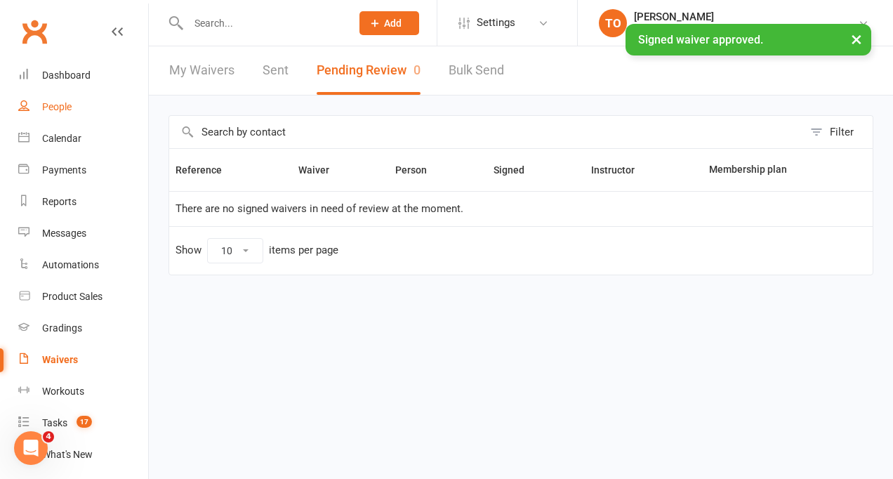
click at [55, 105] on div "People" at bounding box center [56, 106] width 29 height 11
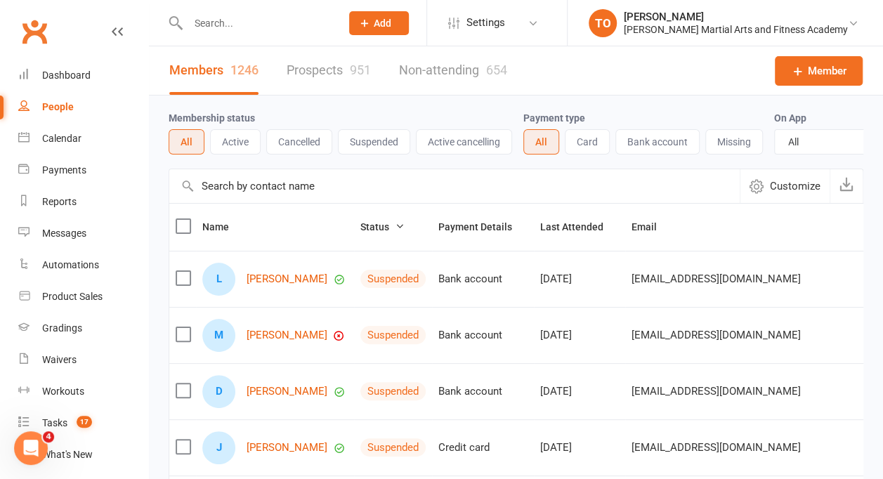
click at [245, 27] on input "text" at bounding box center [256, 23] width 147 height 20
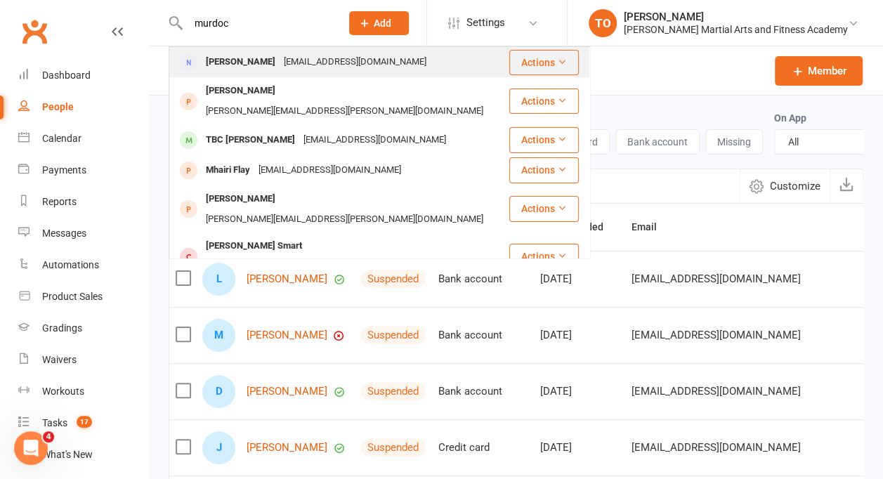
type input "murdoc"
click at [226, 60] on div "[PERSON_NAME]" at bounding box center [241, 62] width 78 height 20
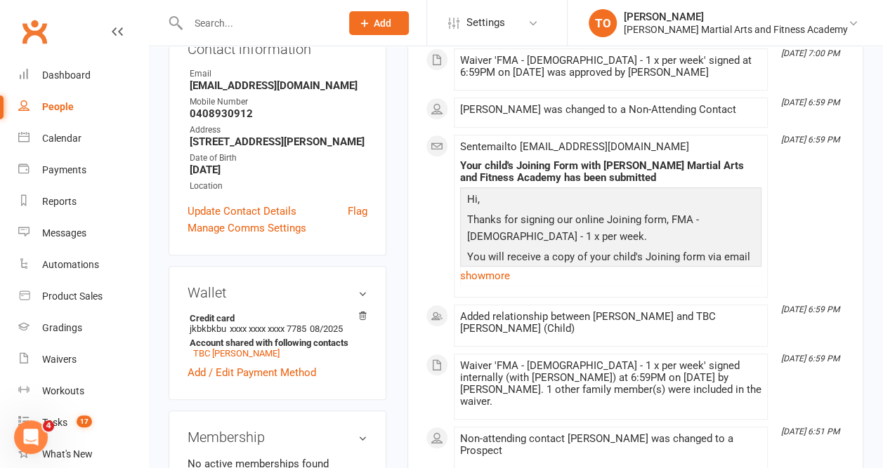
scroll to position [269, 0]
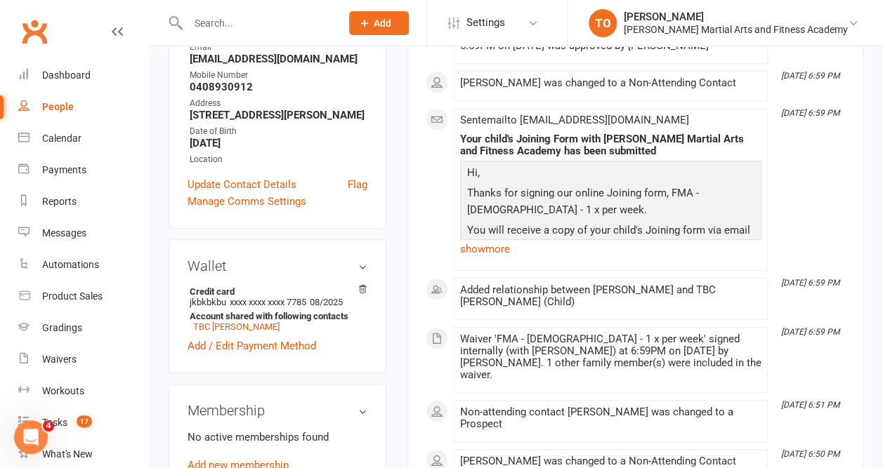
click at [364, 284] on icon at bounding box center [362, 289] width 10 height 10
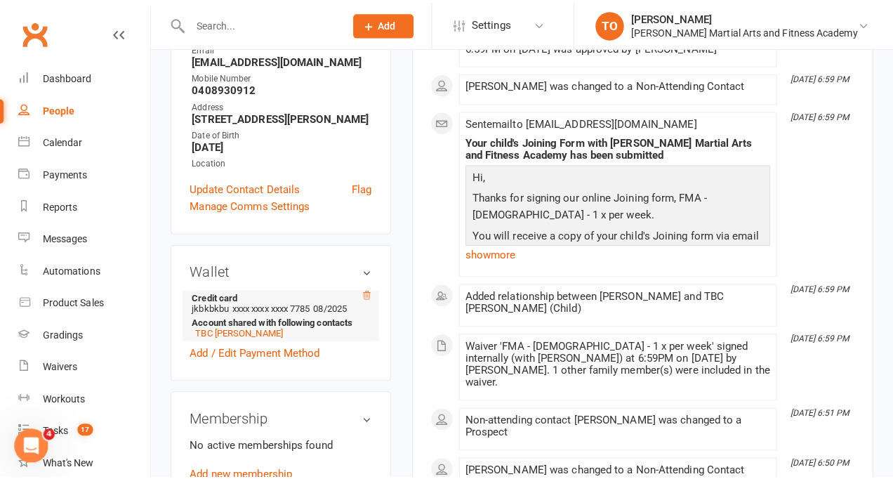
scroll to position [241, 0]
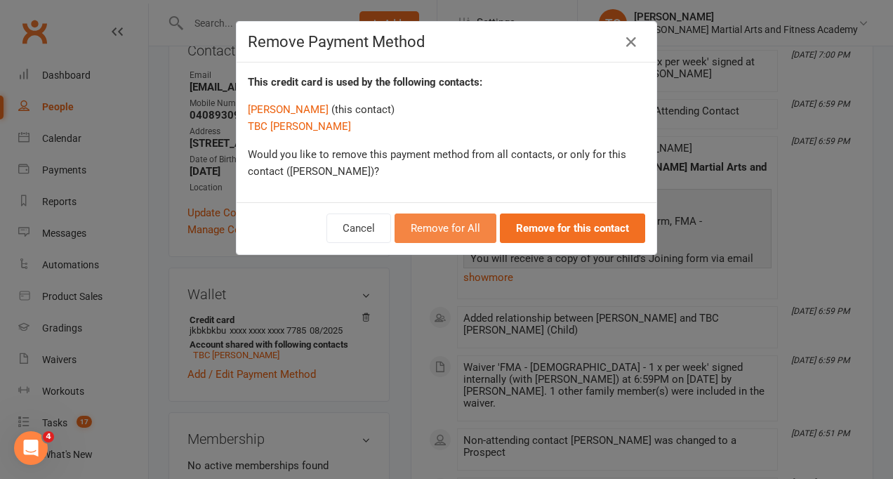
click at [480, 229] on button "Remove for All" at bounding box center [446, 227] width 102 height 29
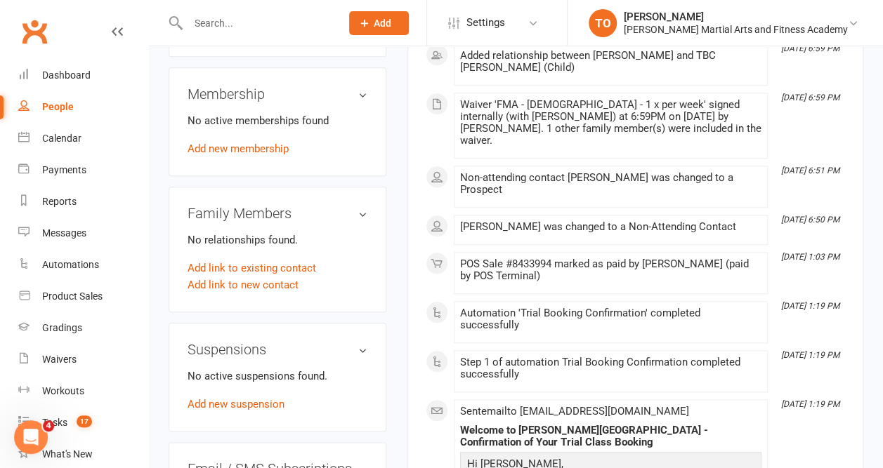
scroll to position [539, 0]
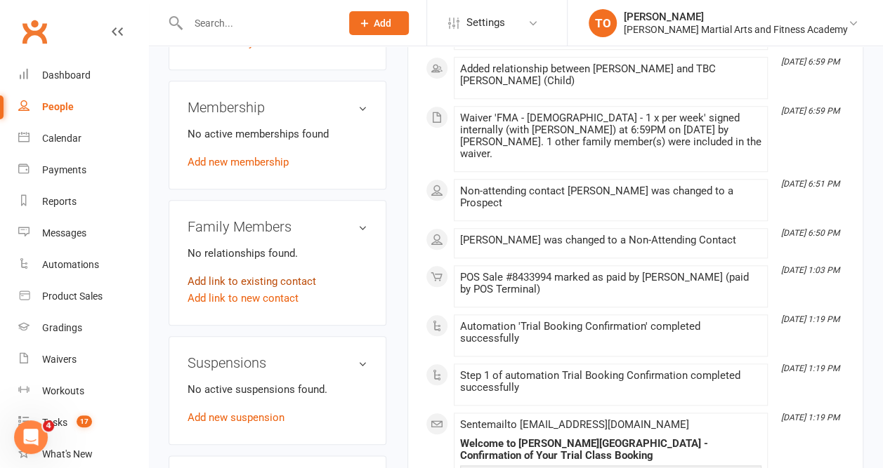
click at [219, 273] on link "Add link to existing contact" at bounding box center [251, 281] width 128 height 17
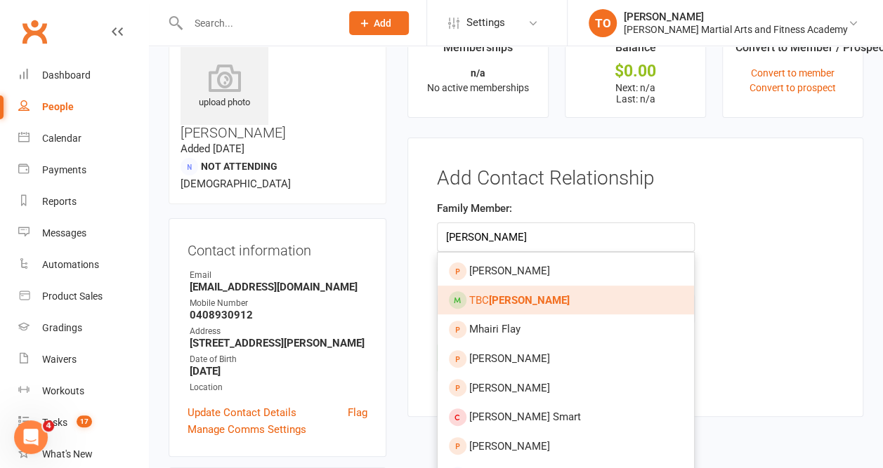
type input "murdoch"
click at [488, 302] on span "TBC Murdoch" at bounding box center [519, 300] width 100 height 13
type input "TBC Murdoch"
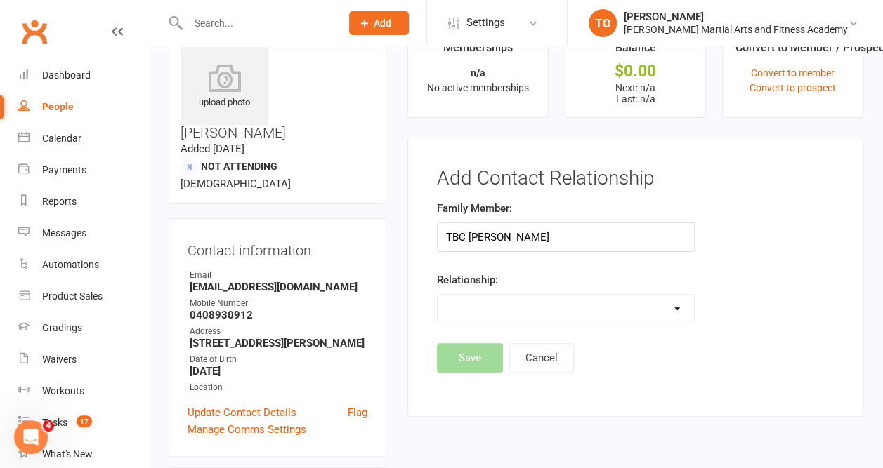
click at [482, 313] on select "Parent / Guardian Child Sibling (parent not in system) Spouse / Partner Cousin …" at bounding box center [565, 309] width 256 height 28
select select "1"
click at [437, 295] on select "Parent / Guardian Child Sibling (parent not in system) Spouse / Partner Cousin …" at bounding box center [565, 309] width 256 height 28
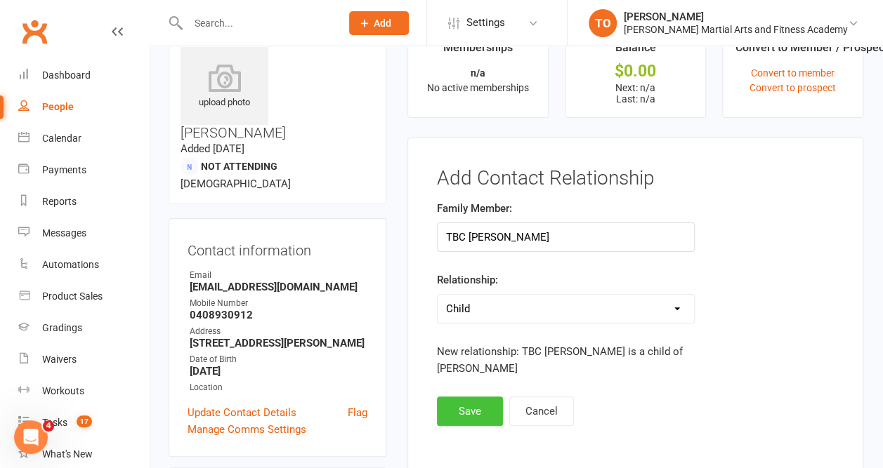
click at [468, 404] on button "Save" at bounding box center [470, 411] width 66 height 29
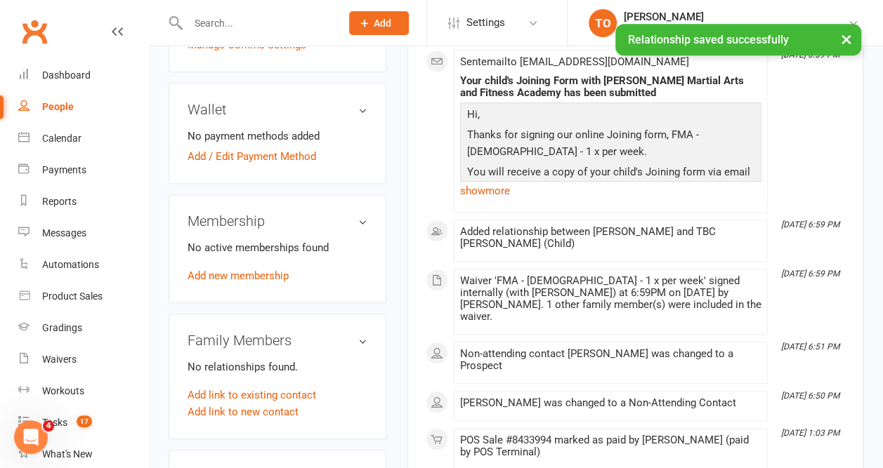
scroll to position [425, 4]
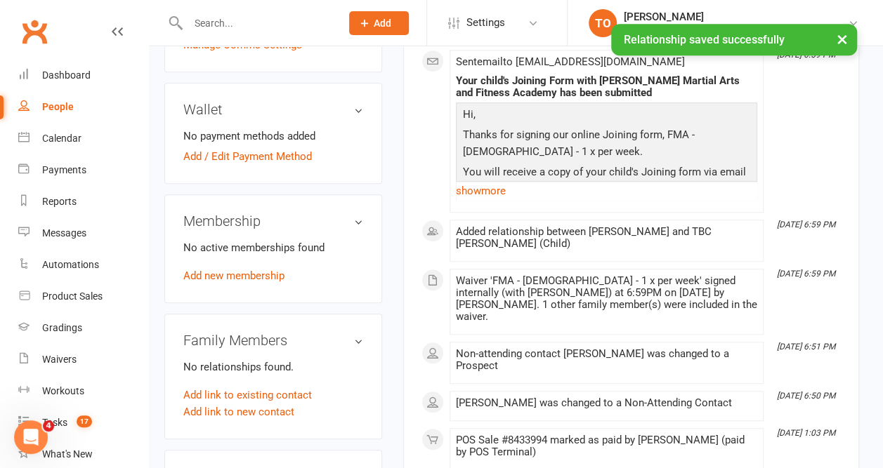
drag, startPoint x: 873, startPoint y: 197, endPoint x: 869, endPoint y: 233, distance: 36.7
copy div "Thank you so much for choosing Wilkes Martial Arts as your school. We look forw…"
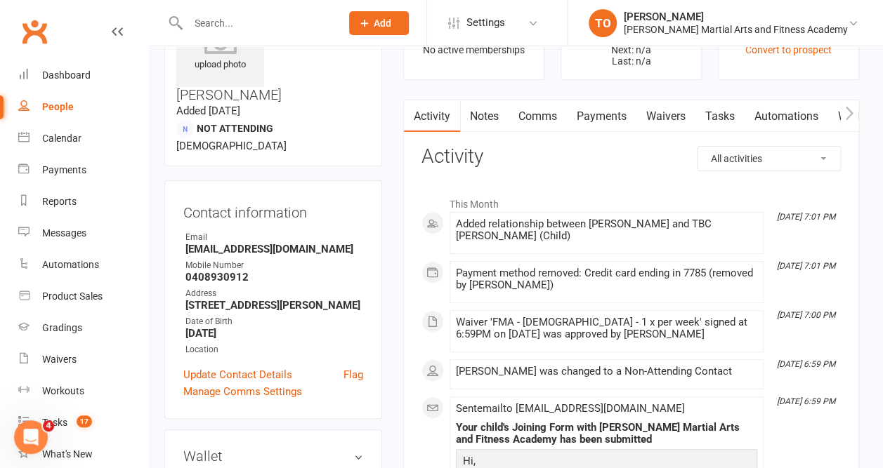
scroll to position [67, 4]
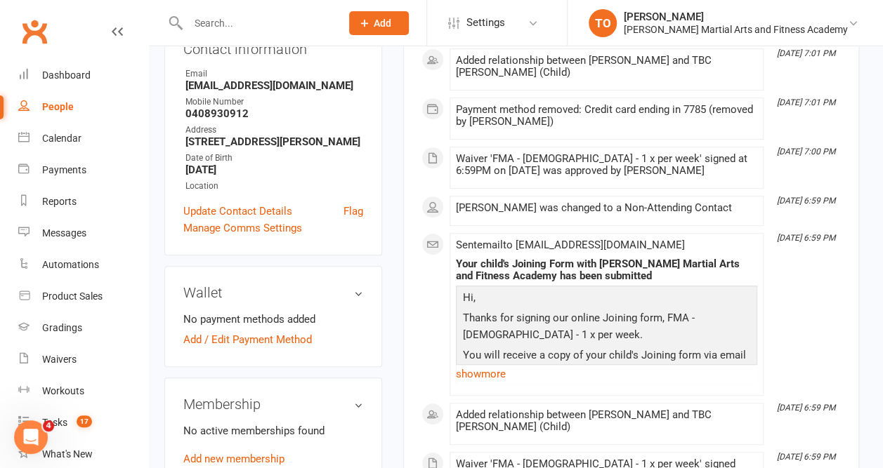
scroll to position [0, 4]
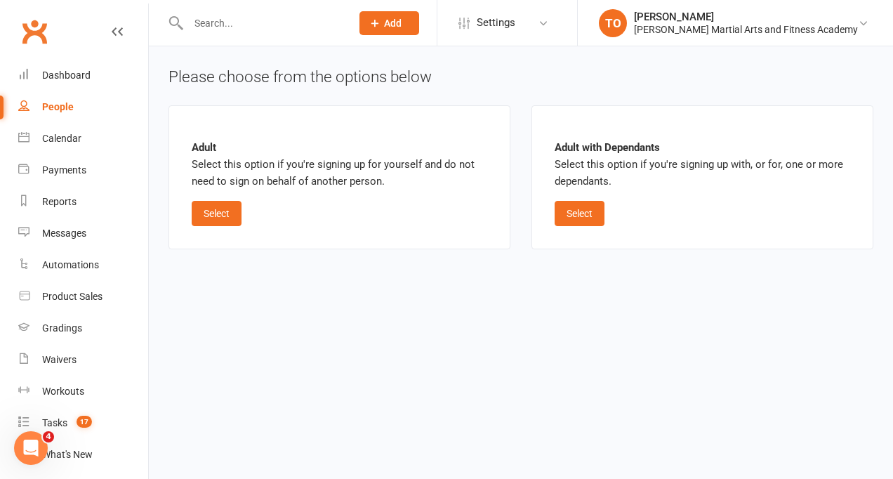
click at [202, 21] on input "text" at bounding box center [262, 23] width 157 height 20
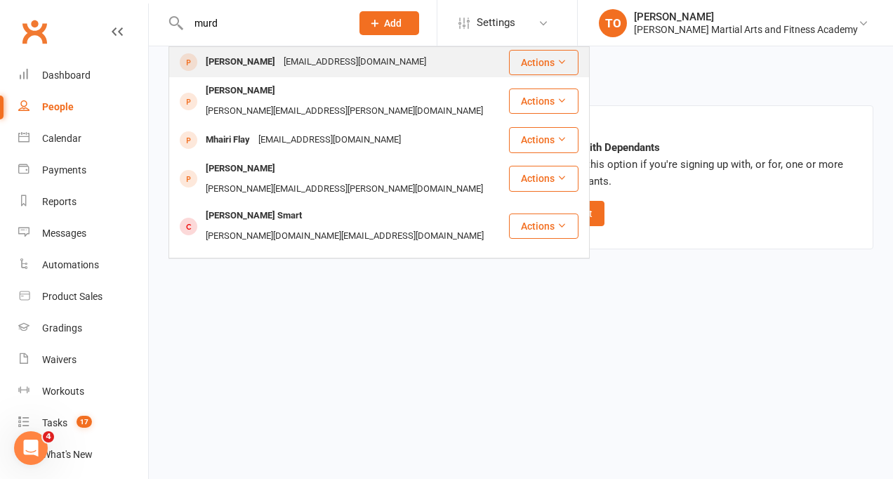
type input "murd"
click at [229, 62] on div "[PERSON_NAME]" at bounding box center [241, 62] width 78 height 20
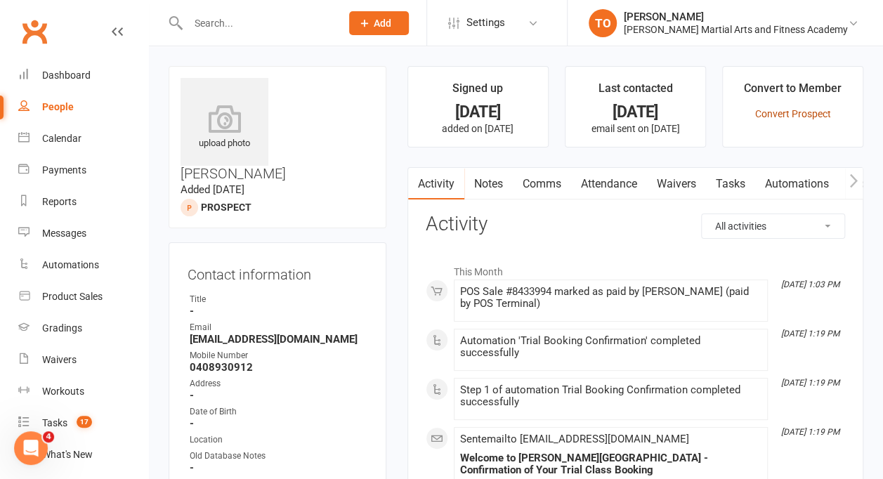
click at [777, 114] on link "Convert Prospect" at bounding box center [792, 113] width 76 height 11
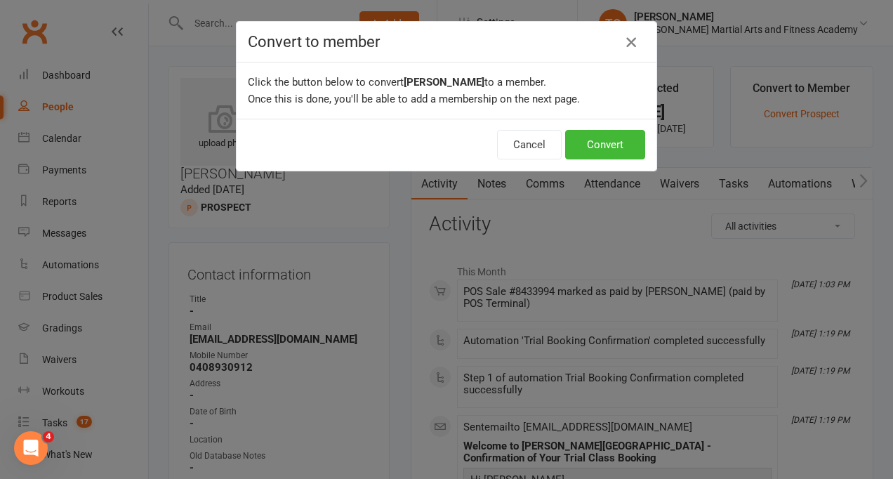
click at [626, 40] on icon "button" at bounding box center [631, 42] width 17 height 17
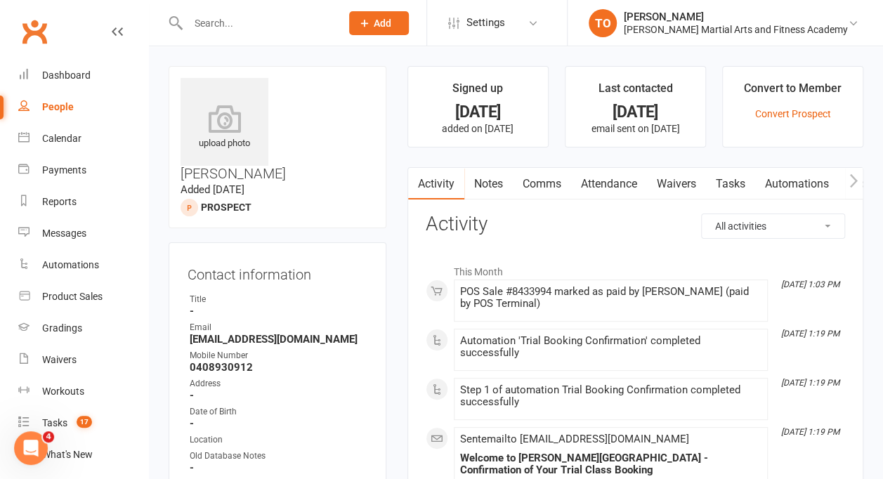
click at [198, 199] on div at bounding box center [189, 208] width 18 height 18
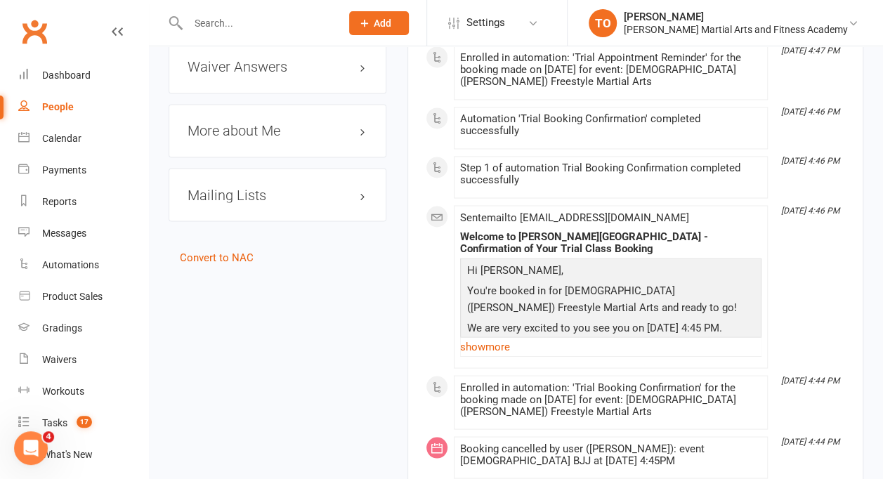
scroll to position [1121, 0]
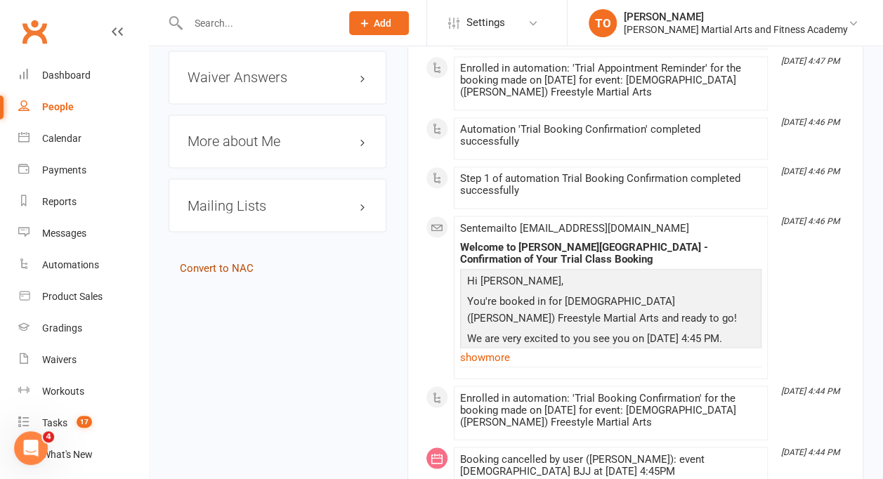
click at [216, 261] on link "Convert to NAC" at bounding box center [217, 267] width 74 height 13
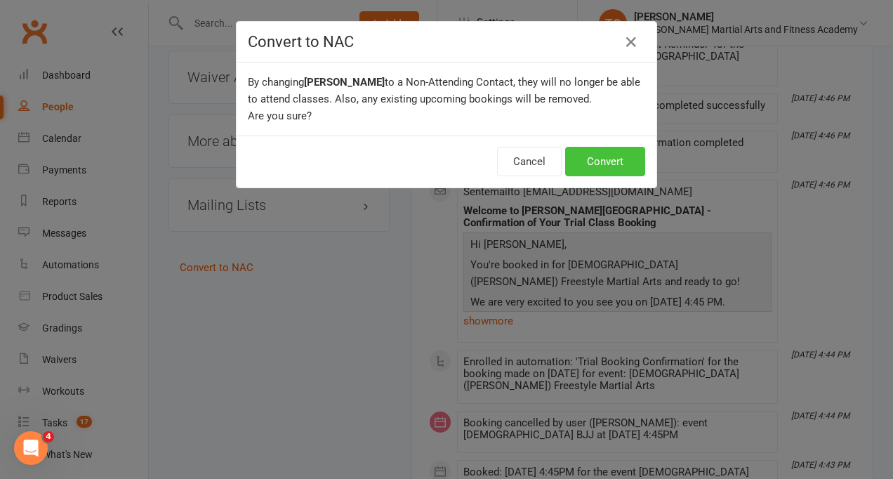
click at [616, 149] on button "Convert" at bounding box center [605, 161] width 80 height 29
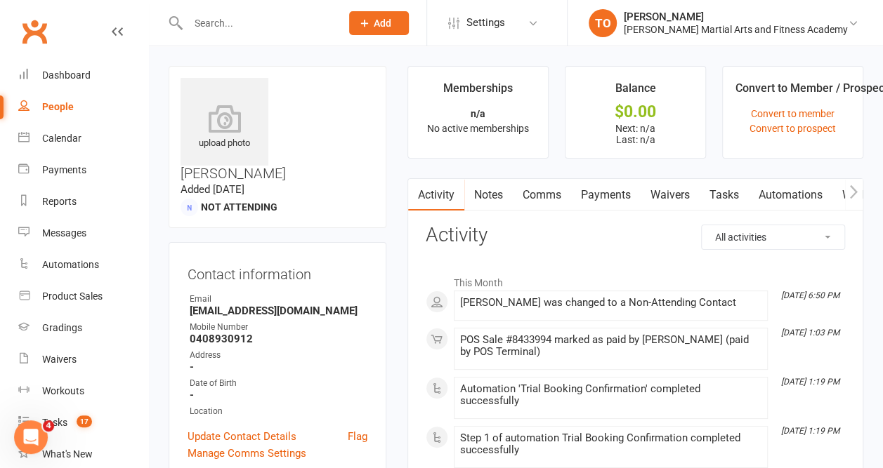
click at [675, 191] on link "Waivers" at bounding box center [669, 195] width 59 height 32
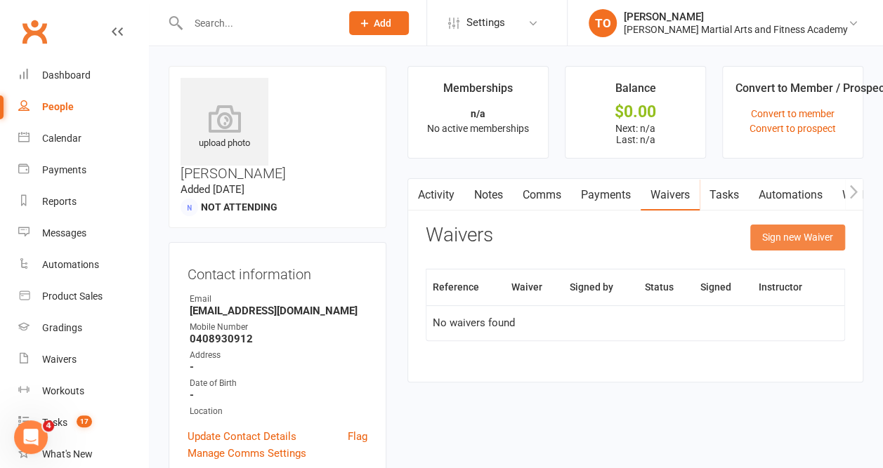
click at [777, 230] on button "Sign new Waiver" at bounding box center [797, 237] width 95 height 25
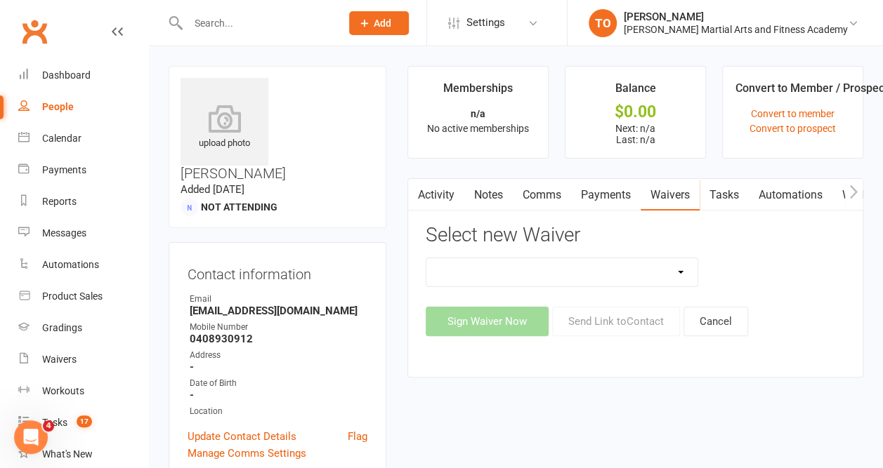
click at [685, 274] on select at bounding box center [561, 272] width 271 height 28
click at [673, 272] on select at bounding box center [561, 272] width 271 height 28
click at [671, 270] on select at bounding box center [561, 272] width 271 height 28
click at [519, 266] on select at bounding box center [561, 272] width 271 height 28
click at [731, 271] on div at bounding box center [635, 272] width 440 height 29
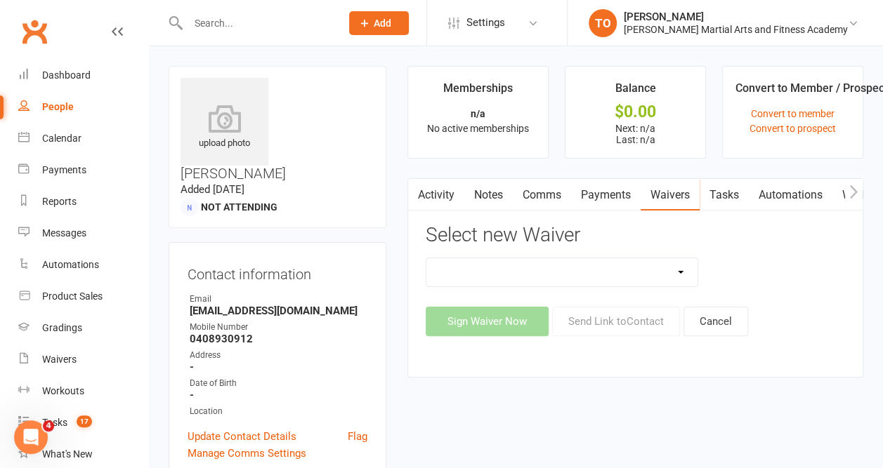
click at [684, 272] on select at bounding box center [561, 272] width 271 height 28
drag, startPoint x: 769, startPoint y: 128, endPoint x: 762, endPoint y: 121, distance: 9.4
click at [762, 121] on li "Convert to Member / Prospect Convert to member Convert to prospect" at bounding box center [792, 112] width 141 height 93
click at [761, 128] on link "Convert to prospect" at bounding box center [792, 128] width 86 height 11
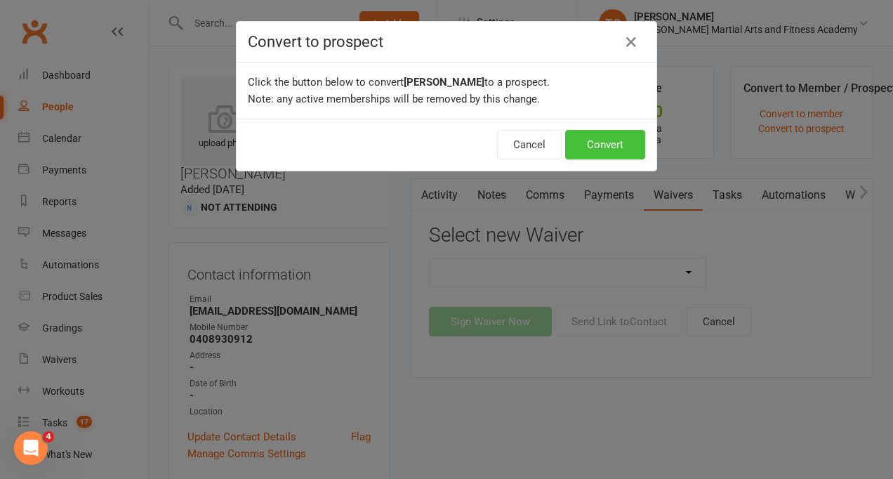
click at [621, 143] on button "Convert" at bounding box center [605, 144] width 80 height 29
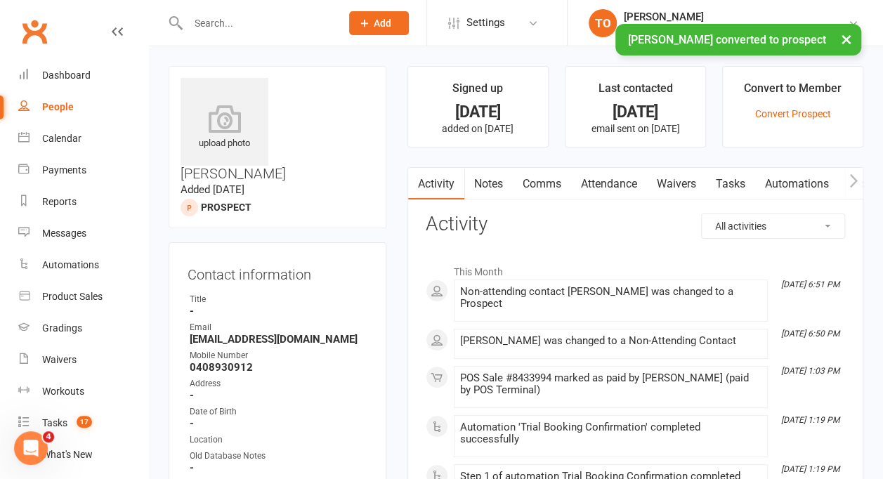
click at [682, 181] on link "Waivers" at bounding box center [676, 184] width 59 height 32
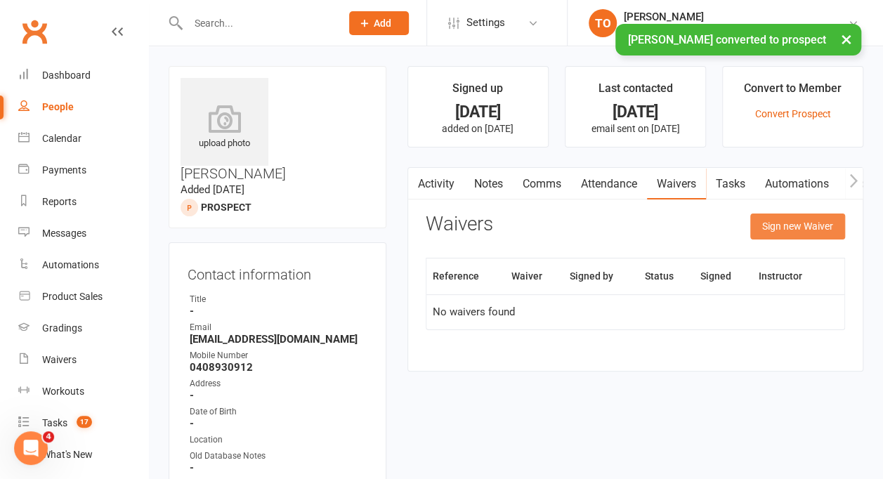
click at [783, 231] on button "Sign new Waiver" at bounding box center [797, 225] width 95 height 25
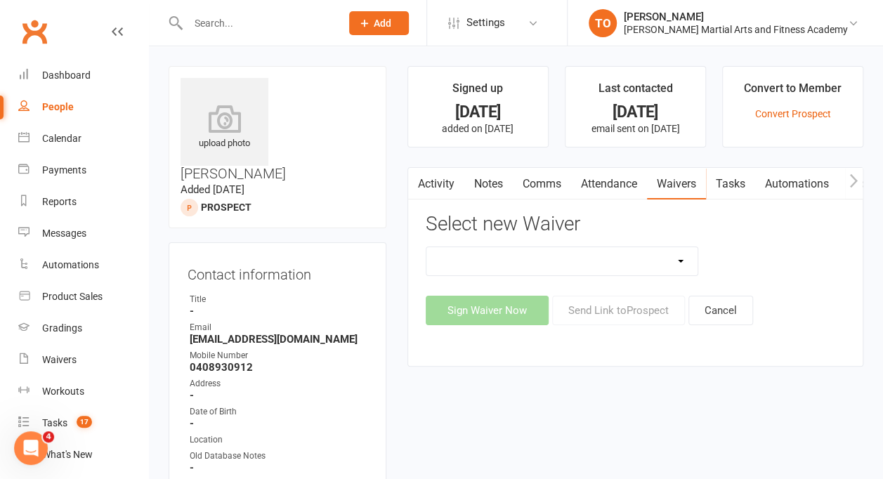
click at [681, 260] on select "ALL ACCESS Adults Membership B4F - Adults - 10 Class Pass + 1 FREE B4F - Adults…" at bounding box center [561, 261] width 271 height 28
select select "10343"
click at [426, 247] on select "ALL ACCESS Adults Membership B4F - Adults - 10 Class Pass + 1 FREE B4F - Adults…" at bounding box center [561, 261] width 271 height 28
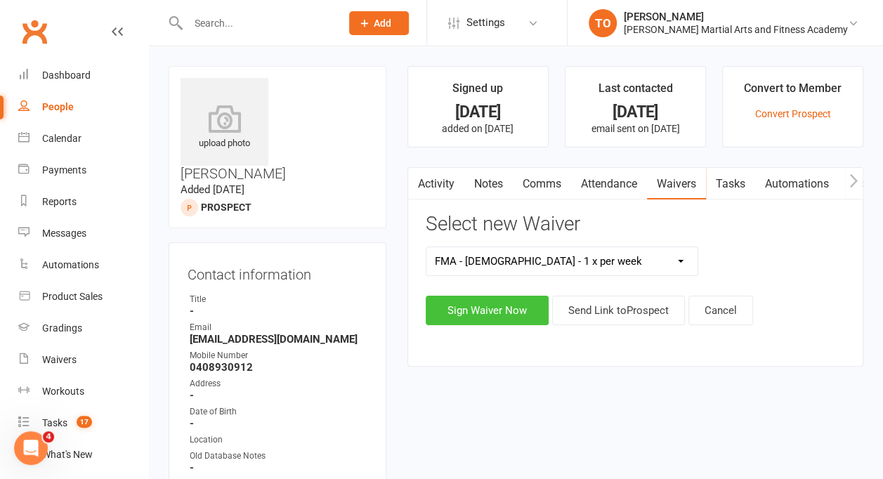
click at [493, 306] on button "Sign Waiver Now" at bounding box center [486, 310] width 123 height 29
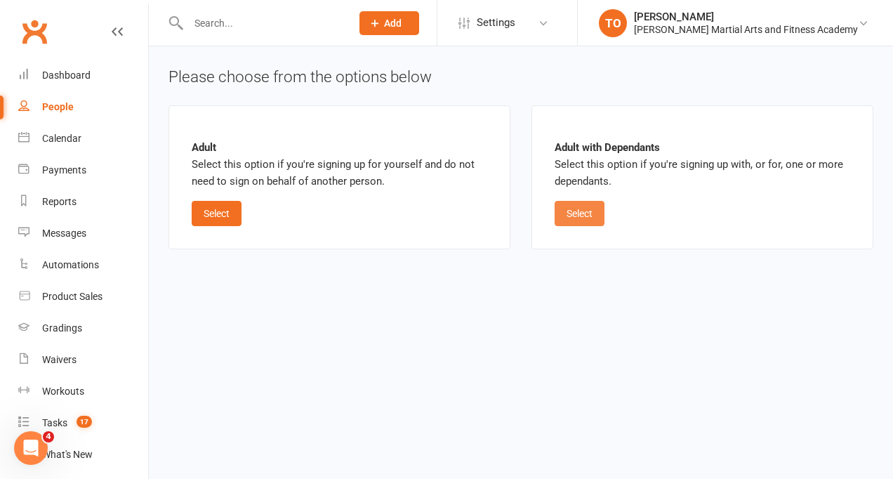
click at [576, 215] on button "Select" at bounding box center [580, 213] width 50 height 25
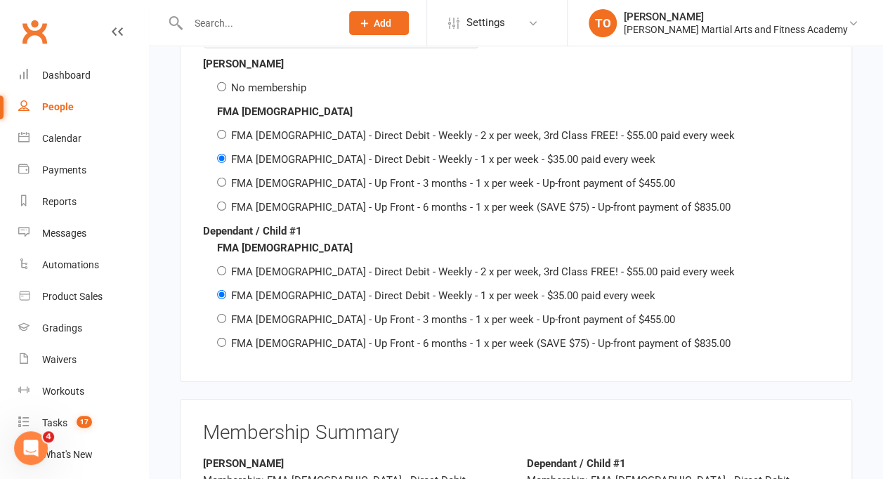
scroll to position [1984, 0]
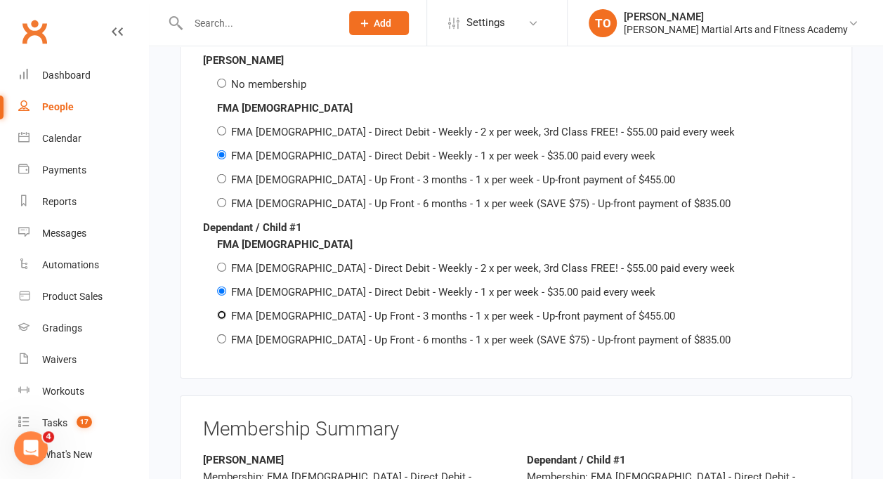
click at [220, 310] on input "FMA [DEMOGRAPHIC_DATA] - Up Front - 3 months - 1 x per week - Up-front payment …" at bounding box center [221, 314] width 9 height 9
radio input "true"
radio input "false"
click at [221, 79] on input "No membership" at bounding box center [221, 83] width 9 height 9
radio input "true"
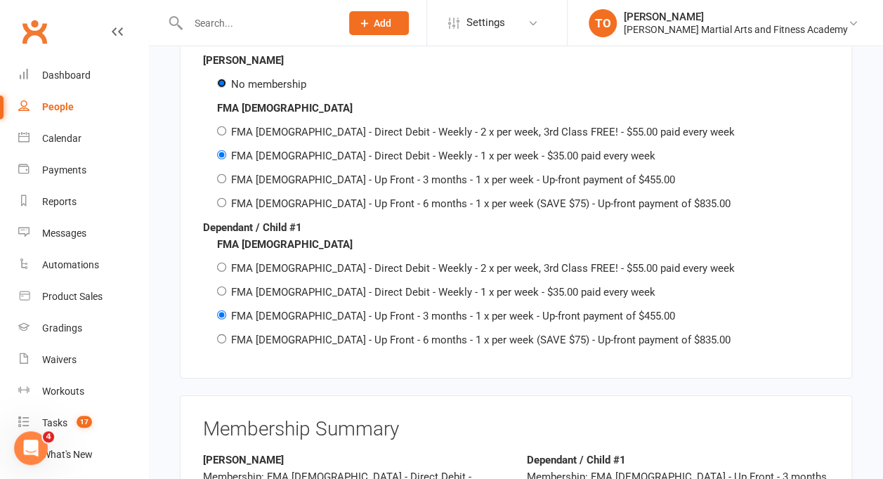
radio input "false"
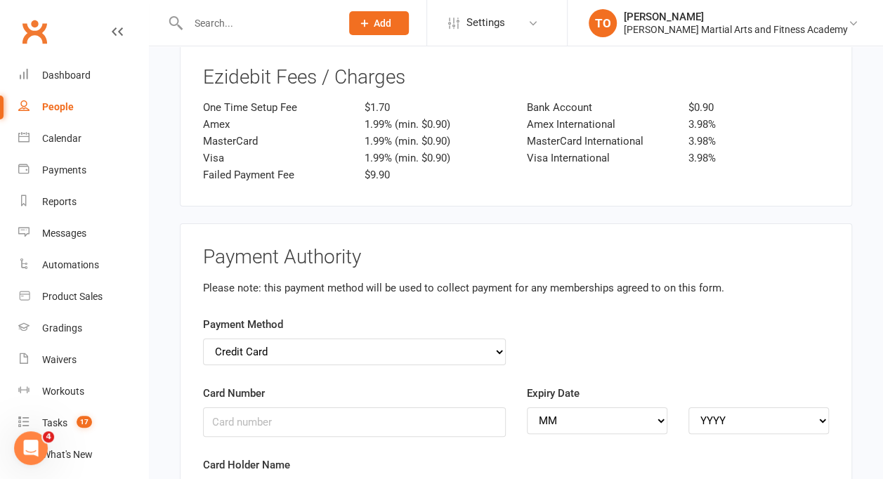
scroll to position [2546, 0]
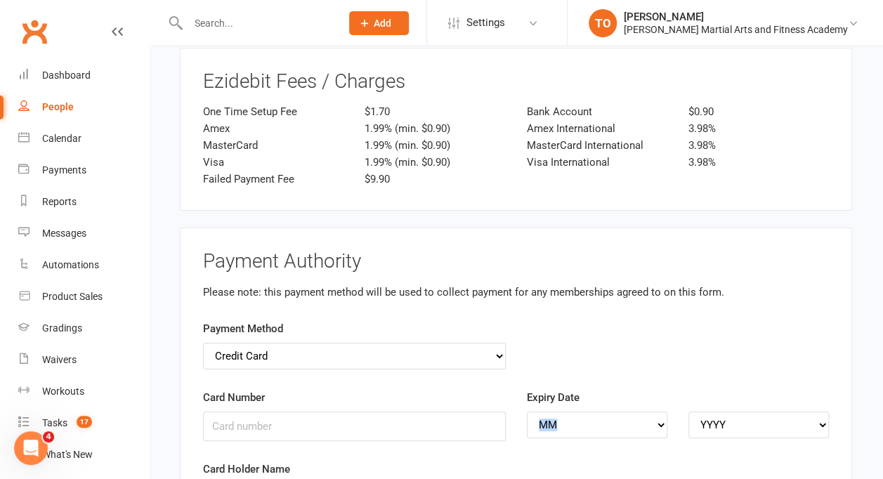
drag, startPoint x: 874, startPoint y: 343, endPoint x: 878, endPoint y: 363, distance: 20.0
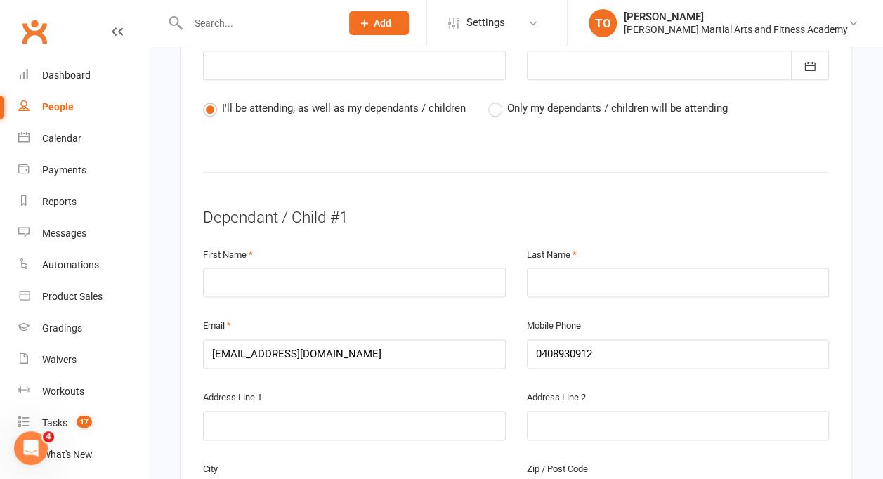
scroll to position [736, 0]
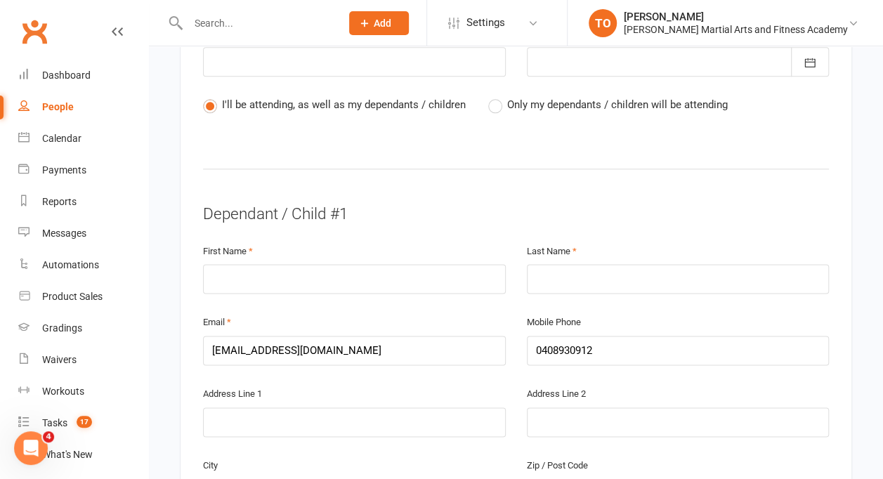
click at [493, 96] on label "Only my dependants / children will be attending" at bounding box center [607, 104] width 239 height 17
click at [493, 96] on input "Only my dependants / children will be attending" at bounding box center [492, 96] width 9 height 0
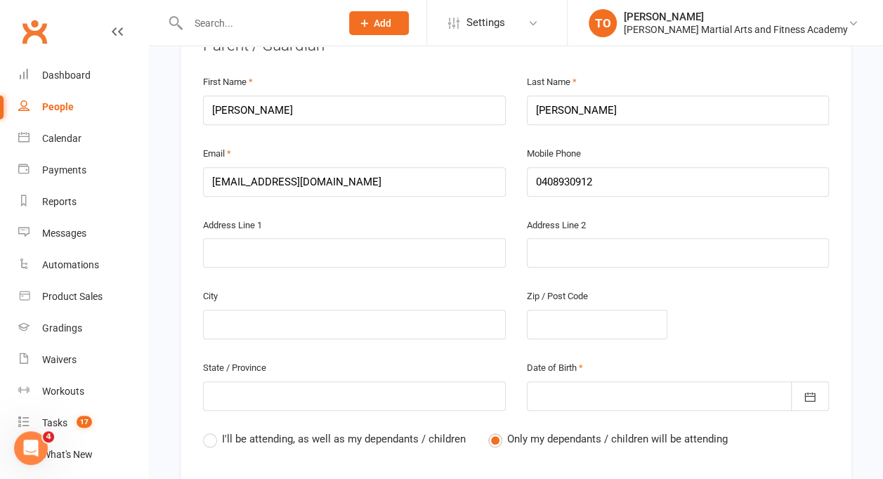
scroll to position [390, 0]
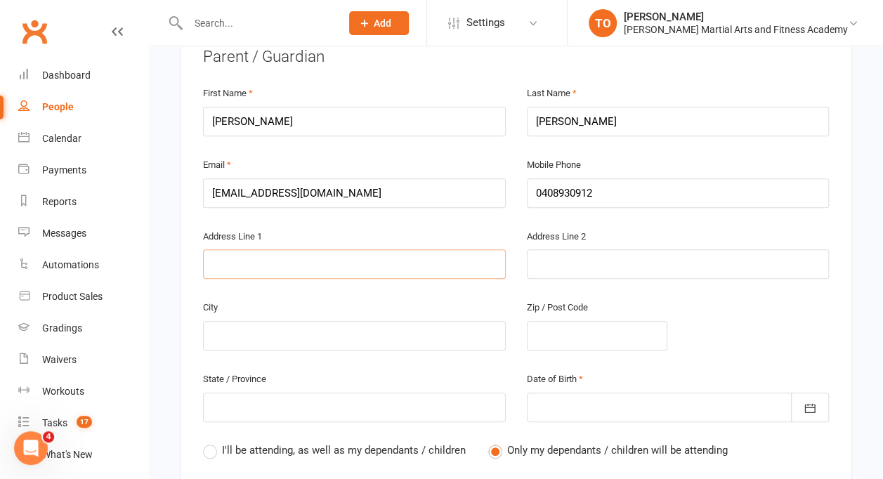
click at [442, 253] on input "text" at bounding box center [354, 263] width 303 height 29
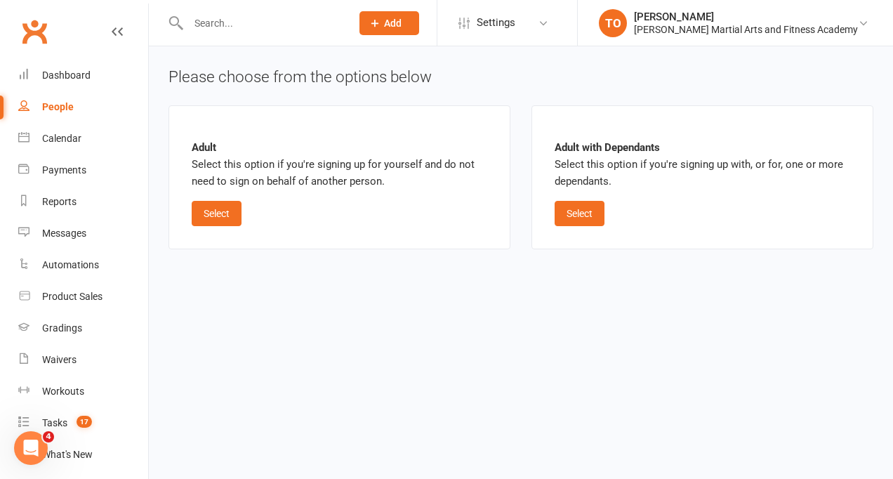
click at [220, 20] on input "text" at bounding box center [262, 23] width 157 height 20
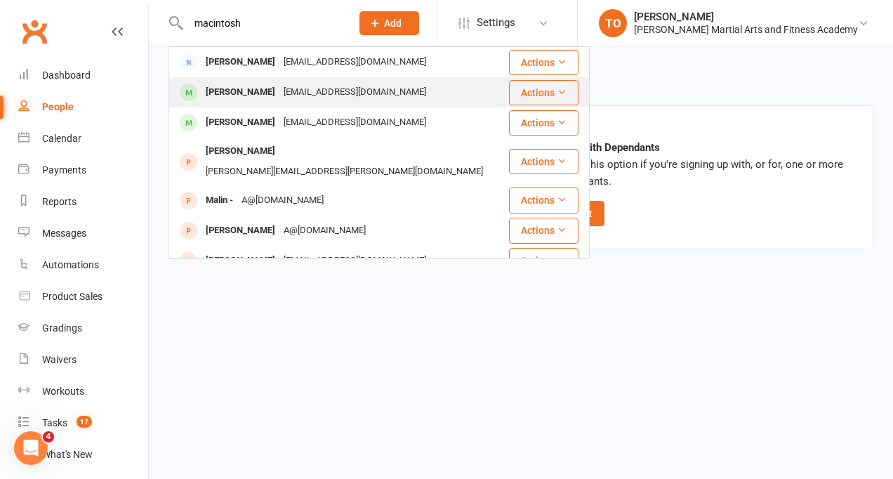
type input "macintosh"
click at [230, 88] on div "Ildiko MacIntosh" at bounding box center [241, 92] width 78 height 20
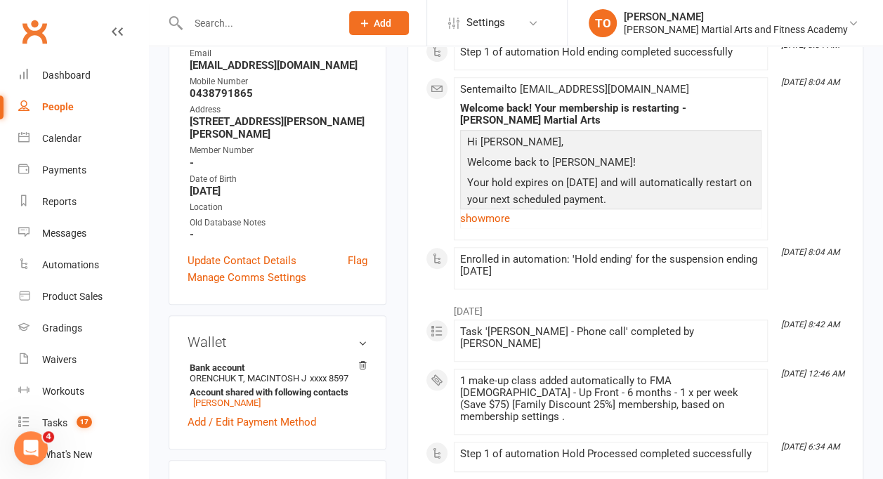
scroll to position [392, 0]
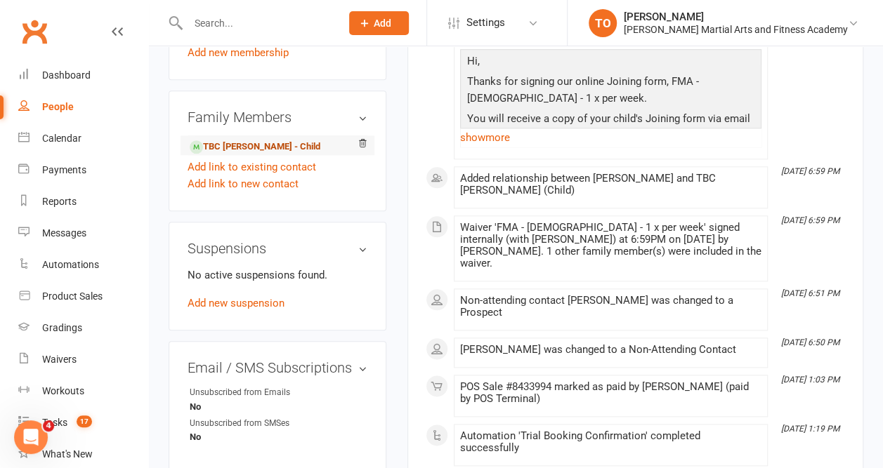
click at [227, 140] on link "TBC Murdoch - Child" at bounding box center [255, 147] width 131 height 15
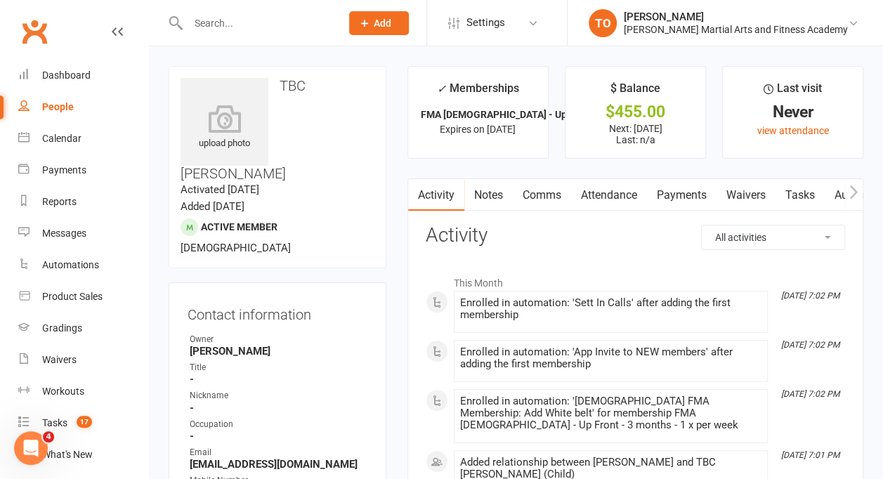
click at [678, 195] on link "Payments" at bounding box center [682, 195] width 70 height 32
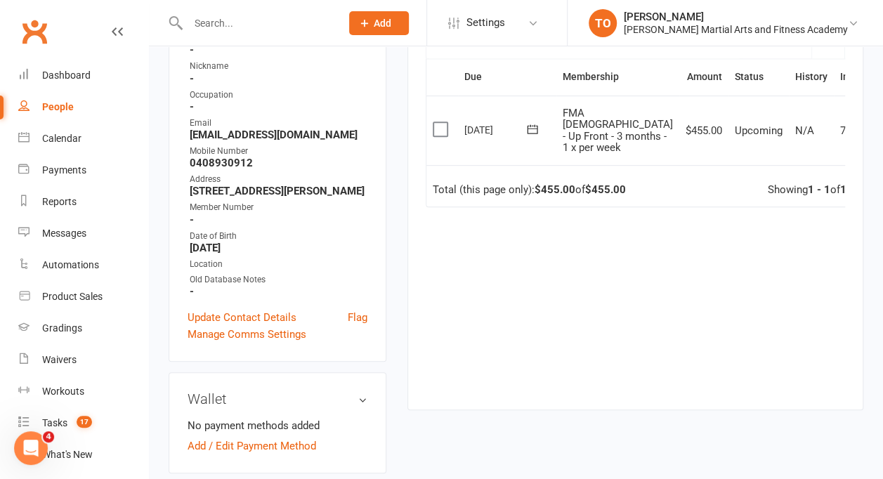
scroll to position [331, 0]
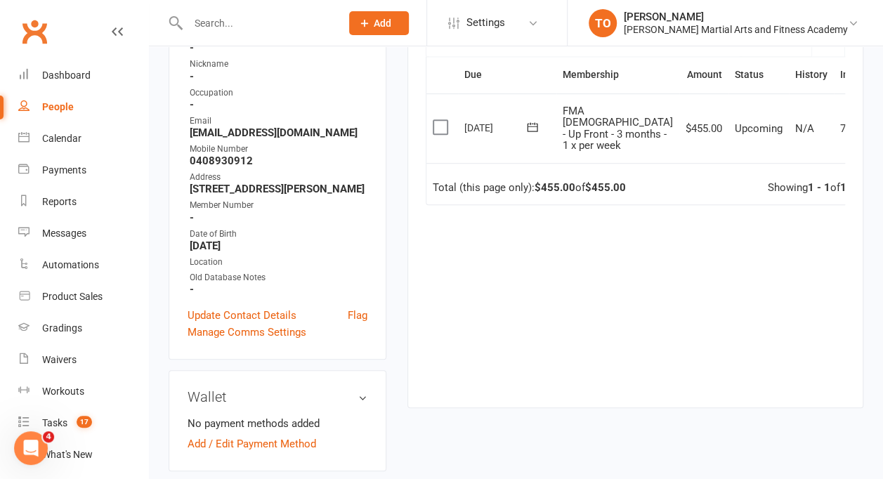
click at [833, 117] on td "7377732" at bounding box center [859, 128] width 53 height 70
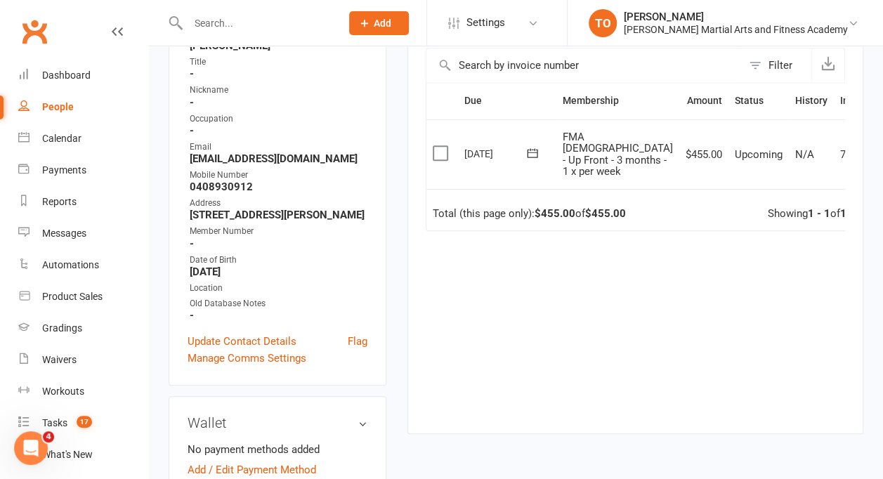
scroll to position [202, 0]
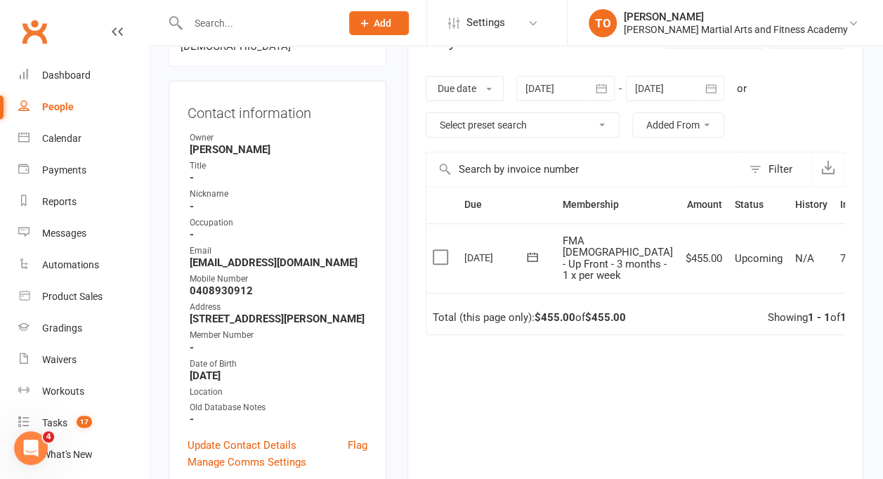
click at [437, 263] on label at bounding box center [441, 257] width 19 height 14
click at [437, 250] on input "checkbox" at bounding box center [436, 250] width 9 height 0
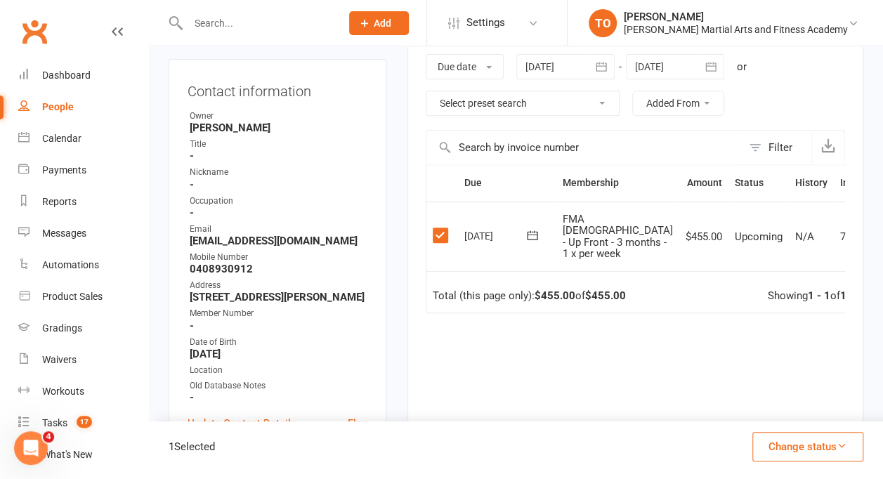
scroll to position [212, 0]
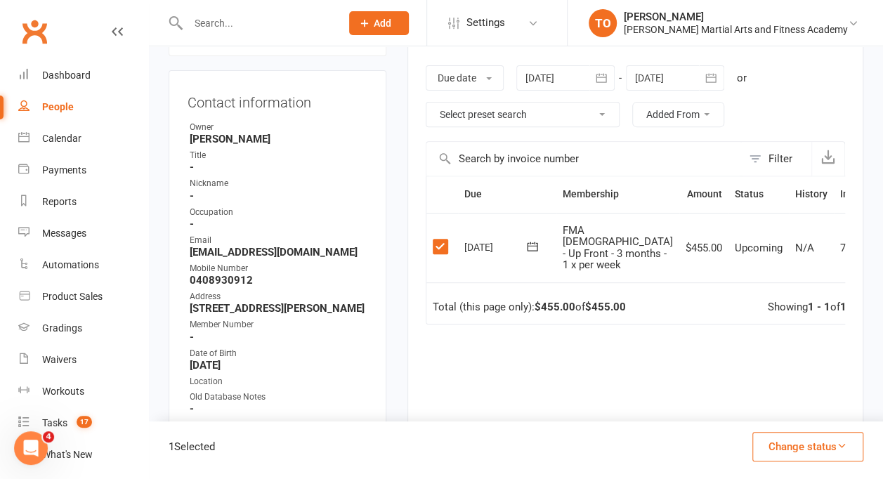
click at [844, 442] on icon "button" at bounding box center [841, 445] width 11 height 11
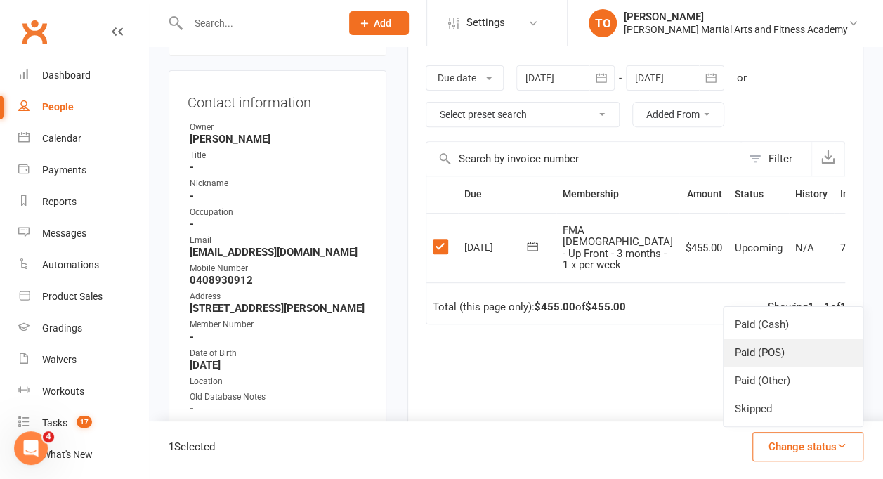
click at [769, 356] on link "Paid (POS)" at bounding box center [792, 352] width 139 height 28
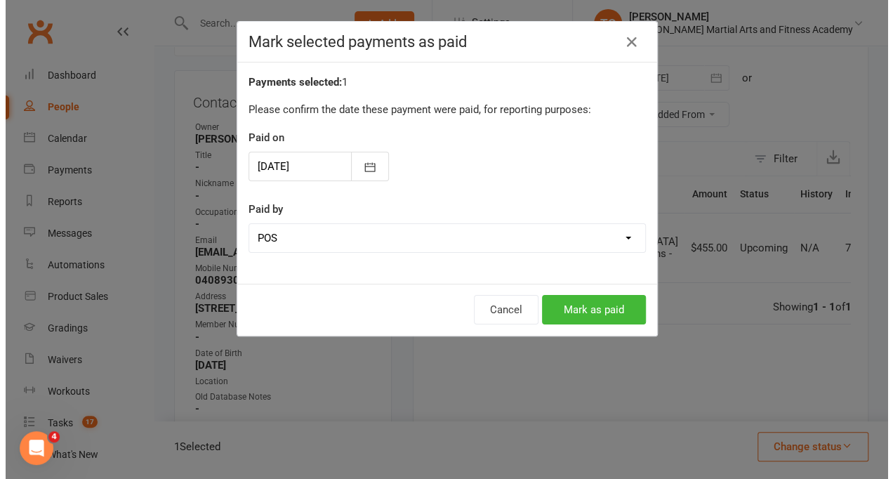
scroll to position [195, 0]
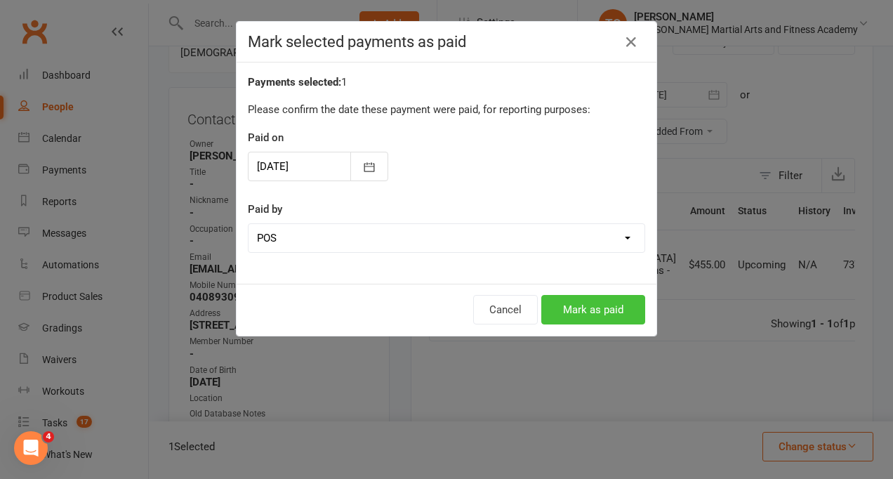
click at [590, 308] on button "Mark as paid" at bounding box center [593, 309] width 104 height 29
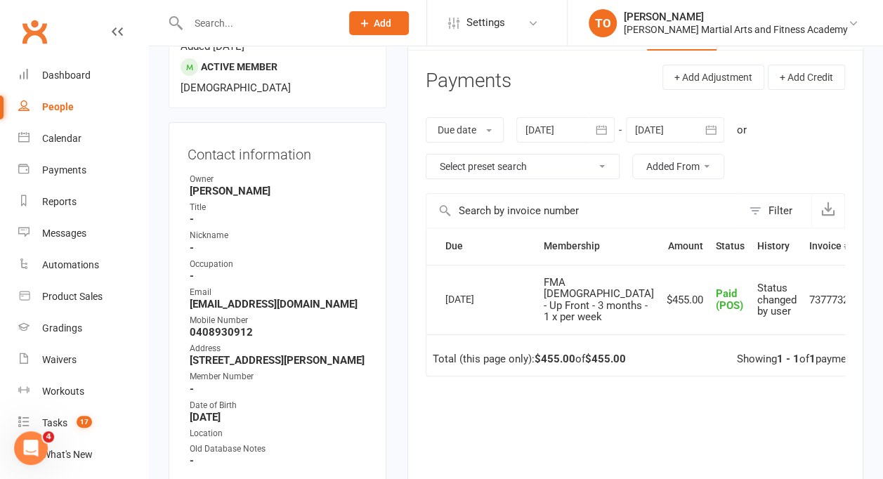
scroll to position [154, 0]
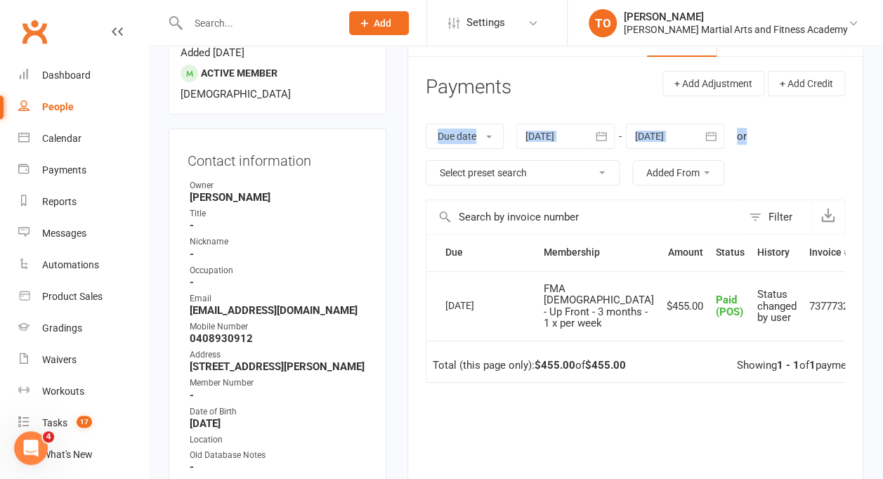
drag, startPoint x: 879, startPoint y: 98, endPoint x: 879, endPoint y: 128, distance: 29.5
drag, startPoint x: 879, startPoint y: 128, endPoint x: 822, endPoint y: 122, distance: 57.1
click at [822, 122] on div "Due date Due date Date paid Date failed Date settled 16 Jul 2025 July 2025 Sun …" at bounding box center [634, 155] width 419 height 90
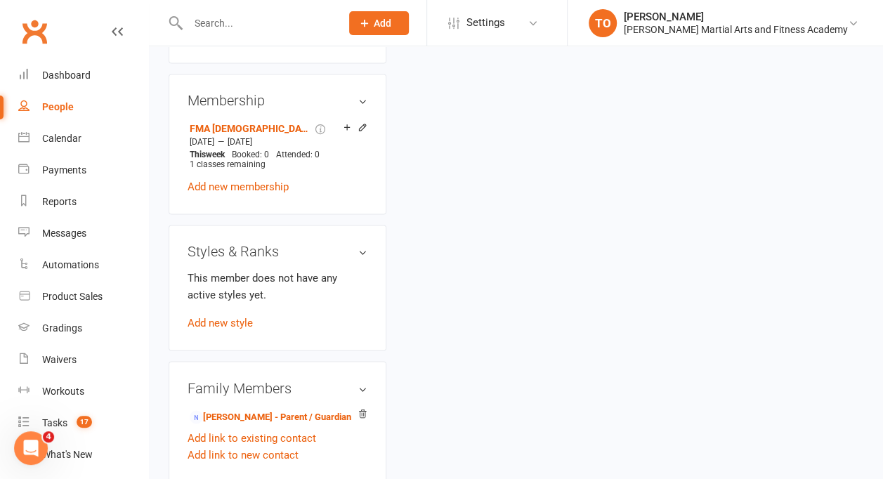
scroll to position [962, 0]
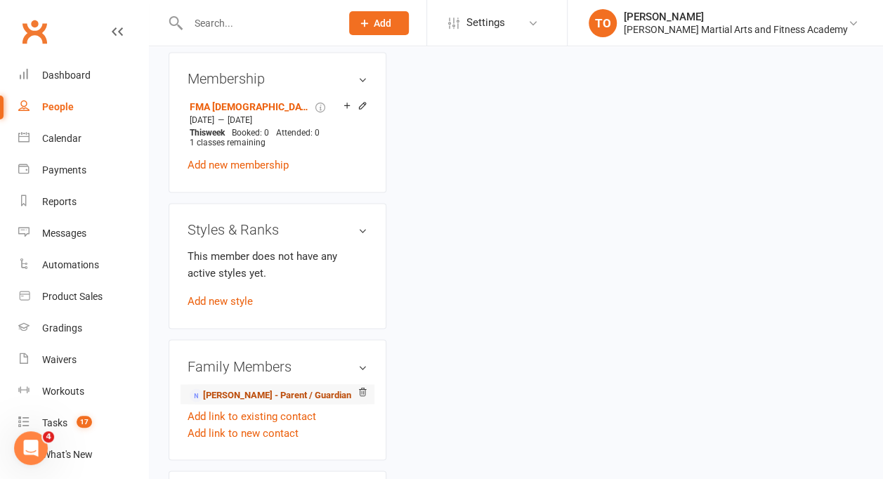
click at [232, 388] on link "Robyn Murdoch - Parent / Guardian" at bounding box center [270, 395] width 161 height 15
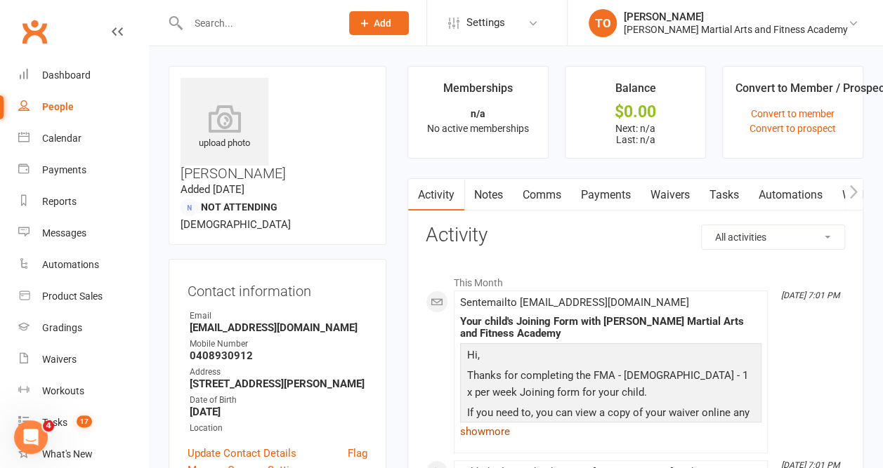
click at [497, 432] on link "show more" at bounding box center [610, 432] width 301 height 20
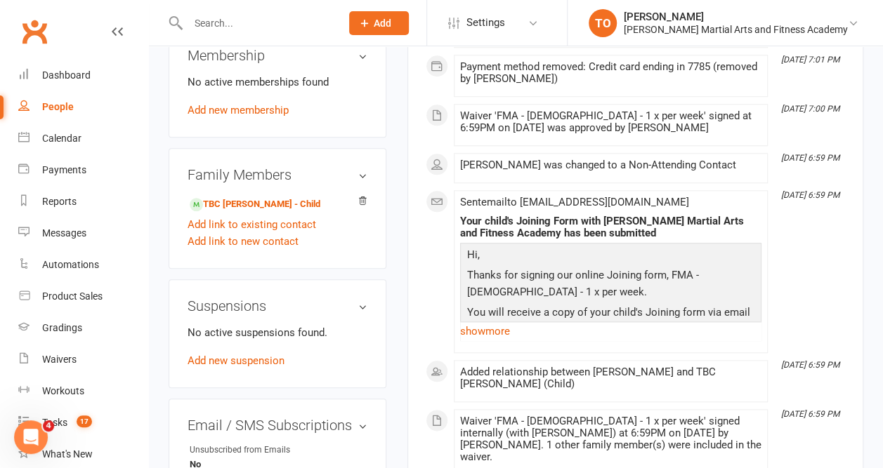
scroll to position [596, 0]
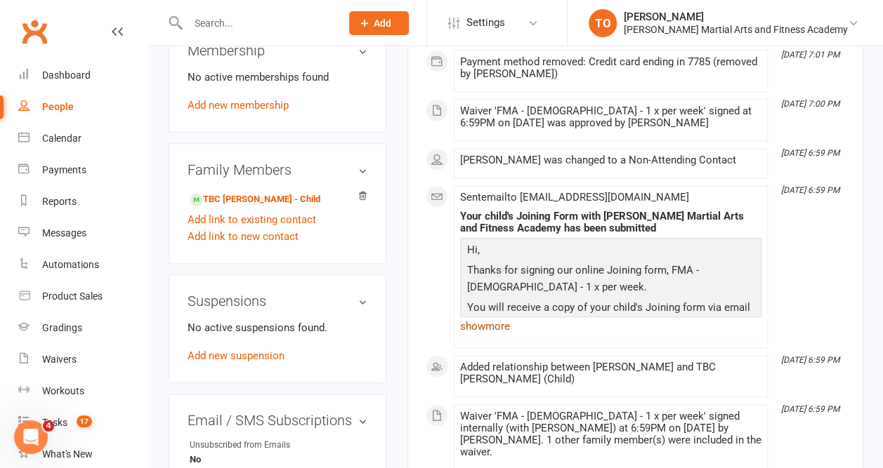
click at [500, 317] on link "show more" at bounding box center [610, 327] width 301 height 20
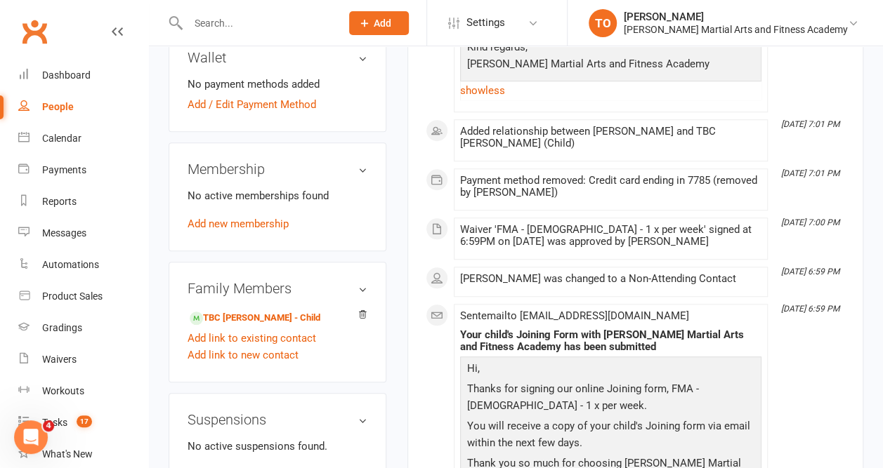
scroll to position [496, 0]
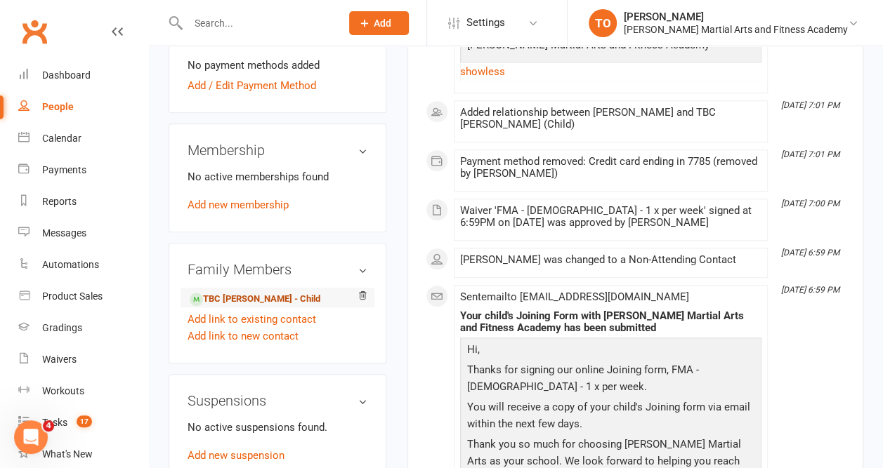
click at [237, 292] on link "TBC Murdoch - Child" at bounding box center [255, 299] width 131 height 15
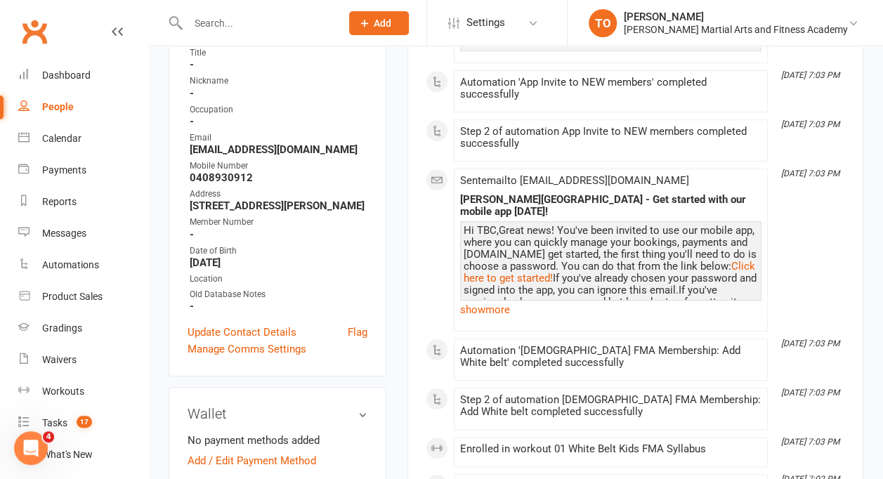
scroll to position [312, 0]
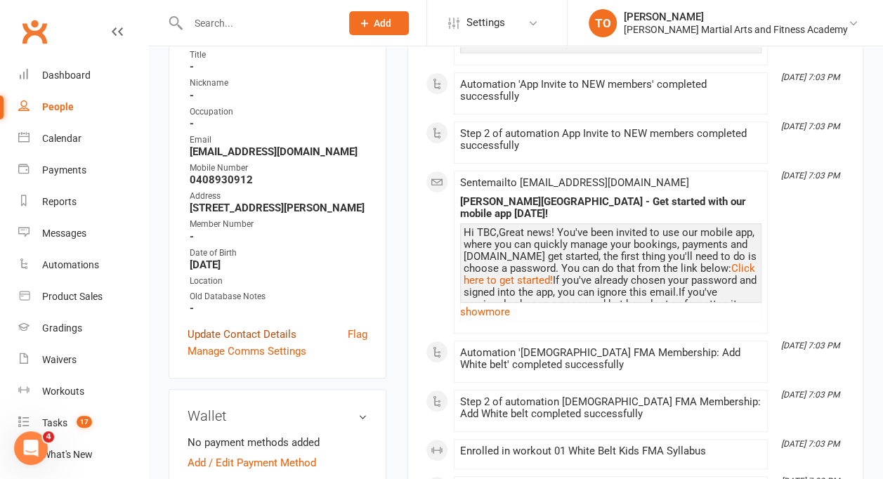
click at [258, 326] on link "Update Contact Details" at bounding box center [241, 334] width 109 height 17
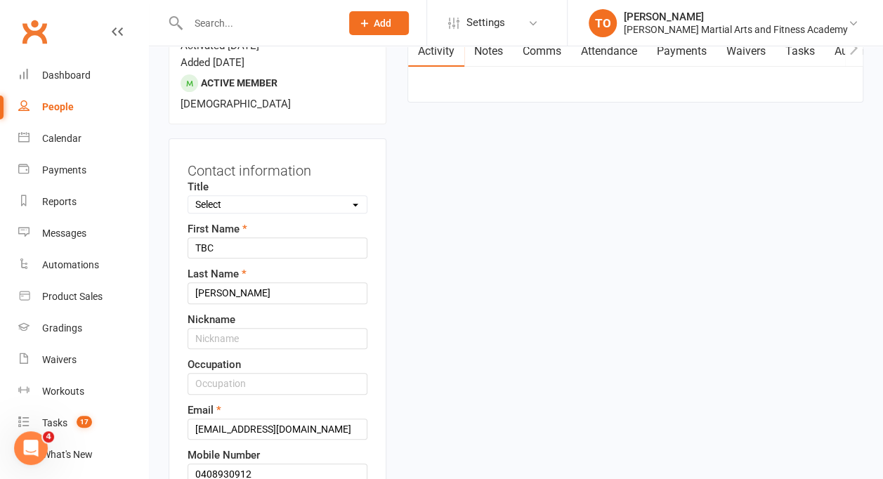
scroll to position [66, 0]
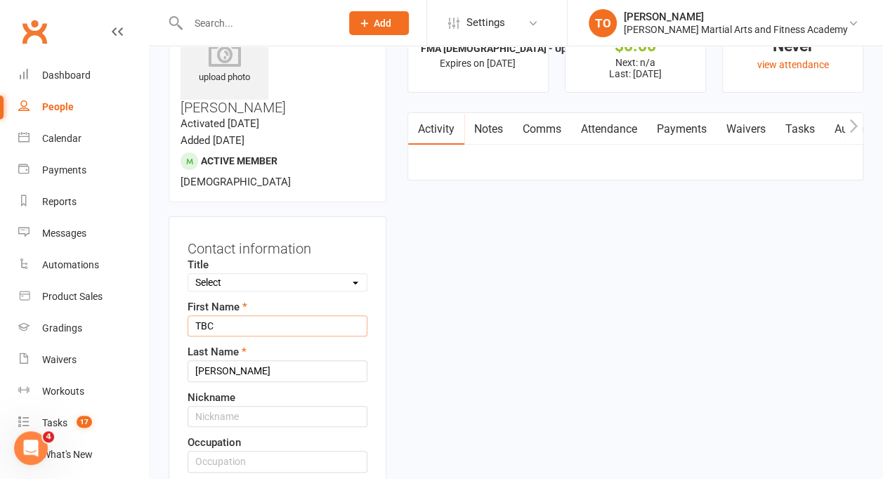
click at [236, 315] on input "TBC" at bounding box center [277, 325] width 180 height 21
type input "T"
click at [270, 315] on input "Summer" at bounding box center [277, 325] width 180 height 21
type input "Summer"
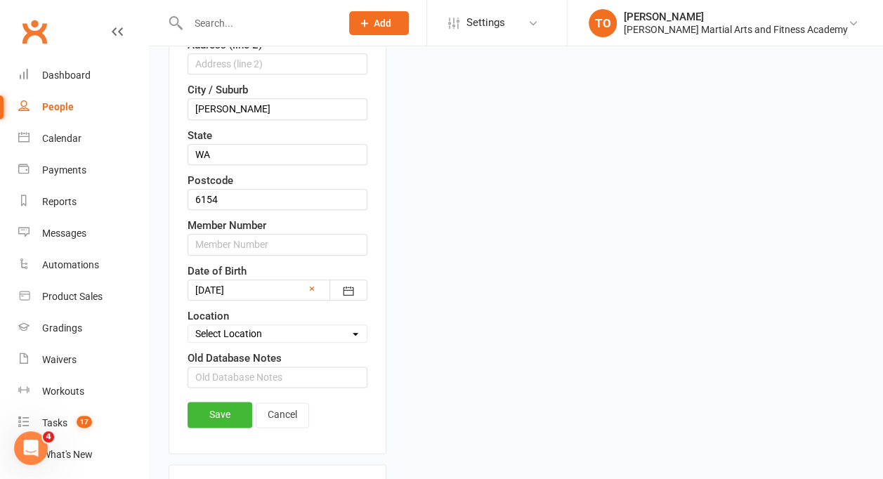
scroll to position [671, 0]
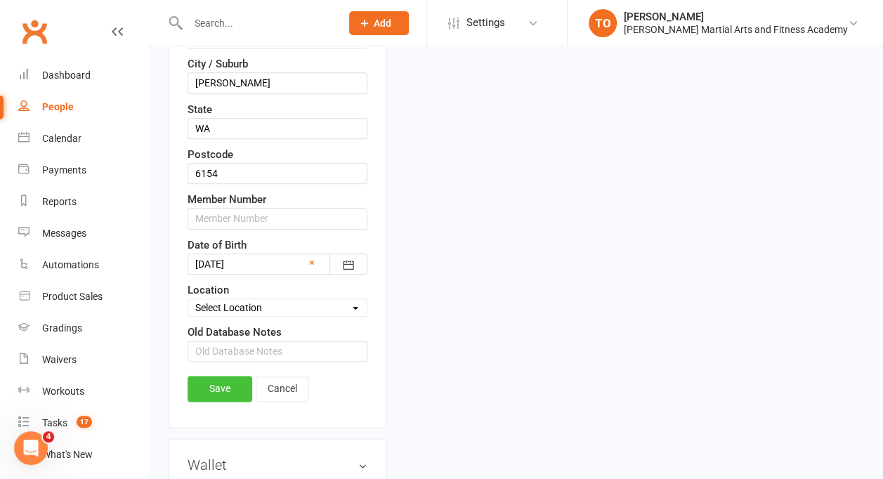
click at [230, 376] on link "Save" at bounding box center [219, 388] width 65 height 25
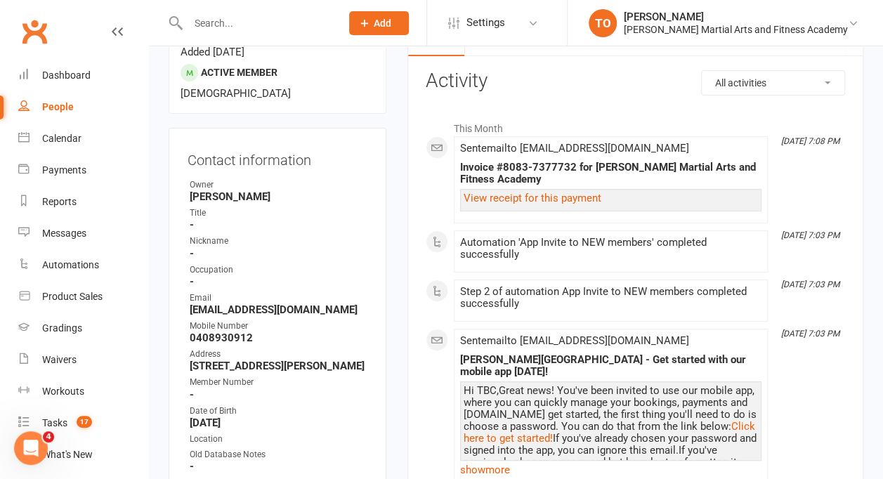
scroll to position [175, 0]
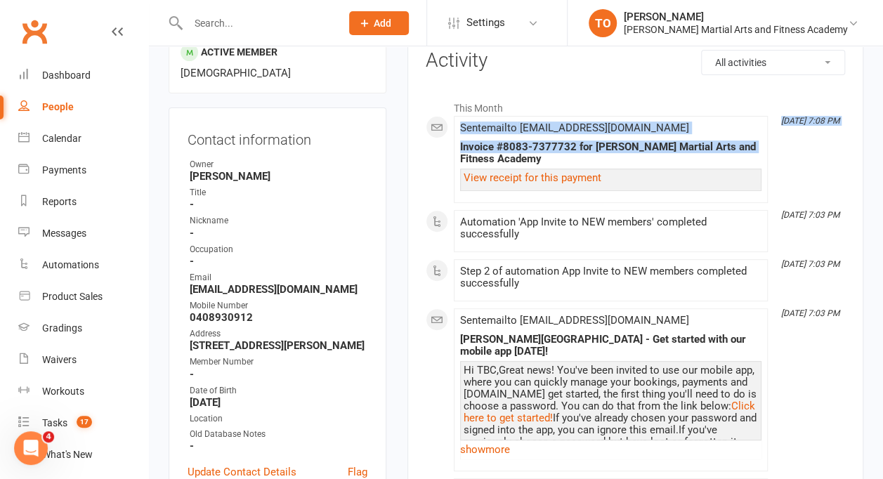
drag, startPoint x: 868, startPoint y: 105, endPoint x: 855, endPoint y: 136, distance: 33.4
drag, startPoint x: 855, startPoint y: 136, endPoint x: 861, endPoint y: 150, distance: 15.4
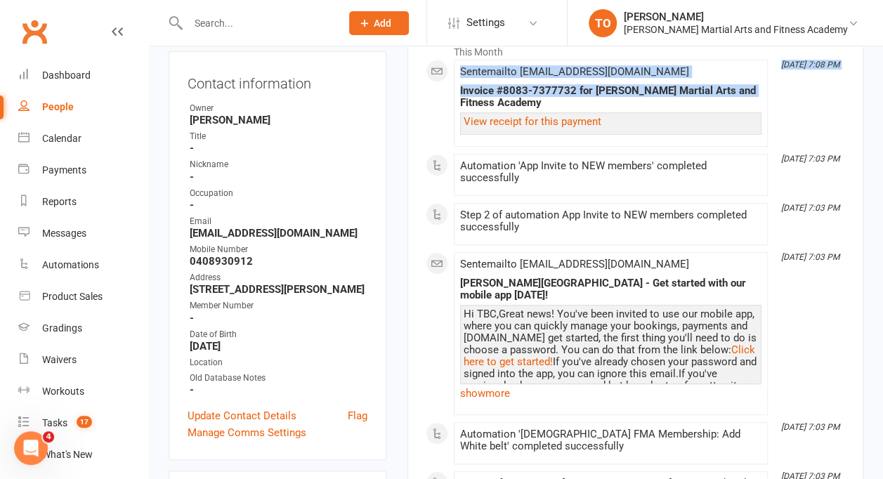
scroll to position [233, 0]
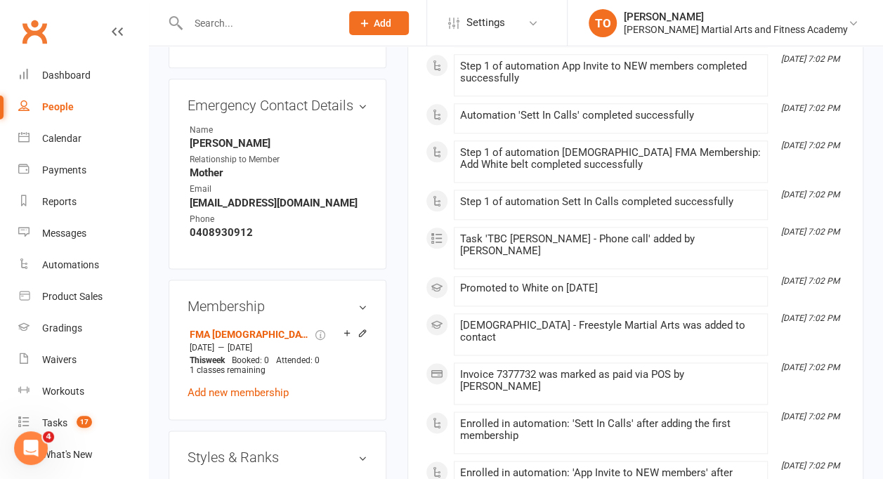
scroll to position [727, 0]
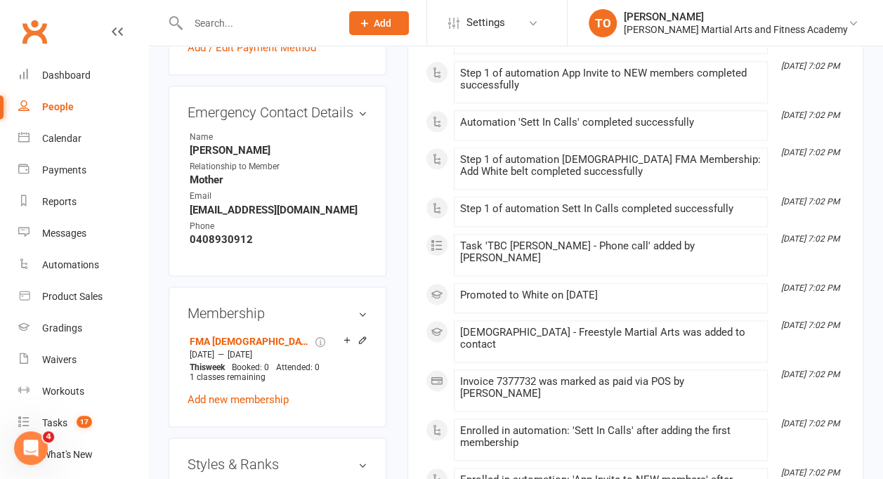
drag, startPoint x: 863, startPoint y: 243, endPoint x: 855, endPoint y: 275, distance: 33.2
click at [855, 275] on main "✓ Memberships FMA 10-13yo - Up Front - 3 months - 1 x pe... Expires on 15th Nov…" at bounding box center [635, 150] width 477 height 1623
drag, startPoint x: 855, startPoint y: 275, endPoint x: 847, endPoint y: 296, distance: 21.8
click at [847, 296] on div "Activity Notes Comms Attendance Payments Waivers Tasks Automations Workouts Gra…" at bounding box center [635, 200] width 456 height 1498
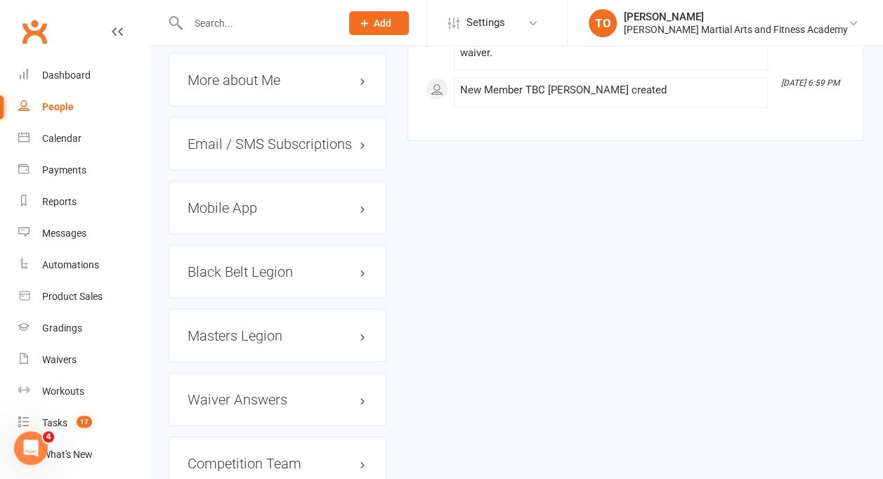
scroll to position [1530, 0]
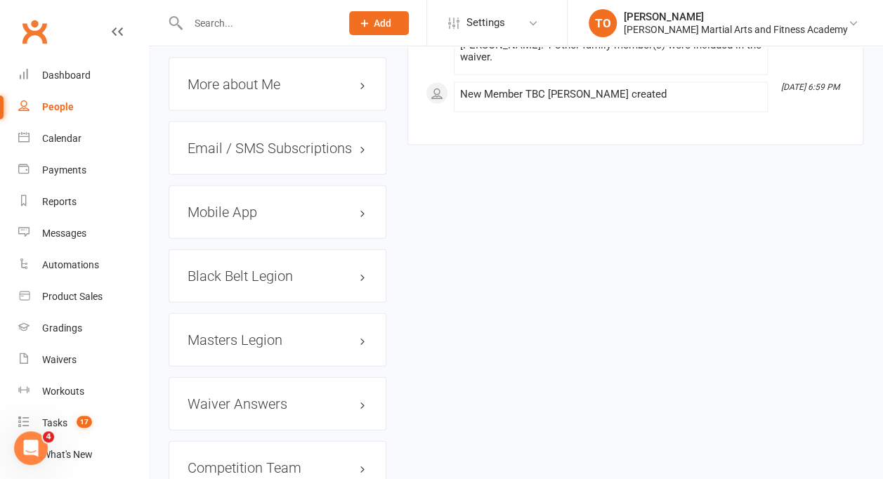
drag, startPoint x: 886, startPoint y: 396, endPoint x: 834, endPoint y: 327, distance: 86.2
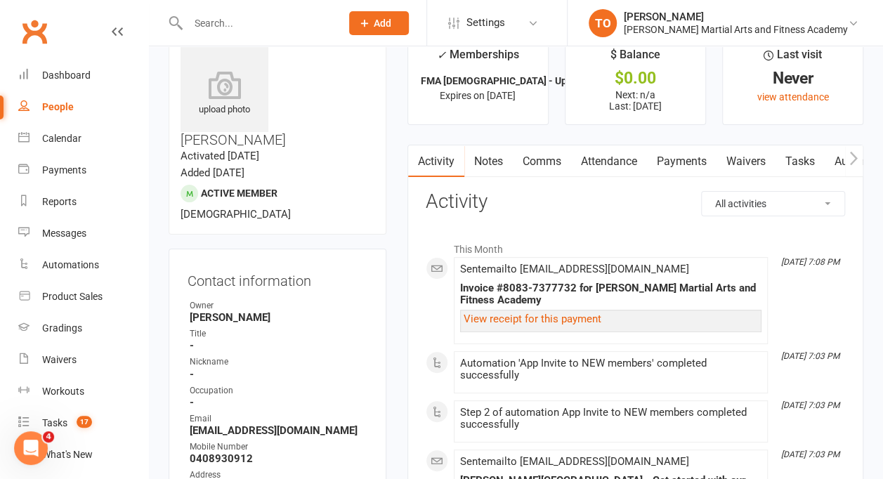
scroll to position [0, 0]
